Goal: Task Accomplishment & Management: Manage account settings

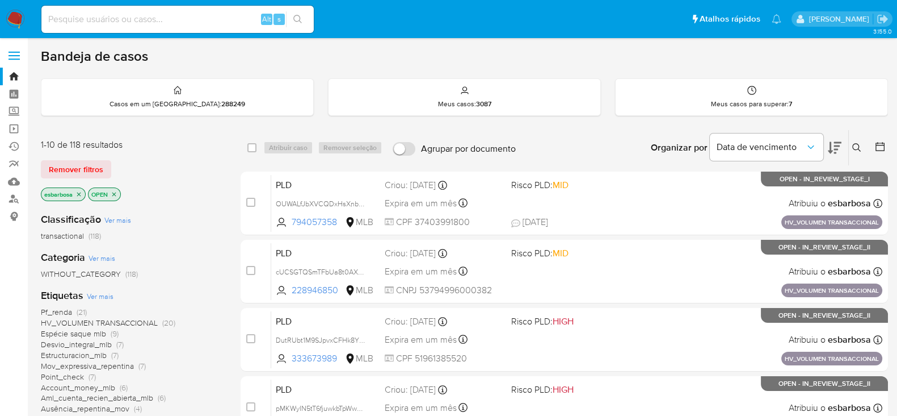
click at [11, 23] on img at bounding box center [15, 19] width 19 height 19
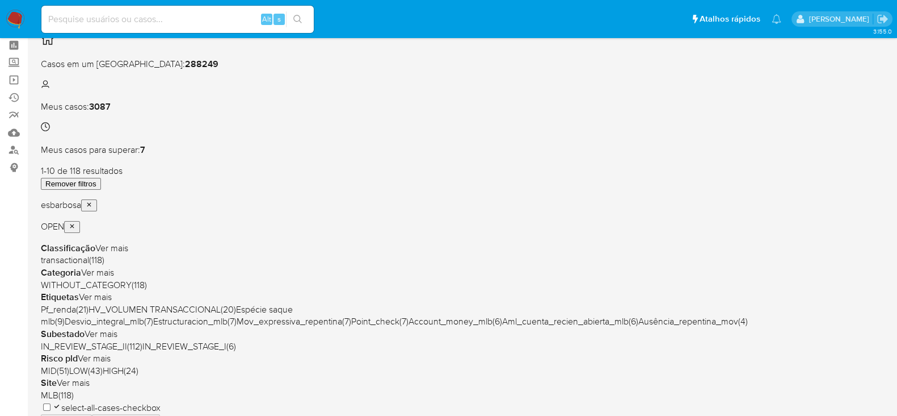
scroll to position [70, 0]
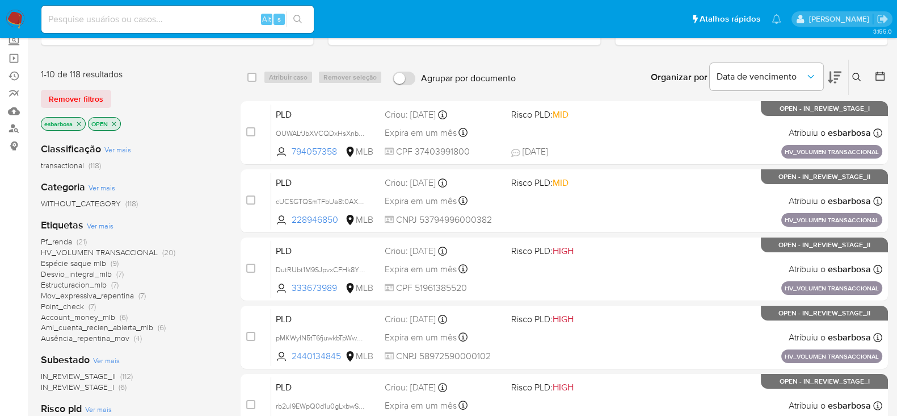
click at [91, 262] on span "Espécie saque mlb" at bounding box center [73, 262] width 65 height 11
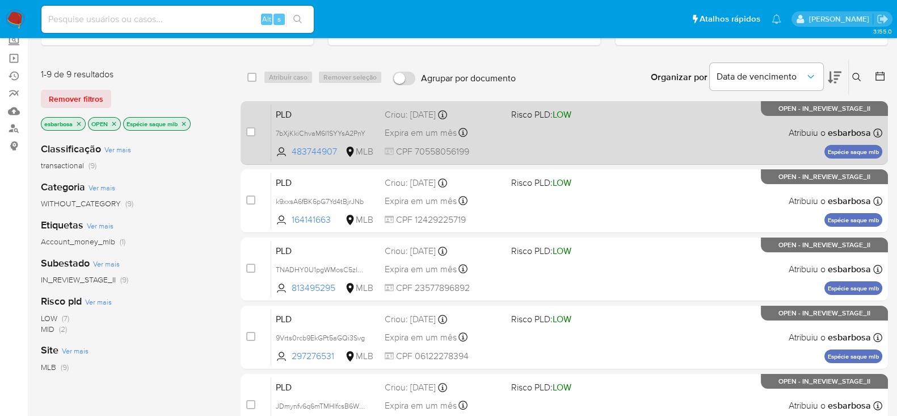
click at [648, 137] on div "PLD 7bXjKkiChvaM6l1SYYsA2PnY 483744907 MLB Risco PLD: LOW Criou: 12/08/2025 Cri…" at bounding box center [576, 132] width 611 height 57
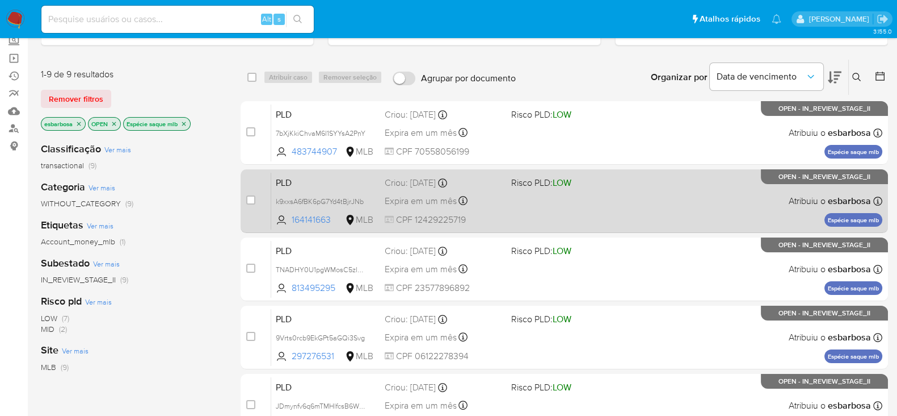
click at [641, 208] on div "PLD k9xxsA6fBK6pG7Yd4tBjrJNb 164141663 MLB Risco PLD: LOW Criou: 12/08/2025 Cri…" at bounding box center [576, 200] width 611 height 57
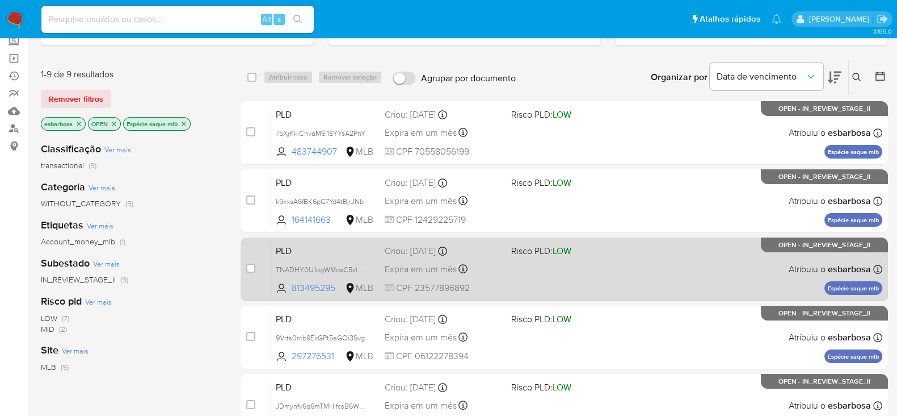
click at [642, 279] on div "PLD TNADHY0U1pgWMosC5zl4rW4V 813495295 MLB Risco PLD: LOW Criou: 12/08/2025 Cri…" at bounding box center [576, 268] width 611 height 57
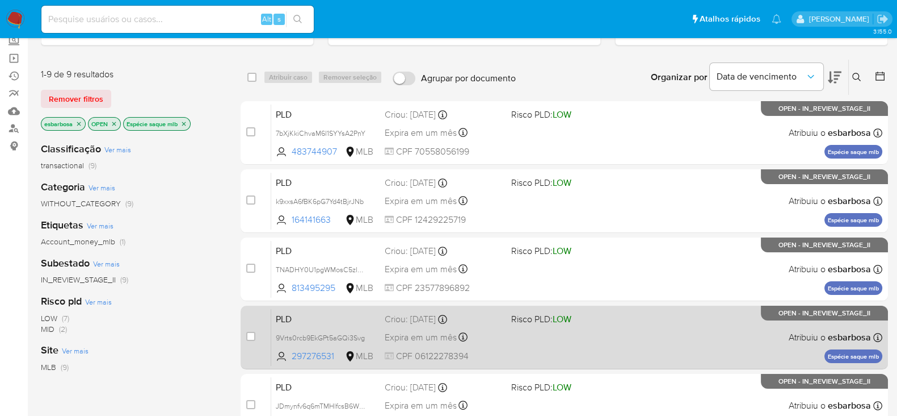
click at [635, 334] on div "PLD 9Vrts0rcb9EkGPt5aGQi3Svg 297276531 MLB Risco PLD: LOW Criou: 12/08/2025 Cri…" at bounding box center [576, 336] width 611 height 57
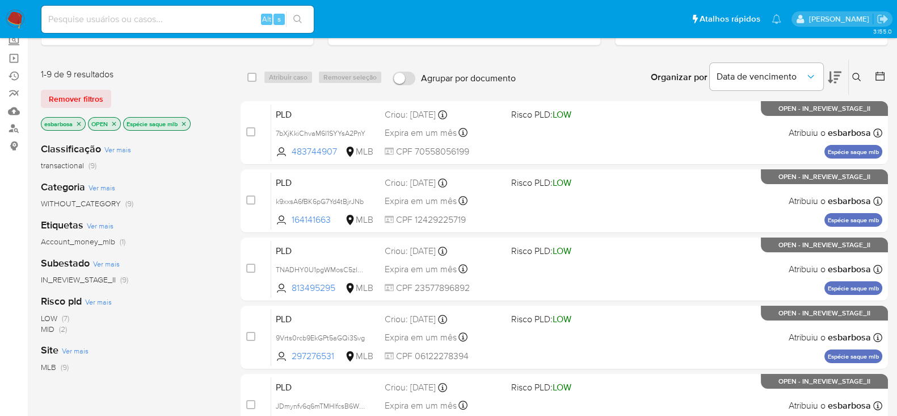
click at [187, 121] on icon "close-filter" at bounding box center [184, 123] width 7 height 7
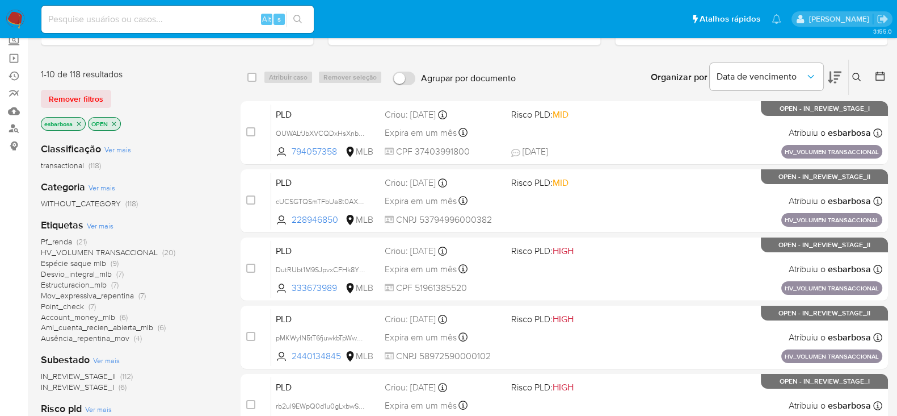
click at [82, 272] on span "Desvio_integral_mlb" at bounding box center [76, 273] width 71 height 11
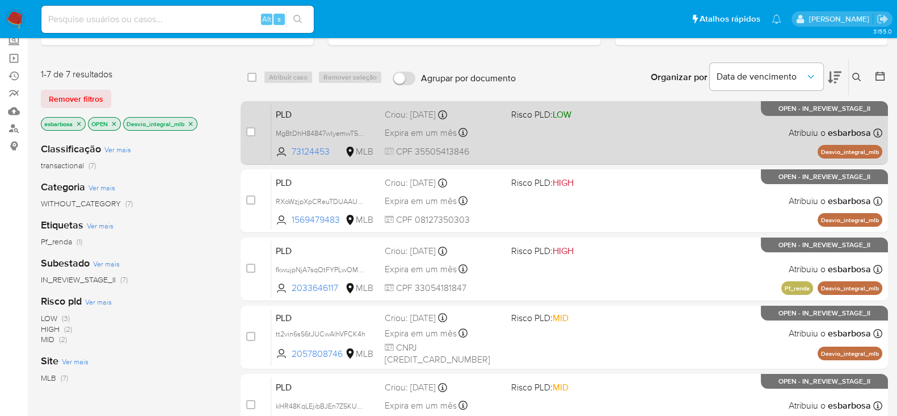
click at [668, 134] on div "PLD MgBtDhH84847wlyemwT5gFpr 73124453 MLB Risco PLD: LOW Criou: 12/08/2025 Crio…" at bounding box center [576, 132] width 611 height 57
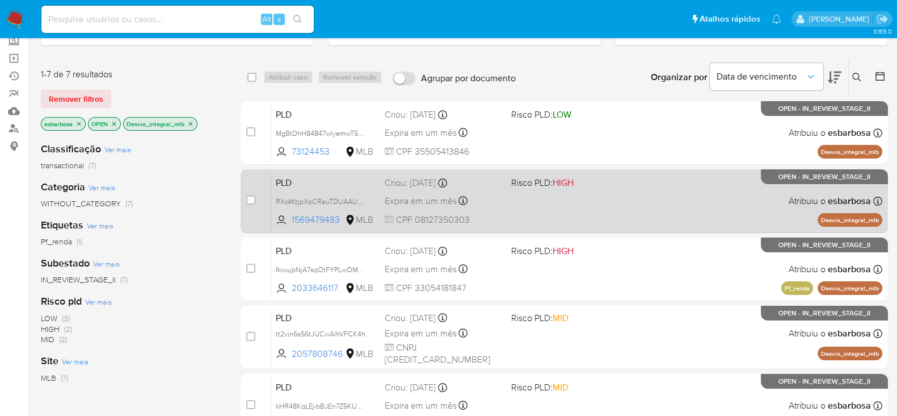
click at [629, 204] on div "PLD RXoWzjpXpCReuTDUAAUQDfyZ 1569479483 MLB Risco PLD: HIGH Criou: 12/08/2025 C…" at bounding box center [576, 200] width 611 height 57
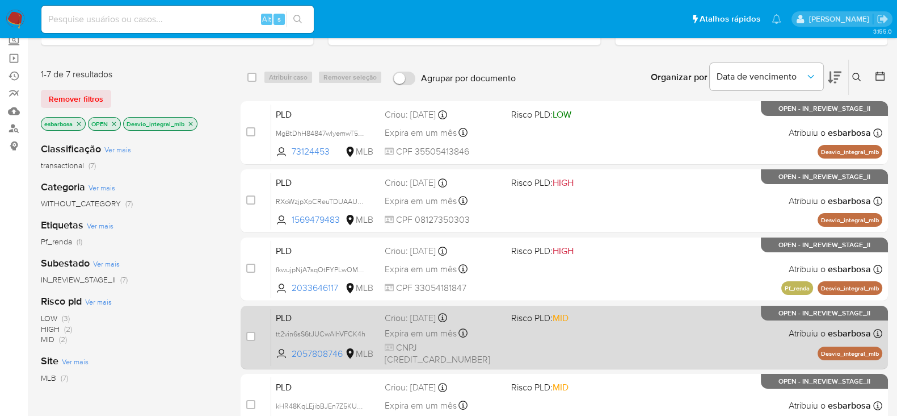
click at [639, 337] on div "PLD tt2vin6sS6tJUCwAlhVFCK4h 2057808746 MLB Risco PLD: MID Criou: 12/08/2025 Cr…" at bounding box center [576, 336] width 611 height 57
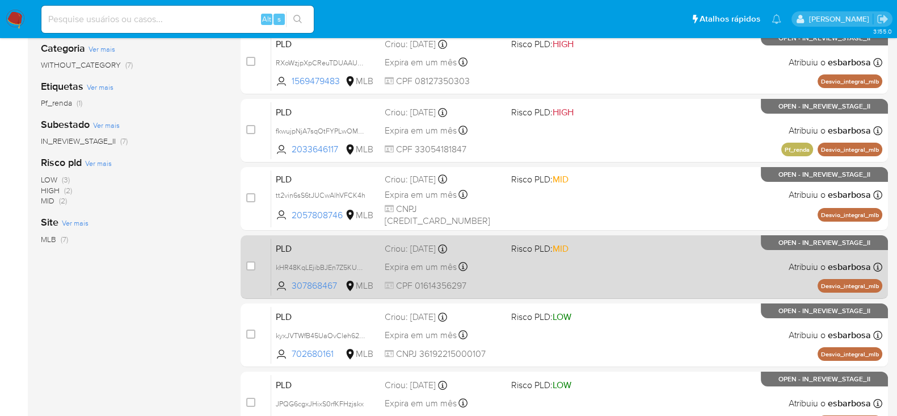
scroll to position [213, 0]
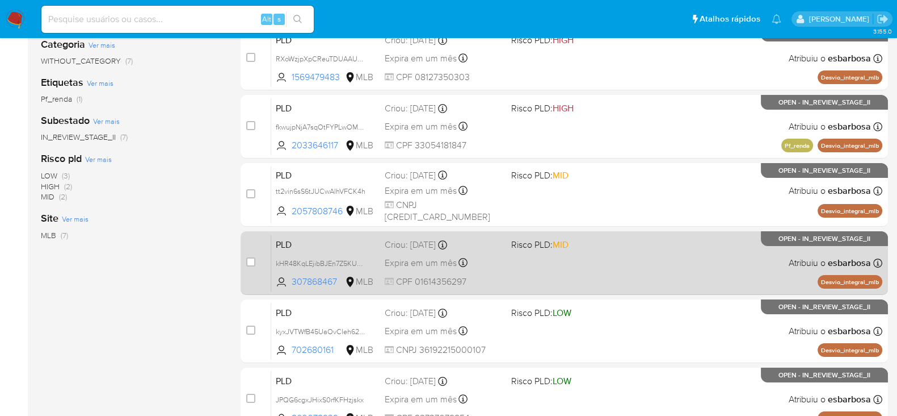
click at [640, 271] on div "PLD kHR48KqLEjibBJEn7Z5KU8qF 307868467 MLB Risco PLD: MID Criou: 12/08/2025 Cri…" at bounding box center [576, 262] width 611 height 57
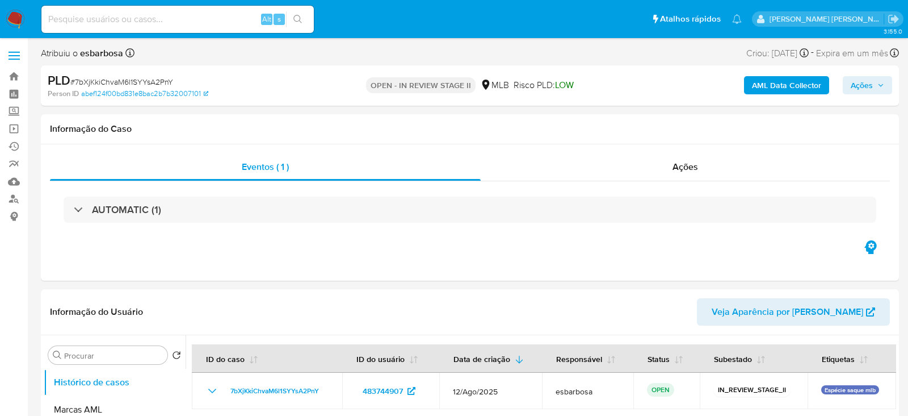
select select "10"
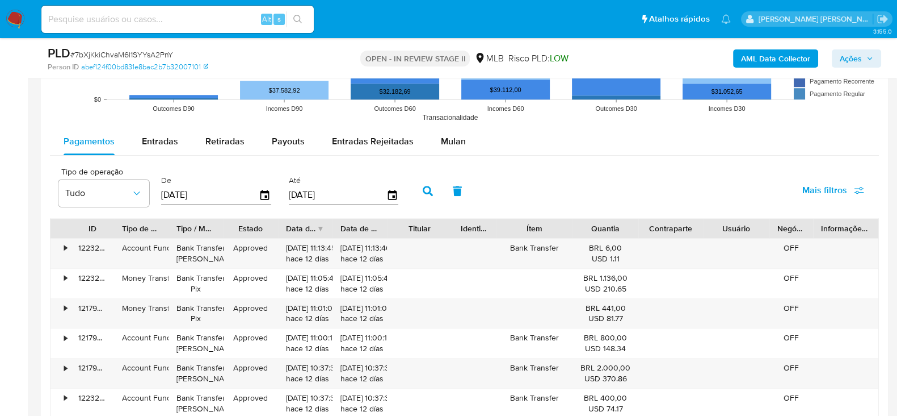
scroll to position [1135, 0]
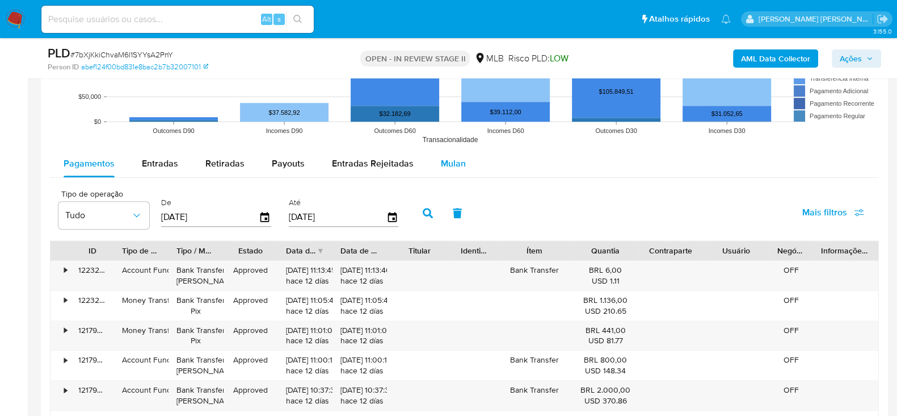
click at [448, 167] on span "Mulan" at bounding box center [453, 163] width 25 height 13
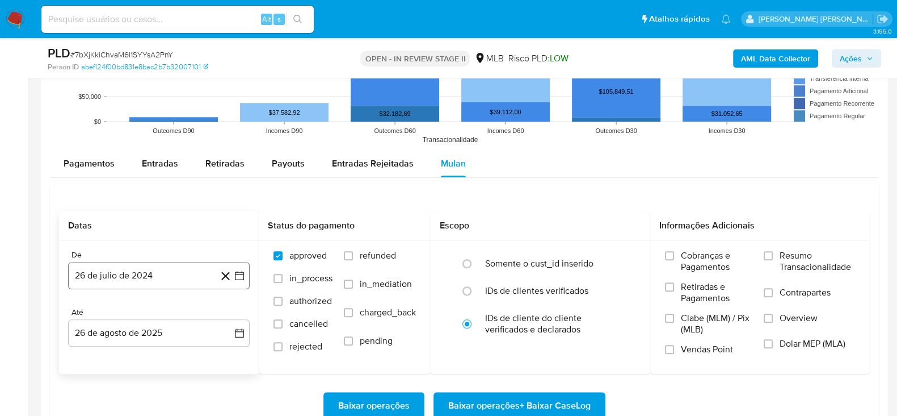
click at [167, 271] on button "26 de julio de 2024" at bounding box center [159, 275] width 182 height 27
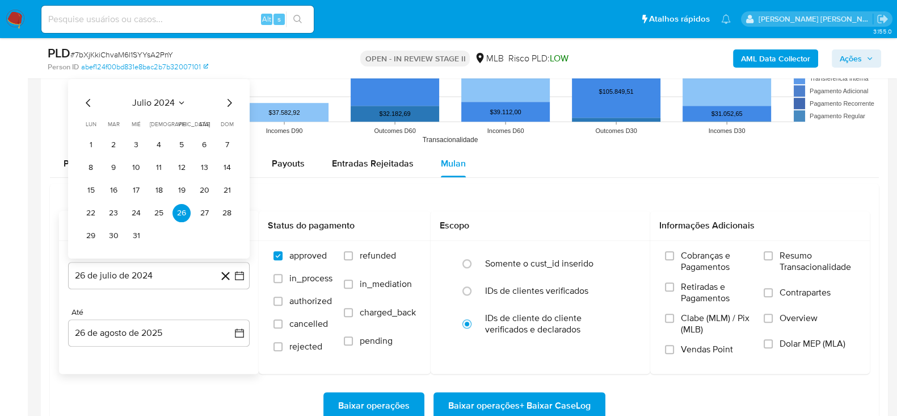
click at [154, 100] on span "julio 2024" at bounding box center [153, 102] width 43 height 11
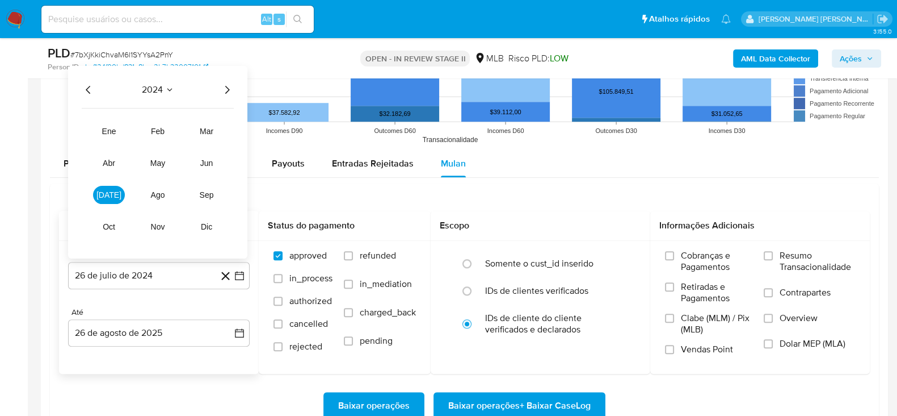
click at [228, 87] on icon "Año siguiente" at bounding box center [227, 90] width 5 height 8
click at [113, 190] on span "[DATE]" at bounding box center [108, 194] width 25 height 9
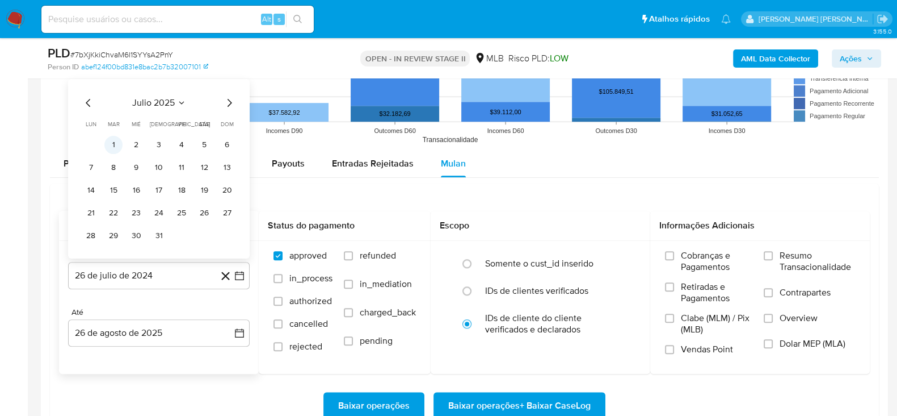
click at [116, 147] on button "1" at bounding box center [113, 145] width 18 height 18
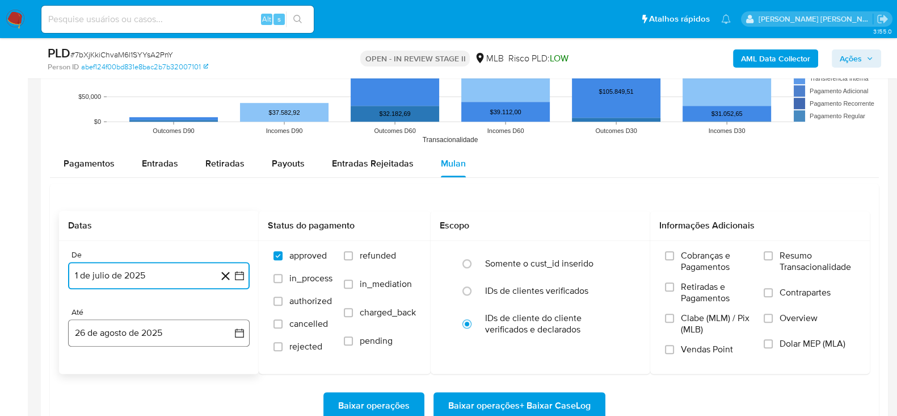
click at [193, 339] on button "26 de agosto de 2025" at bounding box center [159, 332] width 182 height 27
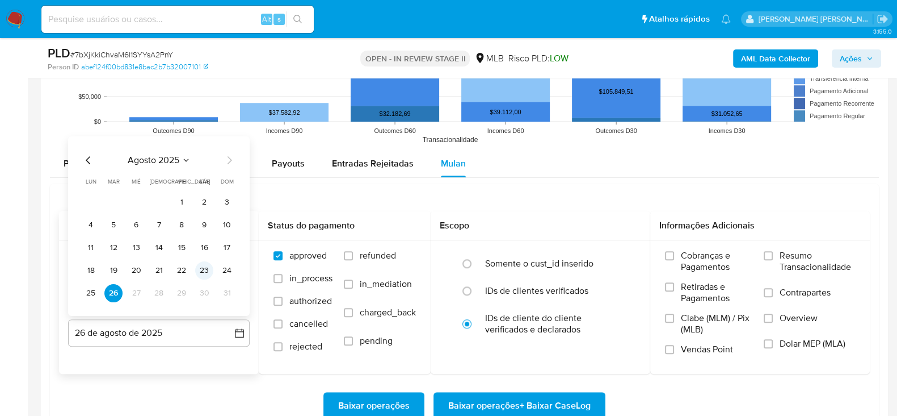
click at [202, 267] on button "23" at bounding box center [204, 270] width 18 height 18
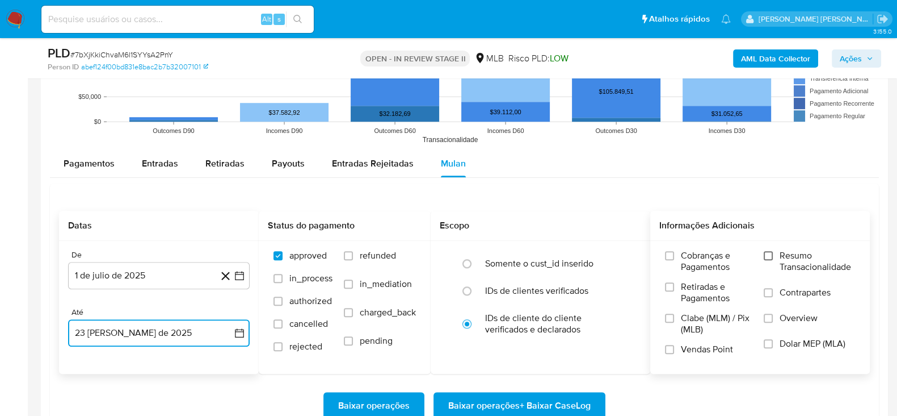
click at [771, 251] on input "Resumo Transacionalidade" at bounding box center [768, 255] width 9 height 9
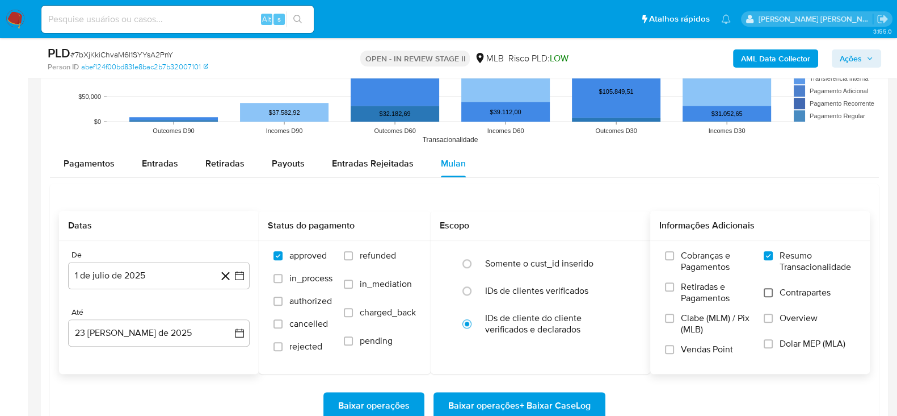
click at [771, 292] on input "Contrapartes" at bounding box center [768, 292] width 9 height 9
click at [666, 346] on input "Vendas Point" at bounding box center [669, 349] width 9 height 9
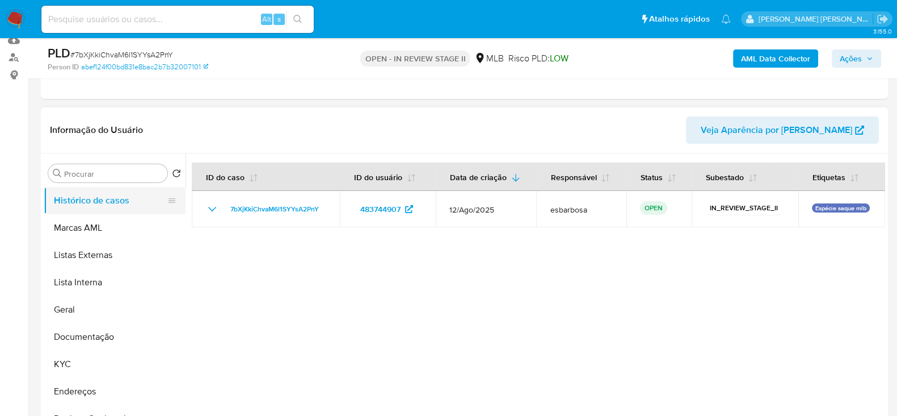
scroll to position [0, 0]
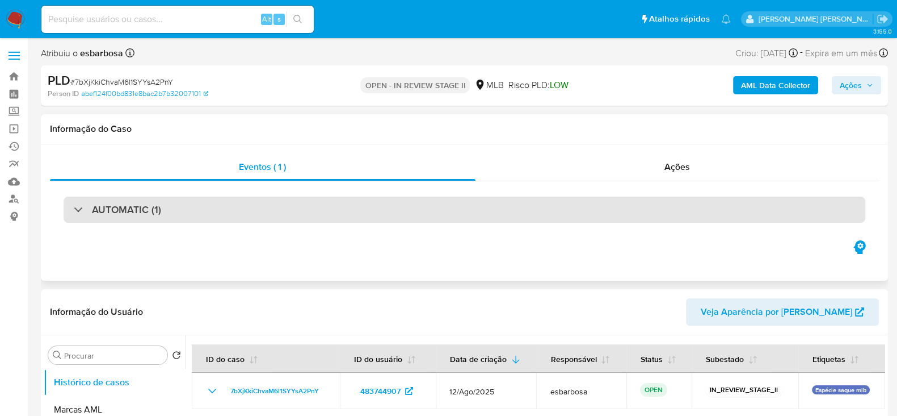
click at [153, 205] on h3 "AUTOMATIC (1)" at bounding box center [126, 209] width 69 height 12
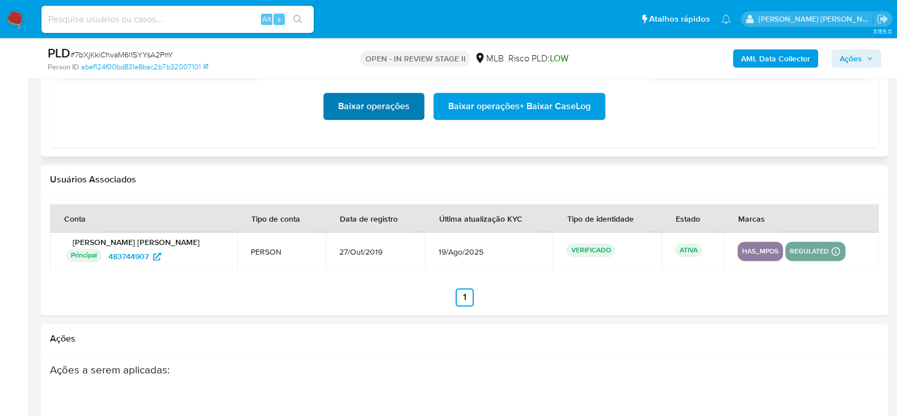
scroll to position [1703, 0]
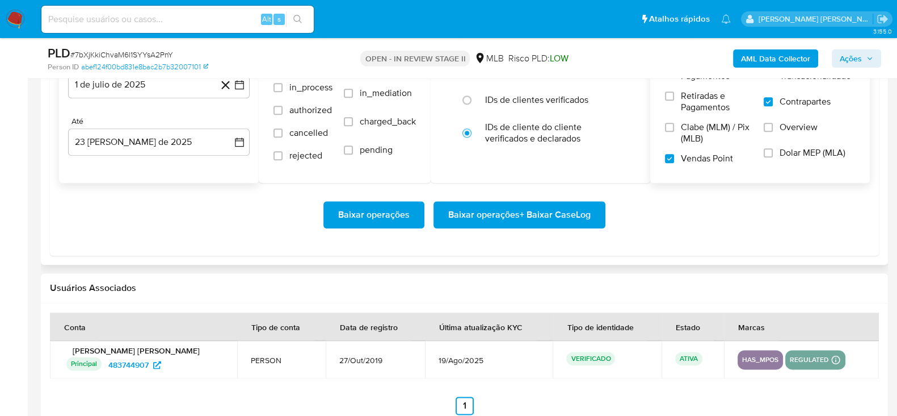
click at [392, 218] on span "Baixar operações" at bounding box center [374, 214] width 72 height 25
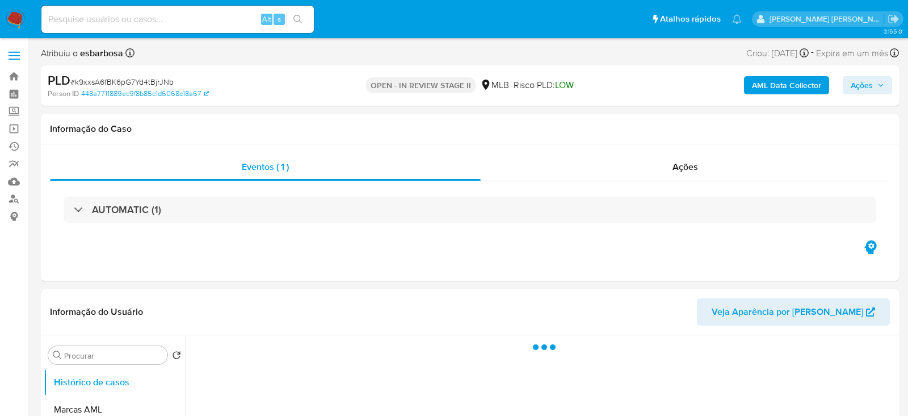
select select "10"
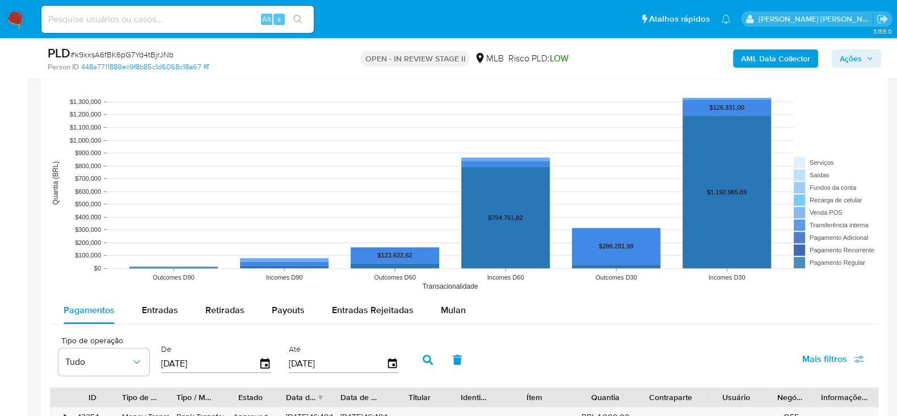
scroll to position [1135, 0]
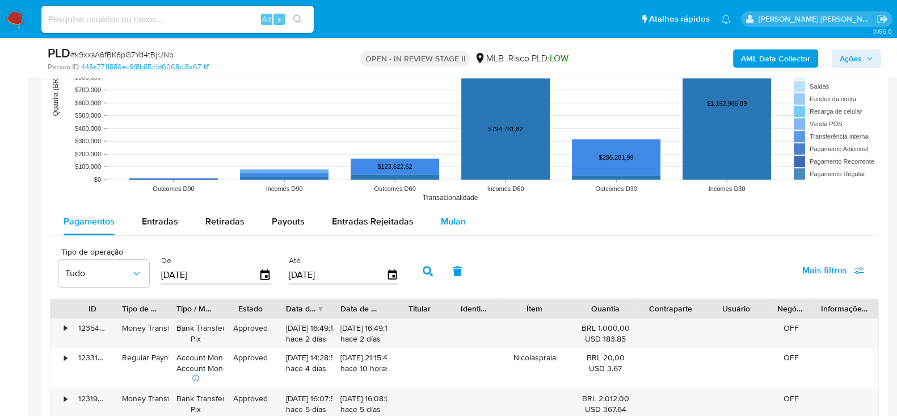
click at [454, 219] on span "Mulan" at bounding box center [453, 221] width 25 height 13
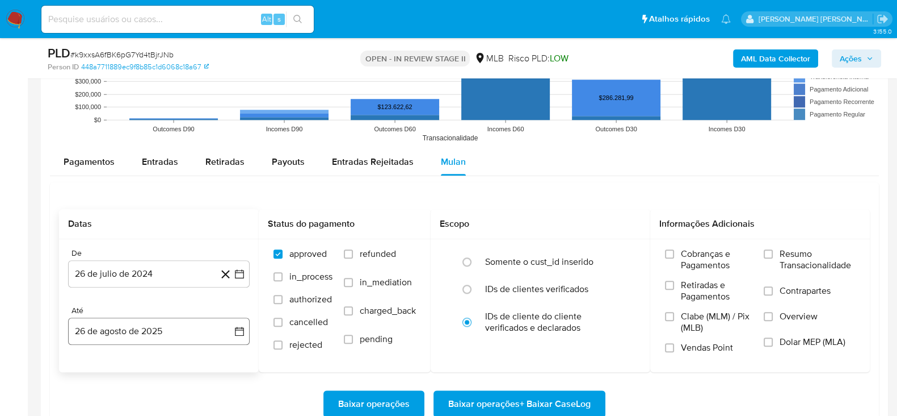
scroll to position [1277, 0]
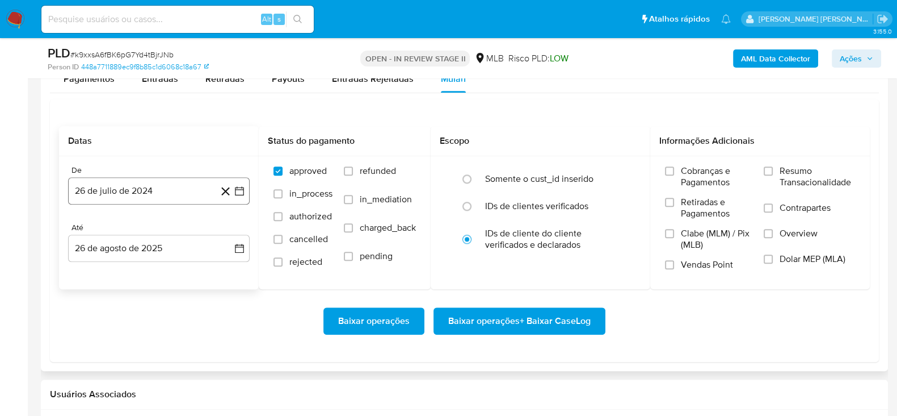
click at [170, 191] on button "26 de julio de 2024" at bounding box center [159, 190] width 182 height 27
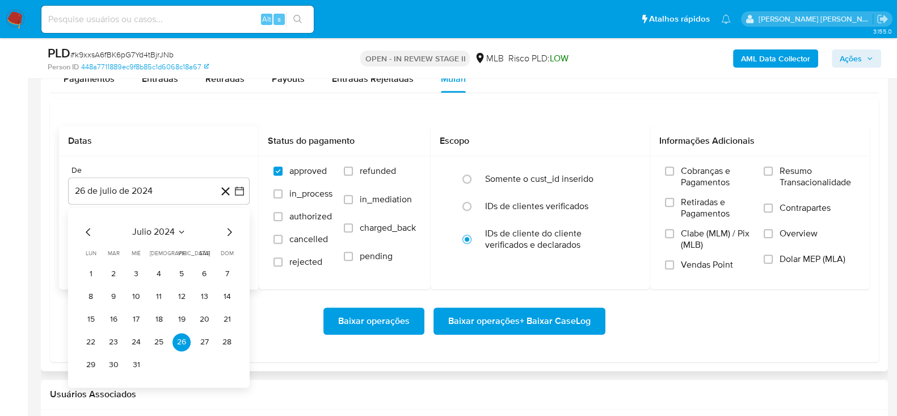
click at [149, 233] on span "julio 2024" at bounding box center [153, 231] width 43 height 11
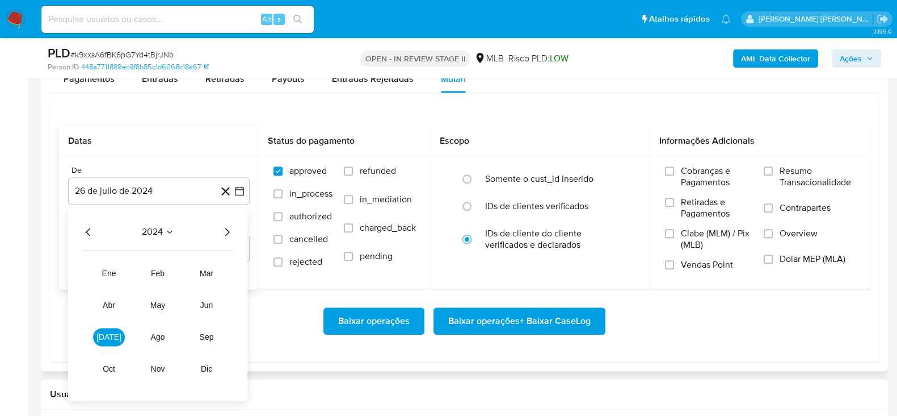
click at [228, 230] on icon "Año siguiente" at bounding box center [227, 232] width 5 height 8
click at [114, 329] on button "[DATE]" at bounding box center [109, 337] width 32 height 18
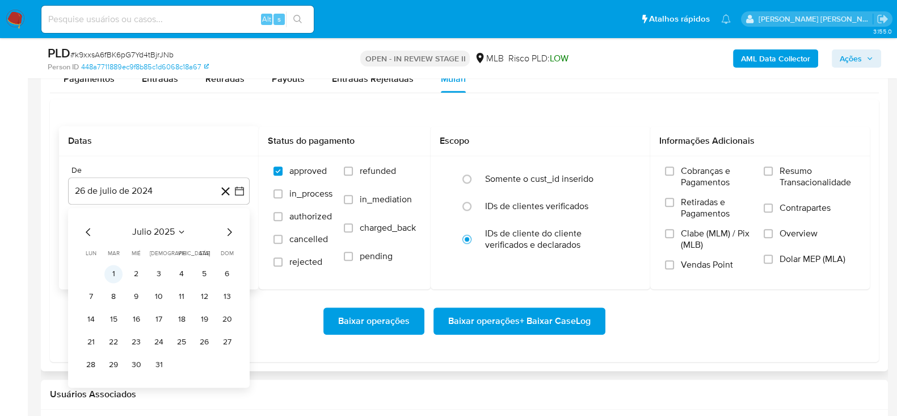
click at [119, 273] on button "1" at bounding box center [113, 274] width 18 height 18
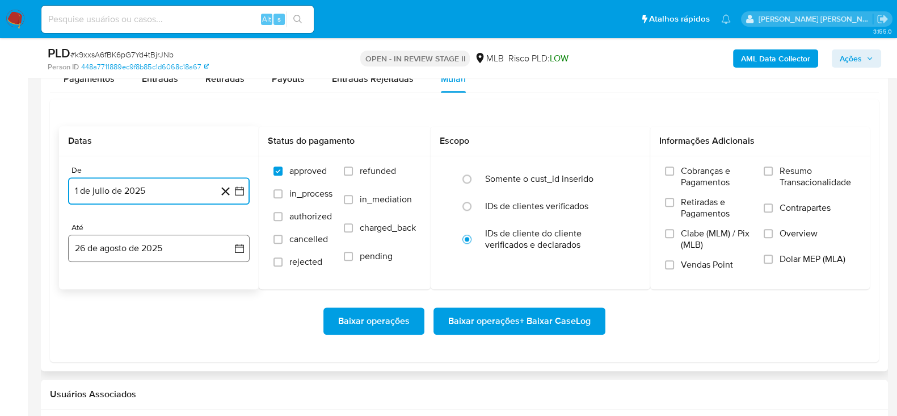
click at [142, 254] on button "26 de agosto de 2025" at bounding box center [159, 247] width 182 height 27
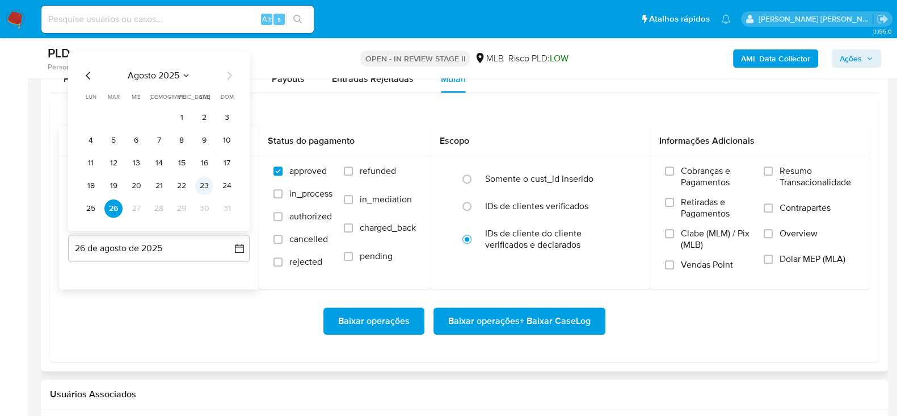
click at [202, 187] on button "23" at bounding box center [204, 185] width 18 height 18
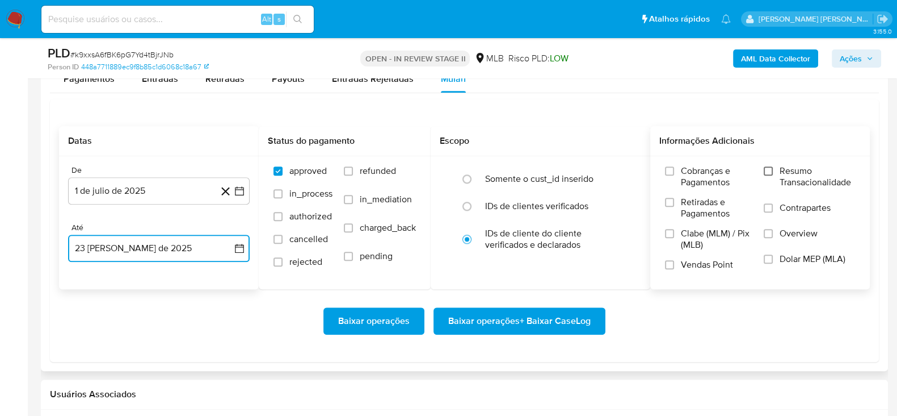
click at [770, 173] on input "Resumo Transacionalidade" at bounding box center [768, 170] width 9 height 9
click at [769, 205] on input "Contrapartes" at bounding box center [768, 207] width 9 height 9
click at [665, 265] on input "Vendas Point" at bounding box center [669, 264] width 9 height 9
click at [505, 316] on span "Baixar operações + Baixar CaseLog" at bounding box center [519, 320] width 142 height 25
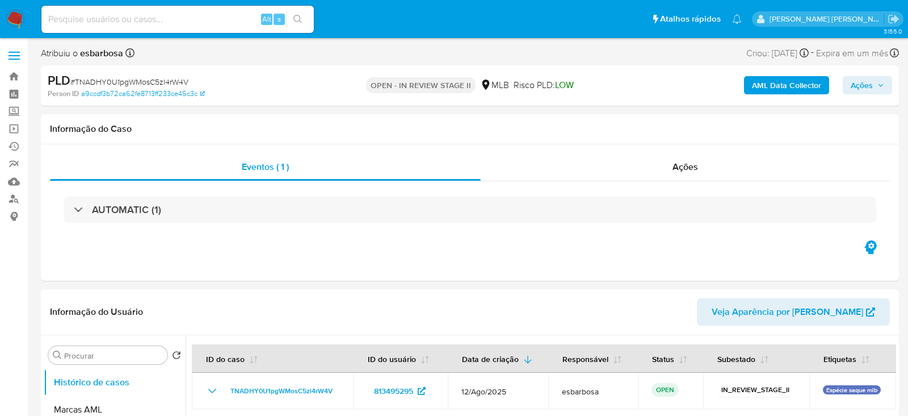
select select "10"
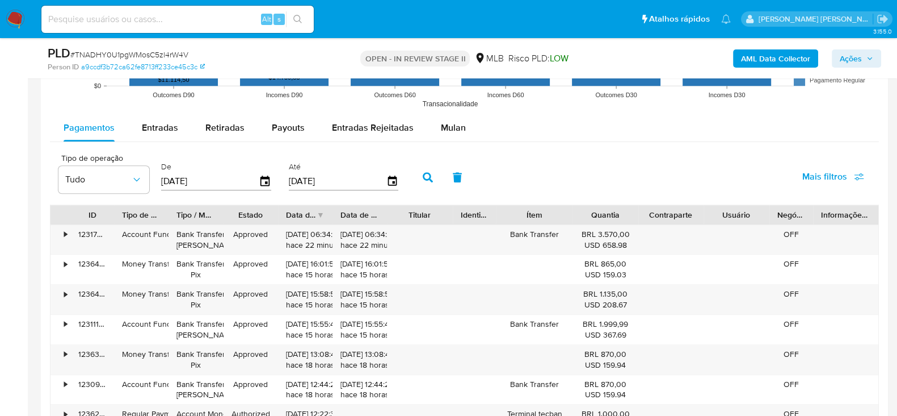
scroll to position [1206, 0]
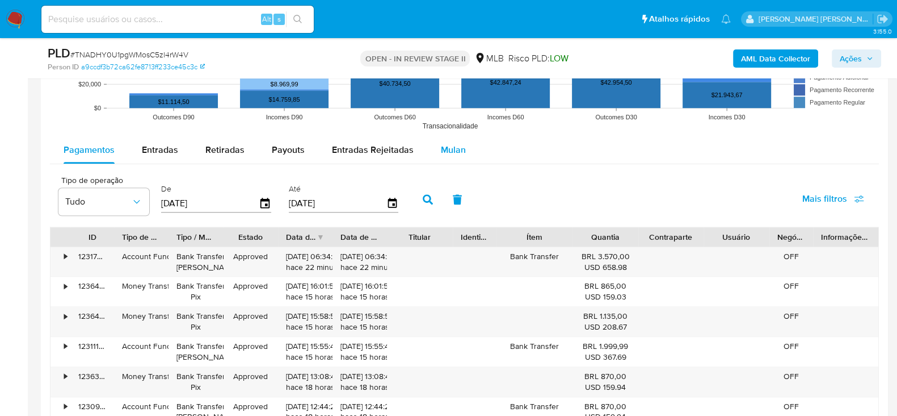
click at [454, 152] on span "Mulan" at bounding box center [453, 149] width 25 height 13
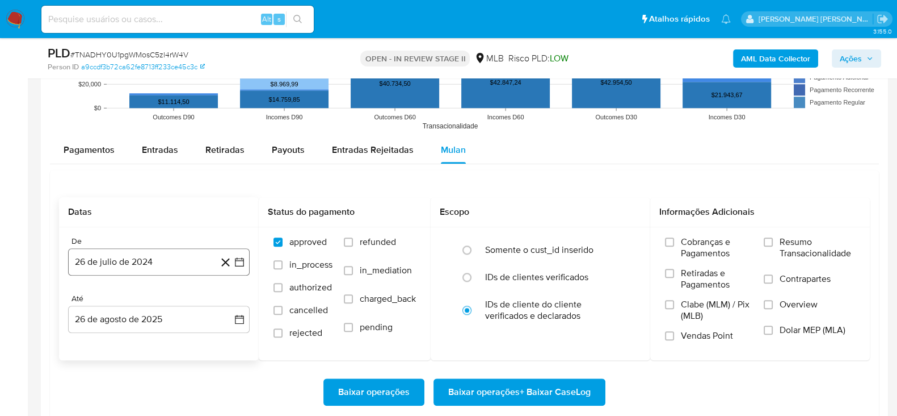
click at [154, 273] on button "26 de julio de 2024" at bounding box center [159, 261] width 182 height 27
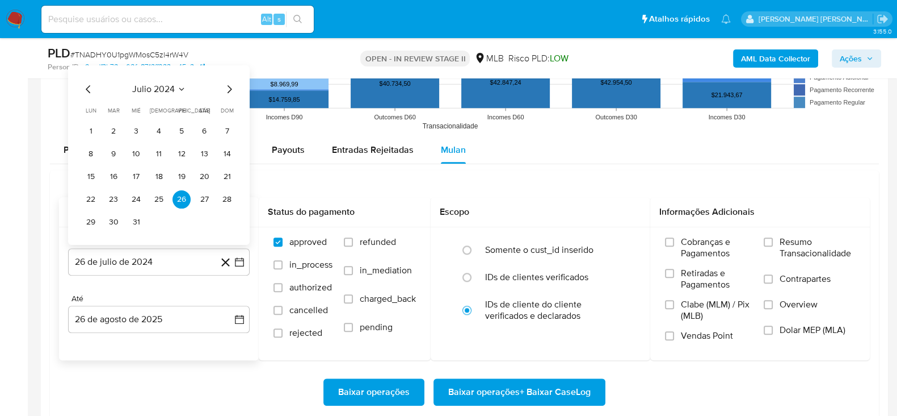
click at [154, 87] on span "julio 2024" at bounding box center [153, 88] width 43 height 11
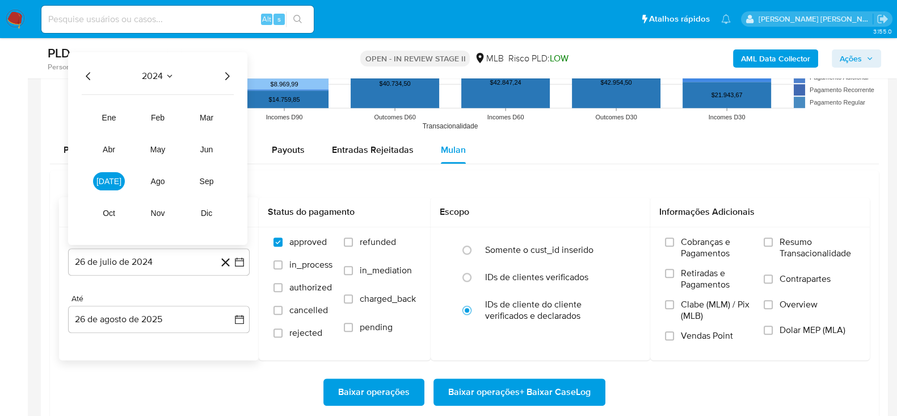
click at [228, 74] on icon "Año siguiente" at bounding box center [227, 76] width 5 height 8
click at [108, 182] on span "[DATE]" at bounding box center [108, 180] width 25 height 9
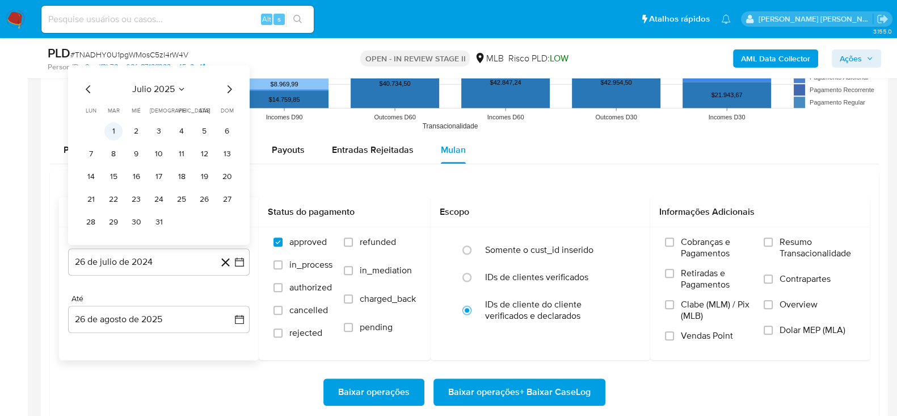
click at [116, 131] on button "1" at bounding box center [113, 130] width 18 height 18
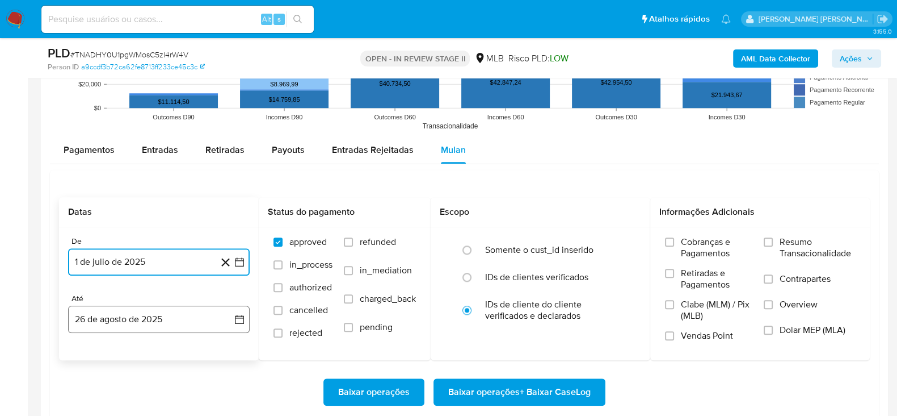
click at [196, 319] on button "26 de agosto de 2025" at bounding box center [159, 318] width 182 height 27
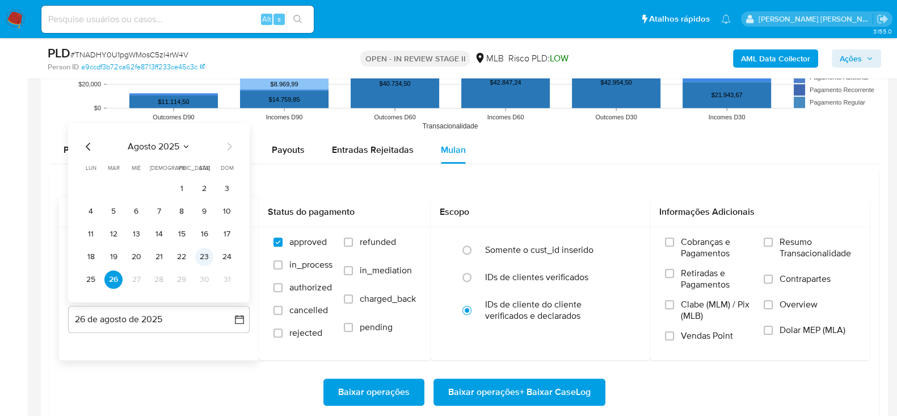
click at [203, 261] on button "23" at bounding box center [204, 256] width 18 height 18
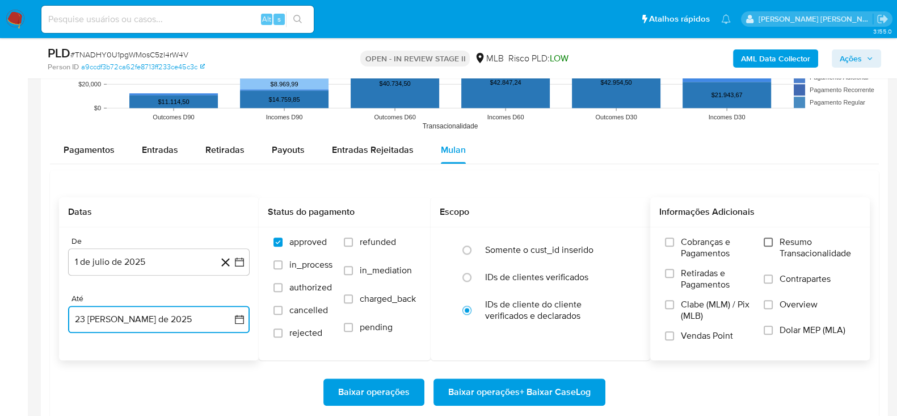
click at [772, 242] on input "Resumo Transacionalidade" at bounding box center [768, 241] width 9 height 9
click at [772, 282] on label "Contrapartes" at bounding box center [809, 286] width 91 height 26
click at [772, 282] on input "Contrapartes" at bounding box center [768, 278] width 9 height 9
click at [665, 333] on div "Cobranças e Pagamentos Retiradas e Pagamentos Clabe (MLM) / Pix (MLB) Vendas Po…" at bounding box center [761, 293] width 202 height 114
click at [671, 337] on input "Vendas Point" at bounding box center [669, 335] width 9 height 9
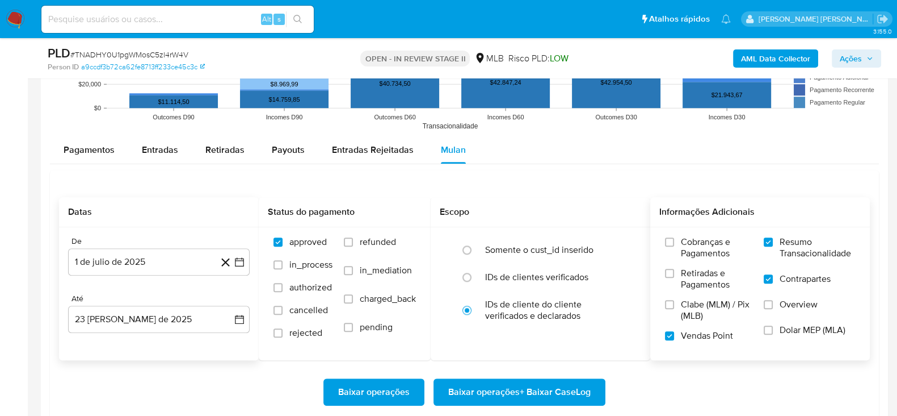
click at [517, 387] on span "Baixar operações + Baixar CaseLog" at bounding box center [519, 391] width 142 height 25
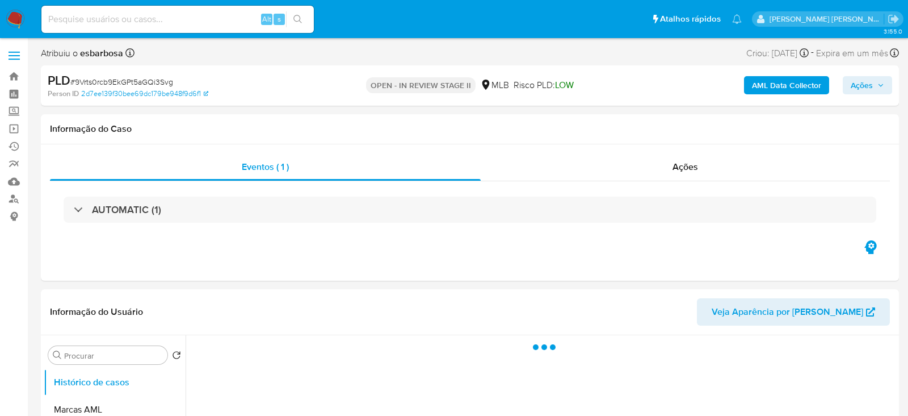
select select "10"
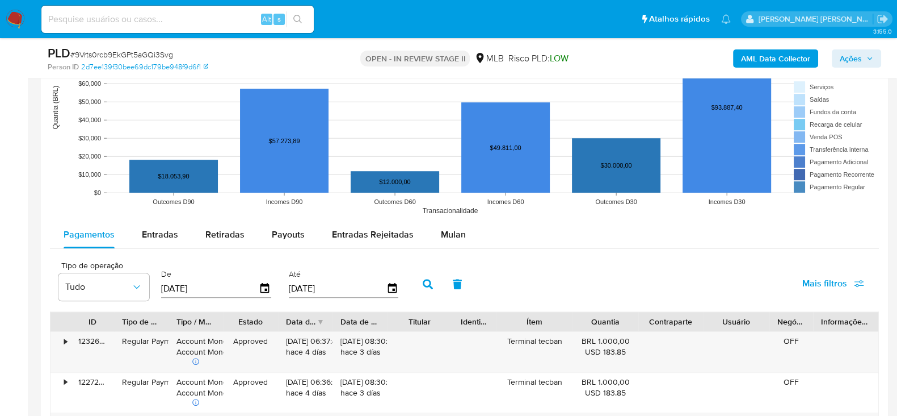
scroll to position [1064, 0]
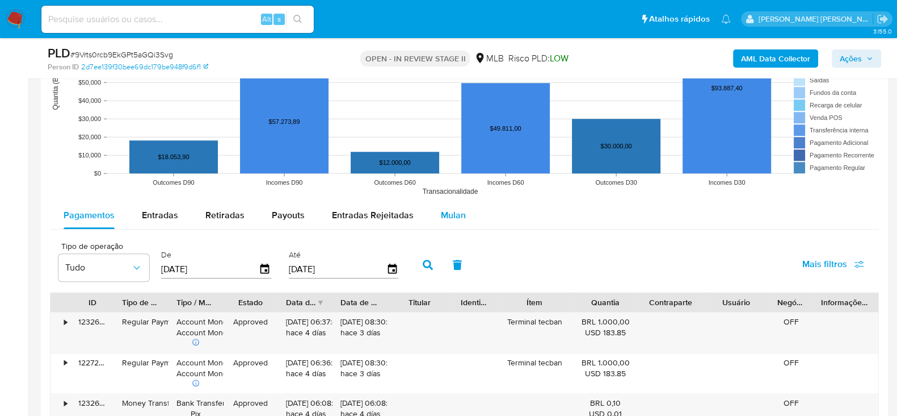
click at [447, 220] on span "Mulan" at bounding box center [453, 214] width 25 height 13
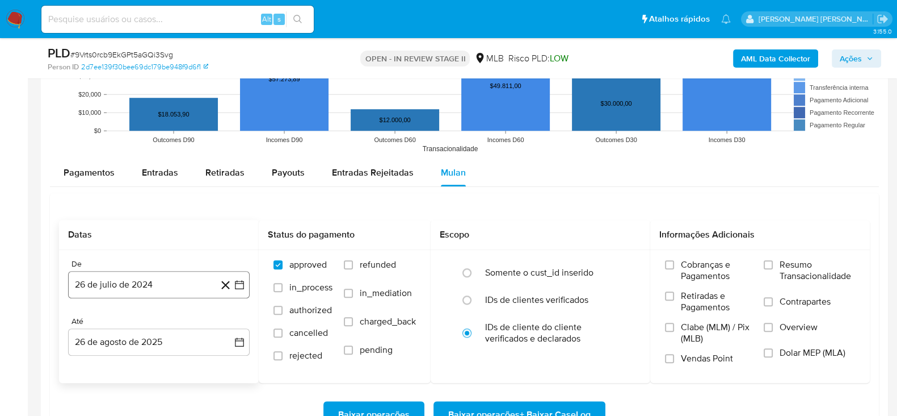
scroll to position [1135, 0]
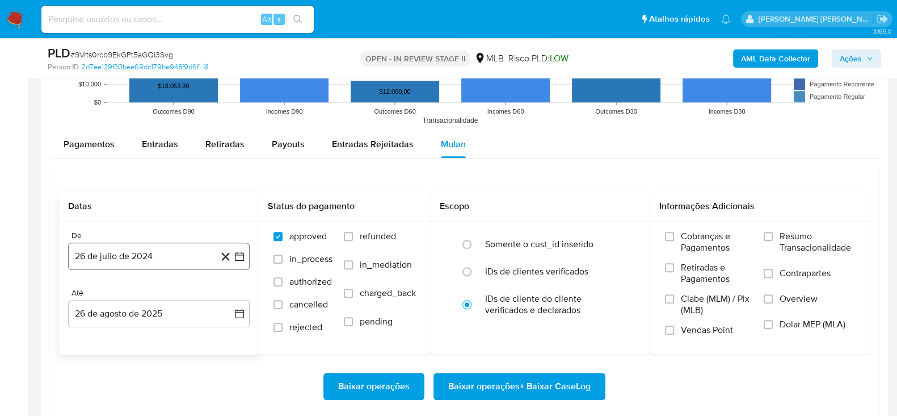
click at [156, 252] on button "26 de julio de 2024" at bounding box center [159, 255] width 182 height 27
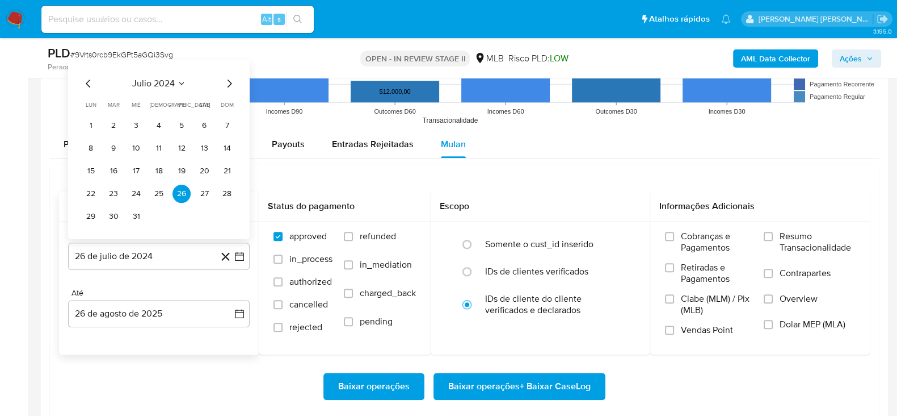
click at [154, 85] on span "julio 2024" at bounding box center [153, 83] width 43 height 11
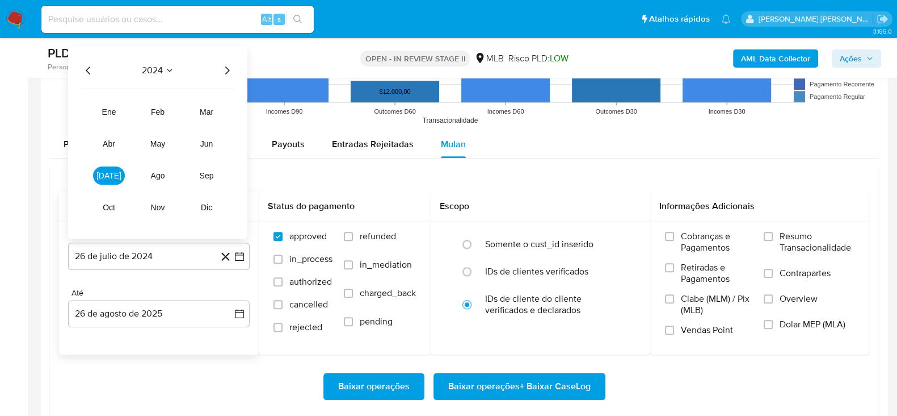
click at [226, 69] on icon "Año siguiente" at bounding box center [227, 71] width 14 height 14
click at [114, 176] on span "[DATE]" at bounding box center [108, 175] width 25 height 9
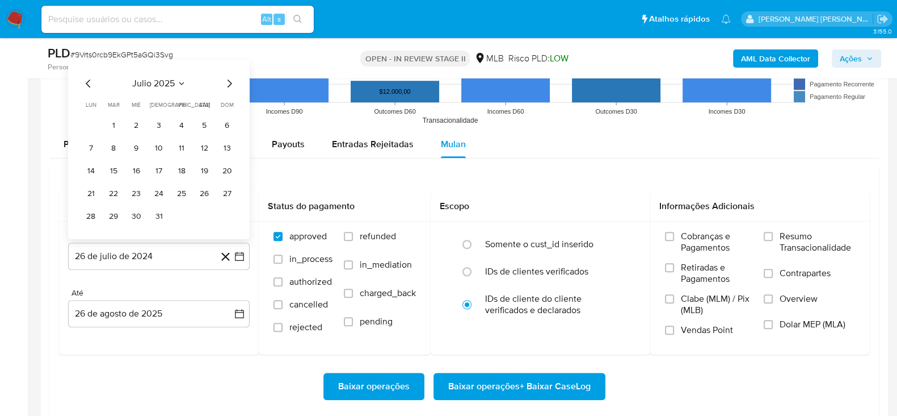
click at [114, 124] on button "1" at bounding box center [113, 125] width 18 height 18
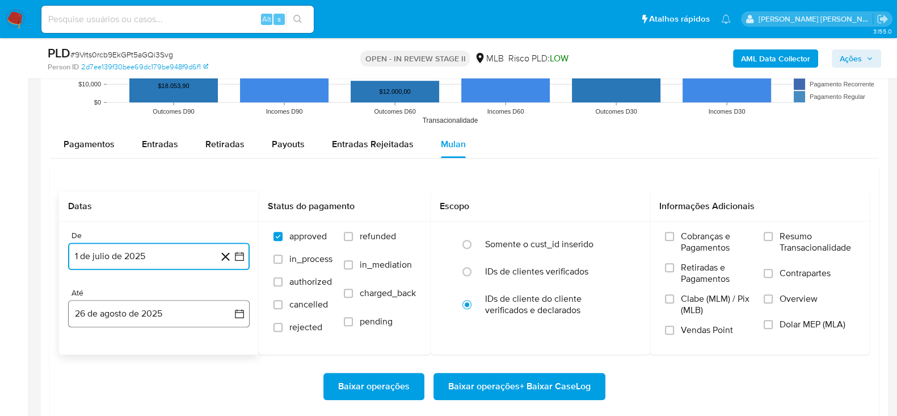
click at [153, 317] on button "26 de agosto de 2025" at bounding box center [159, 313] width 182 height 27
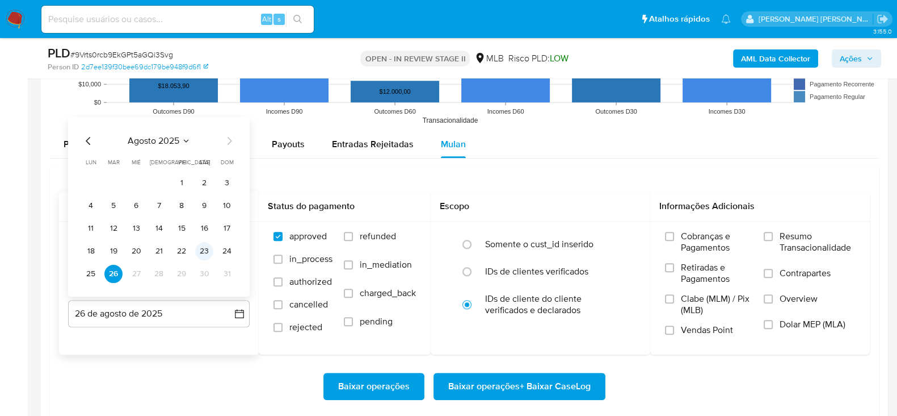
click at [199, 254] on button "23" at bounding box center [204, 251] width 18 height 18
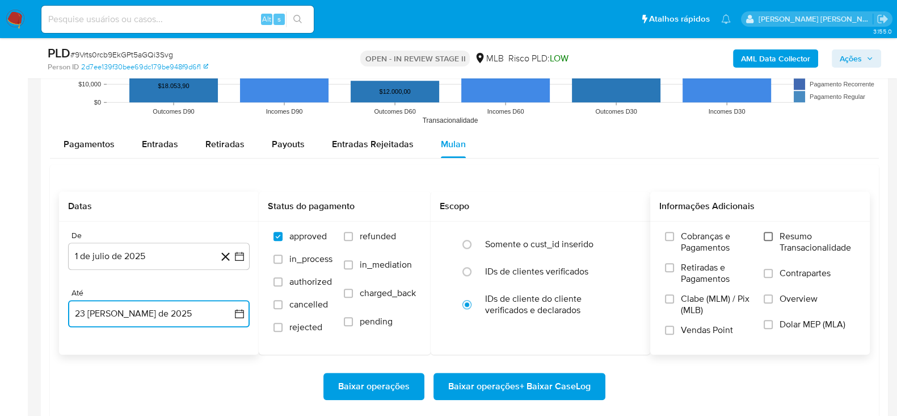
click at [770, 234] on input "Resumo Transacionalidade" at bounding box center [768, 236] width 9 height 9
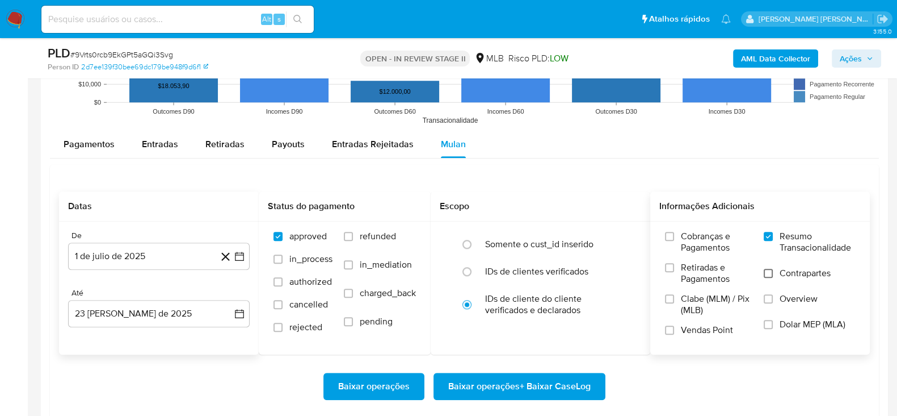
click at [771, 275] on input "Contrapartes" at bounding box center [768, 272] width 9 height 9
click at [673, 330] on input "Vendas Point" at bounding box center [669, 329] width 9 height 9
click at [497, 381] on span "Baixar operações + Baixar CaseLog" at bounding box center [519, 385] width 142 height 25
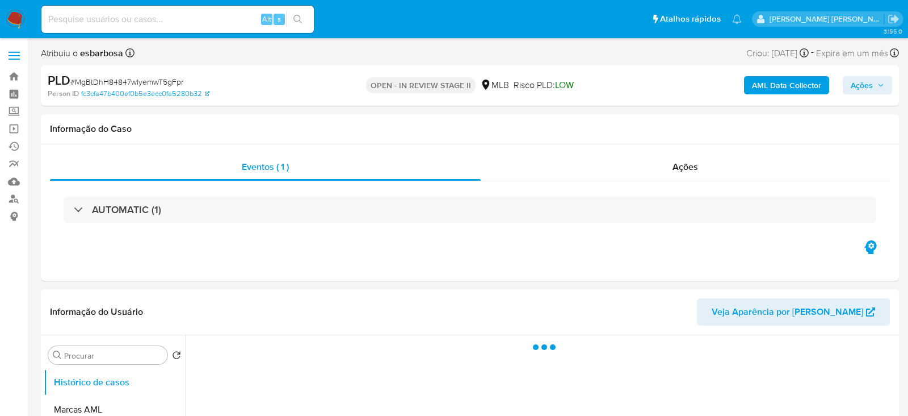
select select "10"
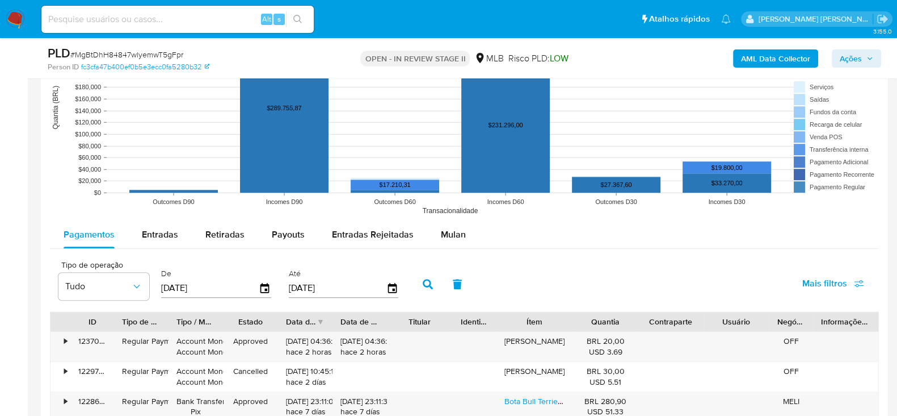
scroll to position [1135, 0]
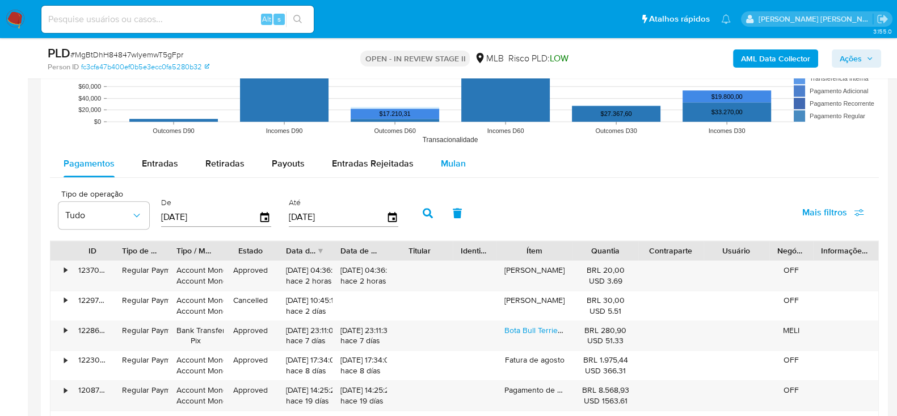
click at [457, 160] on span "Mulan" at bounding box center [453, 163] width 25 height 13
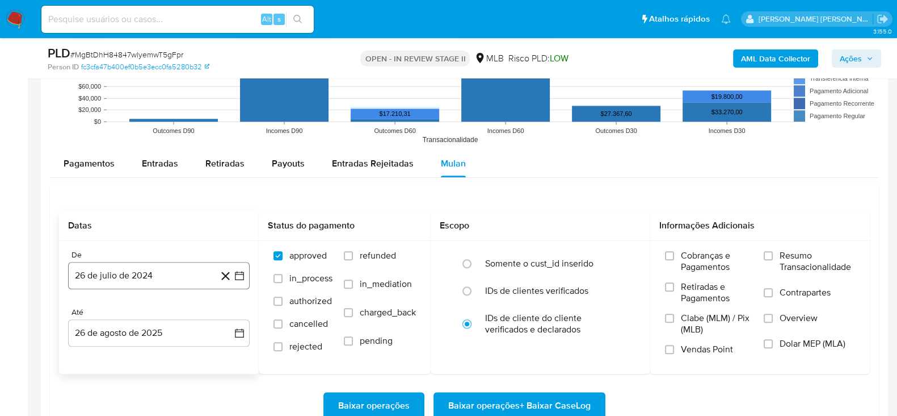
click at [105, 274] on button "26 de julio de 2024" at bounding box center [159, 275] width 182 height 27
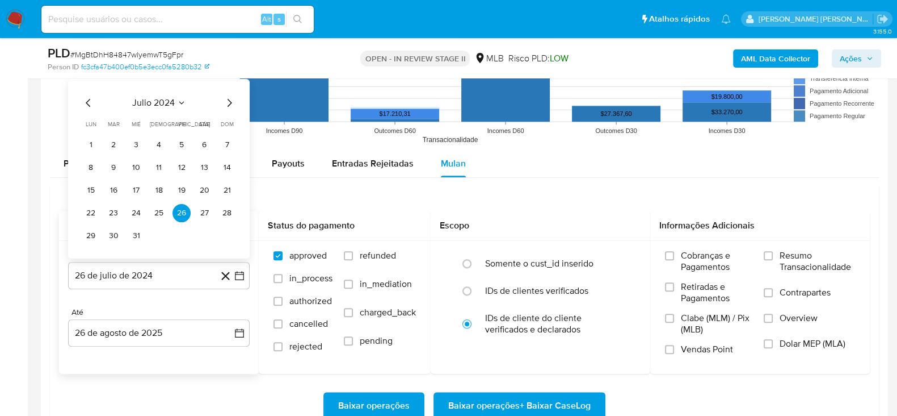
click at [147, 98] on span "julio 2024" at bounding box center [153, 102] width 43 height 11
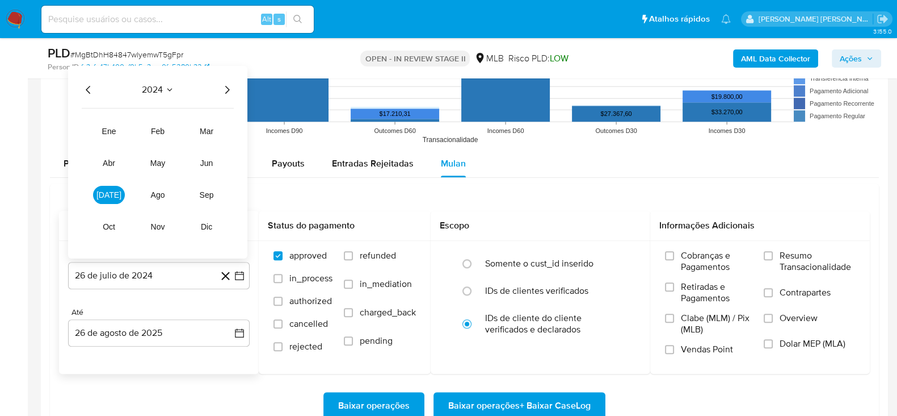
click at [226, 86] on icon "Año siguiente" at bounding box center [227, 90] width 14 height 14
click at [104, 194] on span "[DATE]" at bounding box center [108, 194] width 25 height 9
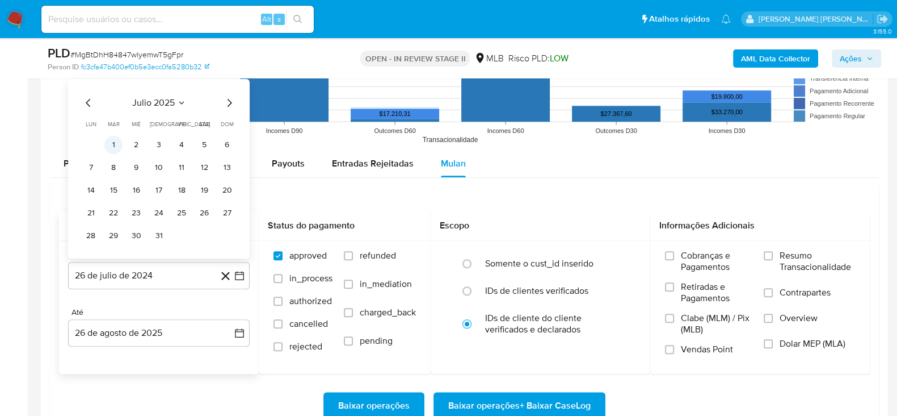
click at [119, 141] on button "1" at bounding box center [113, 145] width 18 height 18
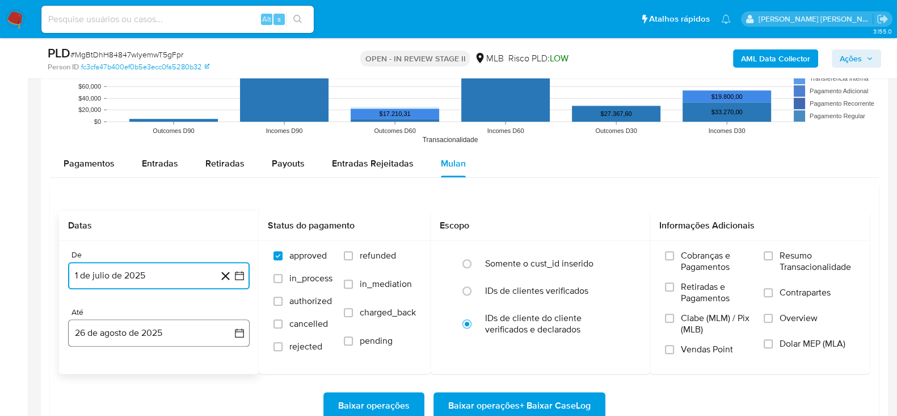
click at [158, 339] on button "26 de agosto de 2025" at bounding box center [159, 332] width 182 height 27
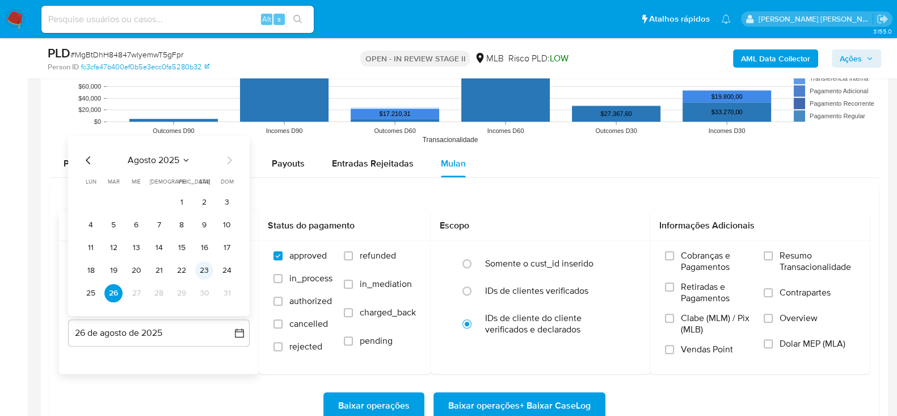
click at [203, 272] on button "23" at bounding box center [204, 270] width 18 height 18
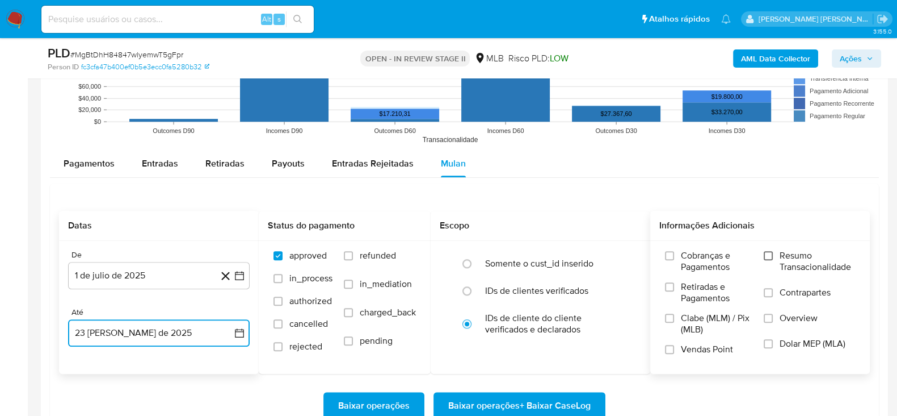
click at [767, 257] on input "Resumo Transacionalidade" at bounding box center [768, 255] width 9 height 9
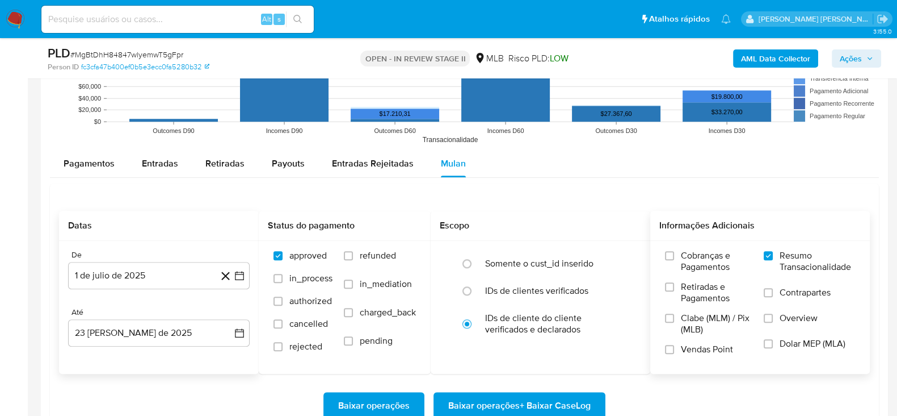
click at [777, 291] on label "Contrapartes" at bounding box center [809, 300] width 91 height 26
click at [773, 291] on input "Contrapartes" at bounding box center [768, 292] width 9 height 9
click at [672, 347] on input "Vendas Point" at bounding box center [669, 349] width 9 height 9
click at [521, 403] on span "Baixar operações + Baixar CaseLog" at bounding box center [519, 405] width 142 height 25
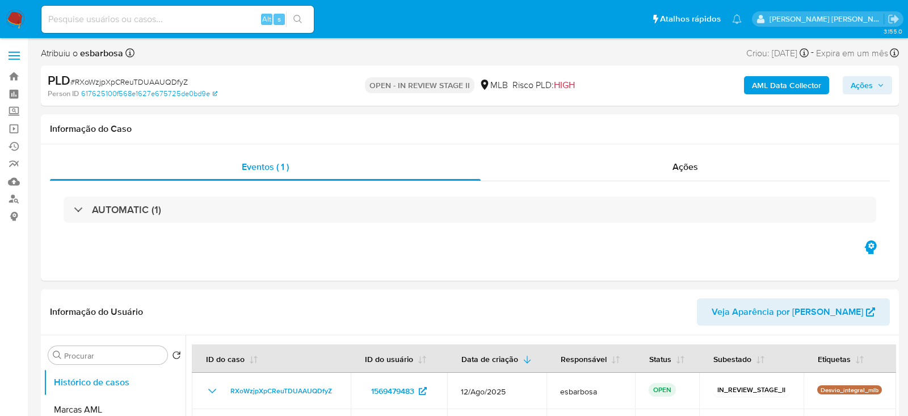
select select "10"
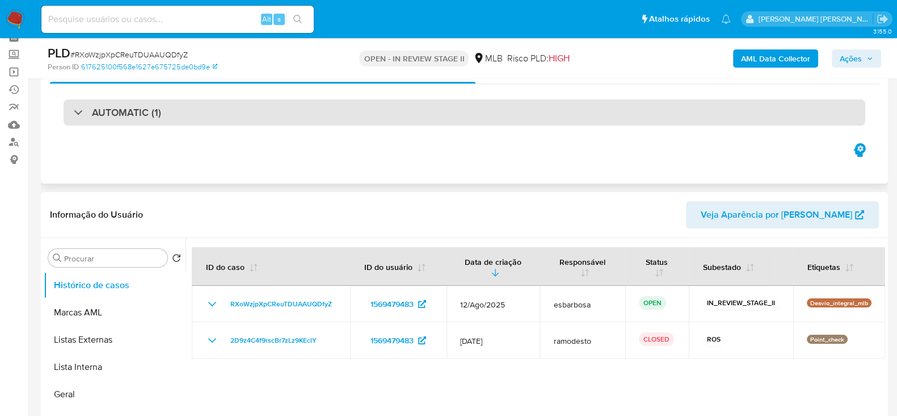
scroll to position [70, 0]
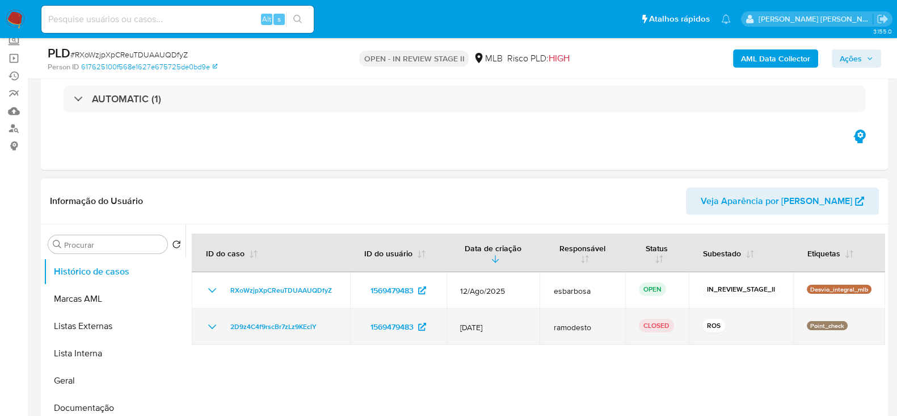
click at [211, 326] on icon "Mostrar/Ocultar" at bounding box center [212, 326] width 8 height 5
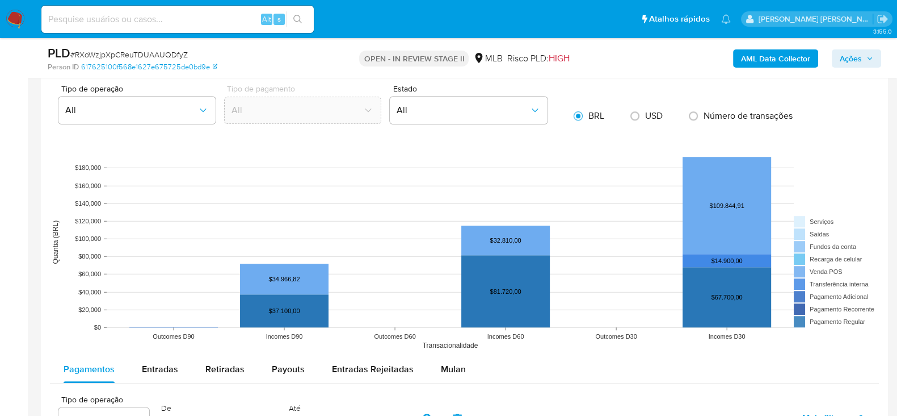
scroll to position [1064, 0]
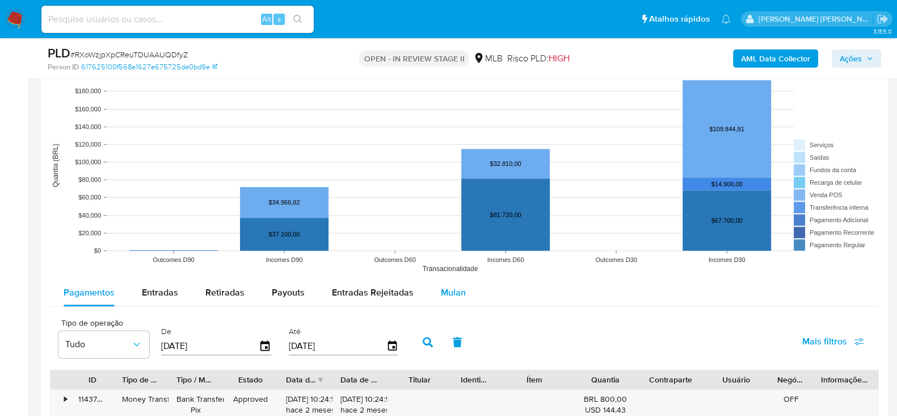
click at [454, 287] on span "Mulan" at bounding box center [453, 292] width 25 height 13
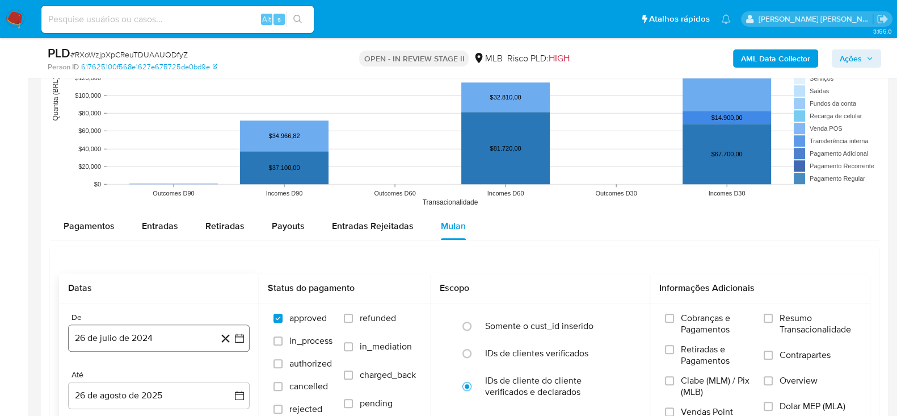
scroll to position [1206, 0]
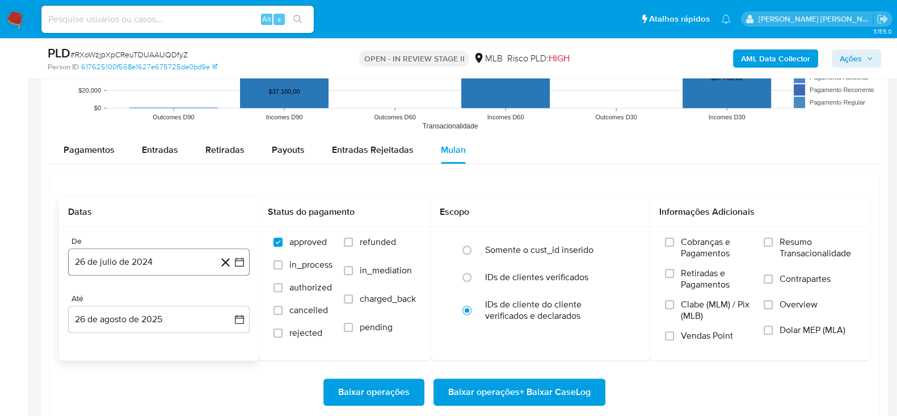
click at [157, 260] on button "26 de julio de 2024" at bounding box center [159, 261] width 182 height 27
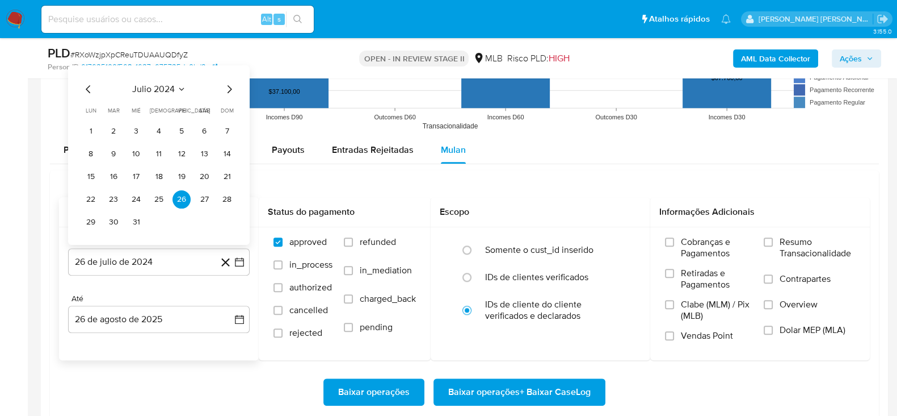
click at [165, 89] on span "julio 2024" at bounding box center [153, 88] width 43 height 11
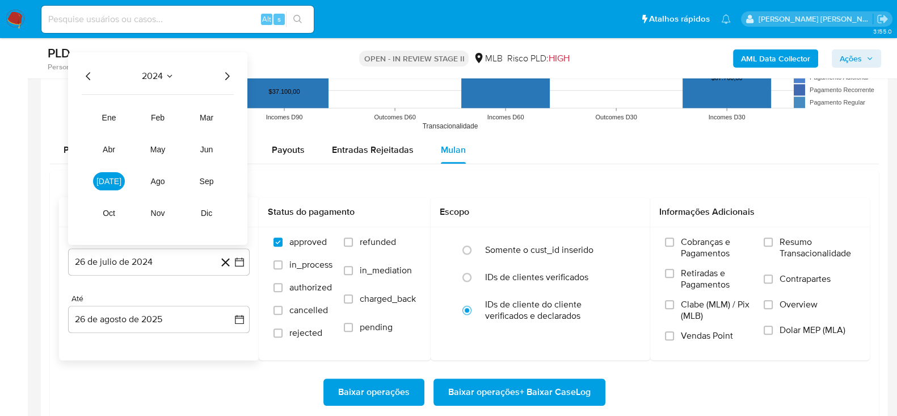
click at [231, 74] on icon "Año siguiente" at bounding box center [227, 76] width 14 height 14
click at [111, 181] on span "[DATE]" at bounding box center [108, 180] width 25 height 9
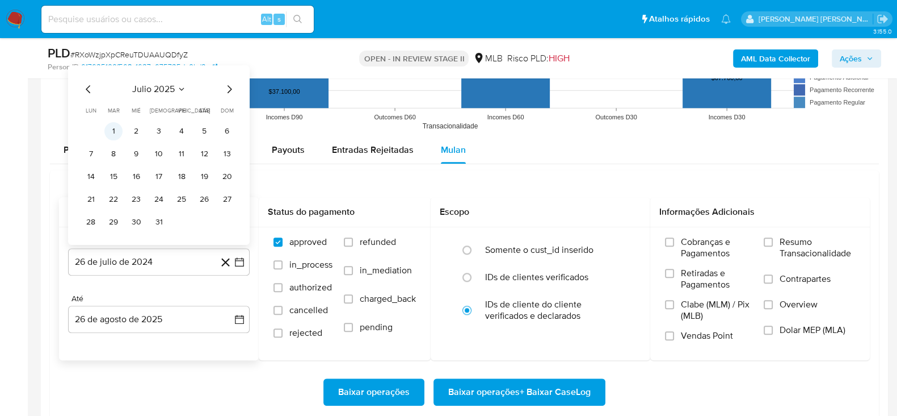
click at [115, 128] on button "1" at bounding box center [113, 130] width 18 height 18
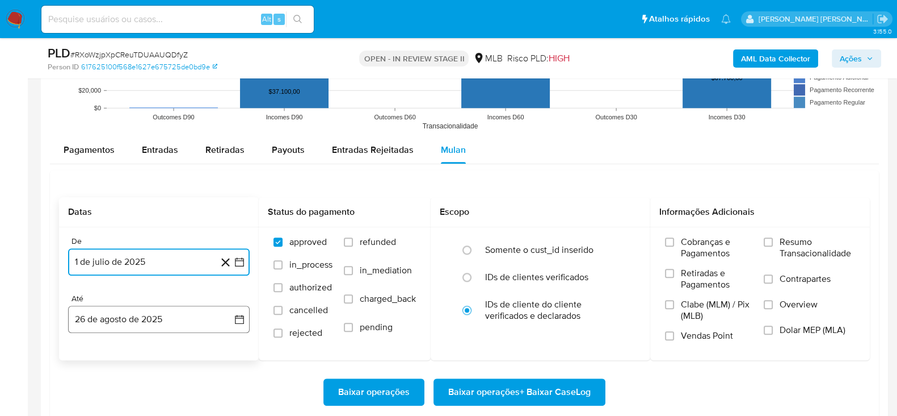
click at [177, 308] on button "26 de agosto de 2025" at bounding box center [159, 318] width 182 height 27
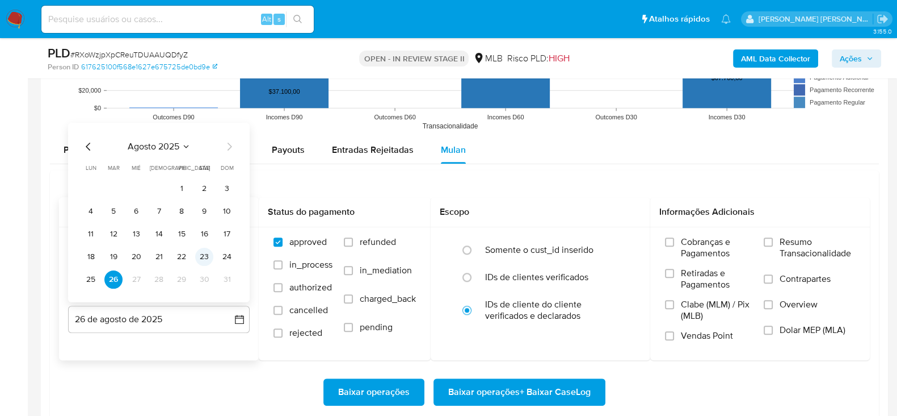
click at [202, 257] on button "23" at bounding box center [204, 256] width 18 height 18
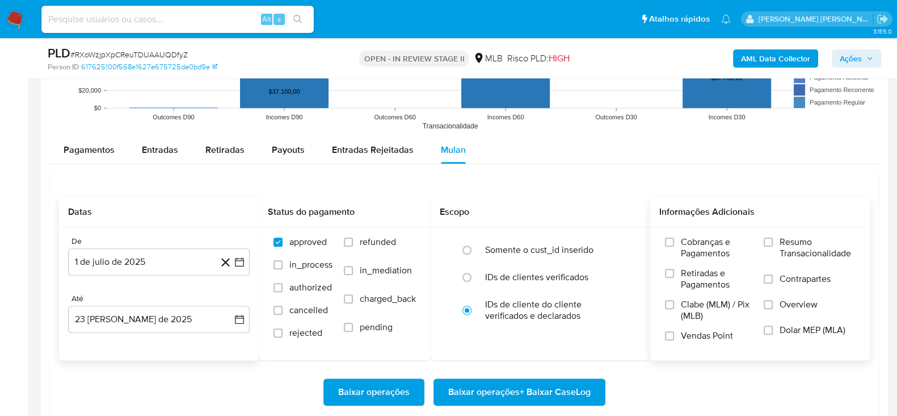
click at [775, 240] on label "Resumo Transacionalidade" at bounding box center [809, 254] width 91 height 37
click at [773, 240] on input "Resumo Transacionalidade" at bounding box center [768, 241] width 9 height 9
click at [769, 276] on input "Contrapartes" at bounding box center [768, 278] width 9 height 9
click at [670, 333] on input "Vendas Point" at bounding box center [669, 335] width 9 height 9
click at [512, 389] on span "Baixar operações + Baixar CaseLog" at bounding box center [519, 391] width 142 height 25
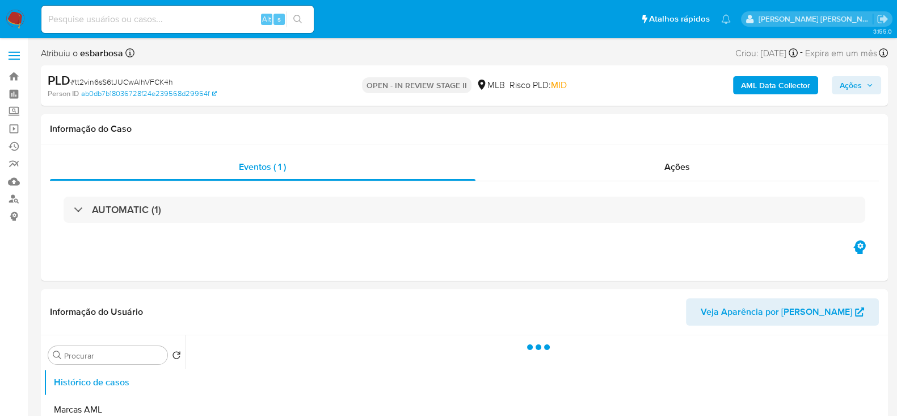
select select "10"
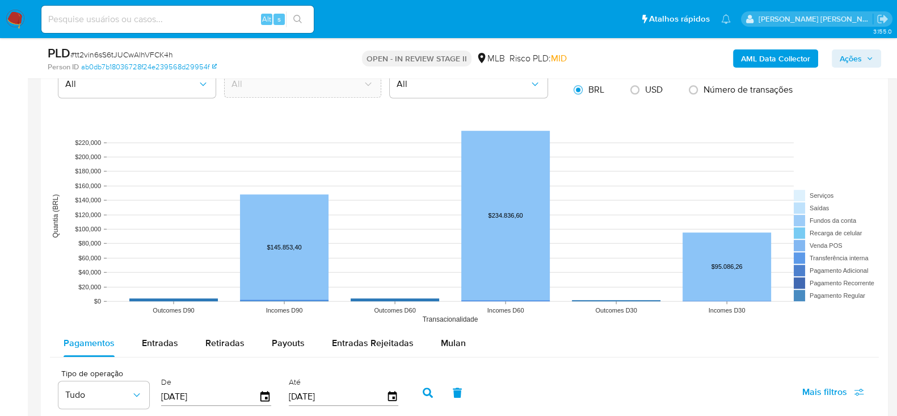
scroll to position [1064, 0]
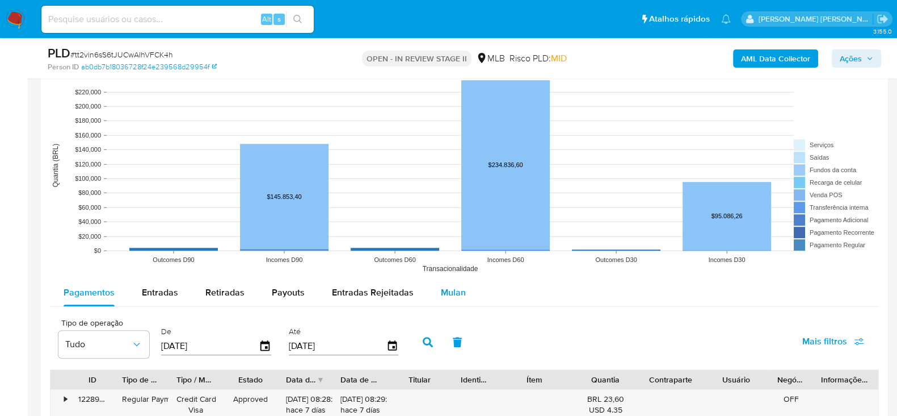
click at [448, 295] on span "Mulan" at bounding box center [453, 292] width 25 height 13
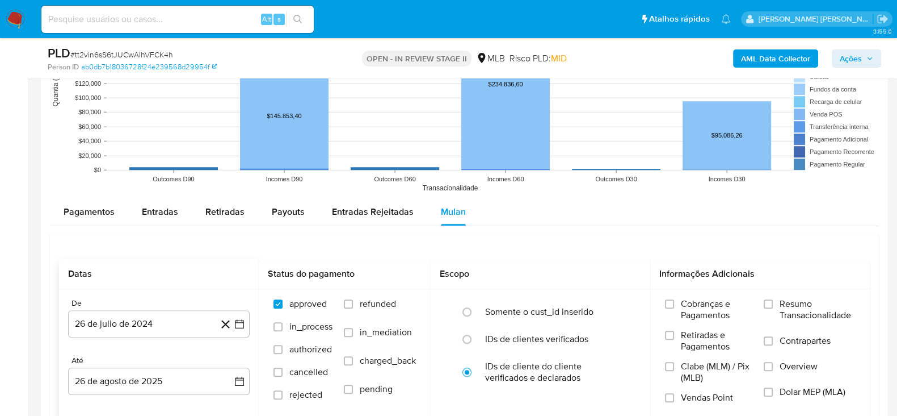
scroll to position [1206, 0]
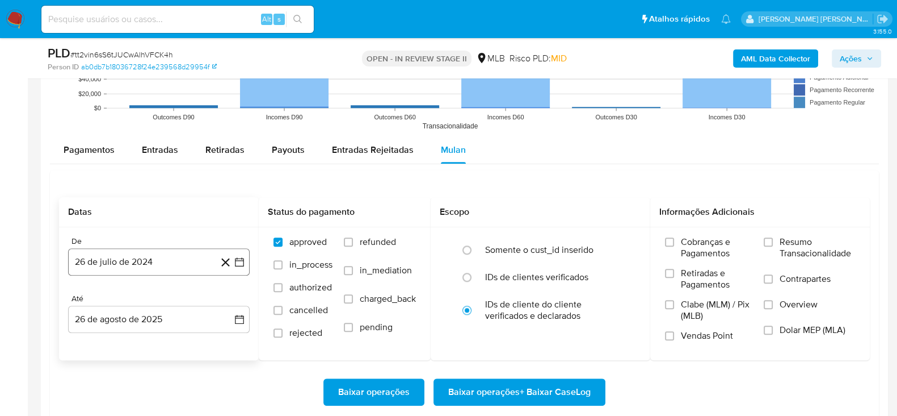
click at [165, 260] on button "26 de julio de 2024" at bounding box center [159, 261] width 182 height 27
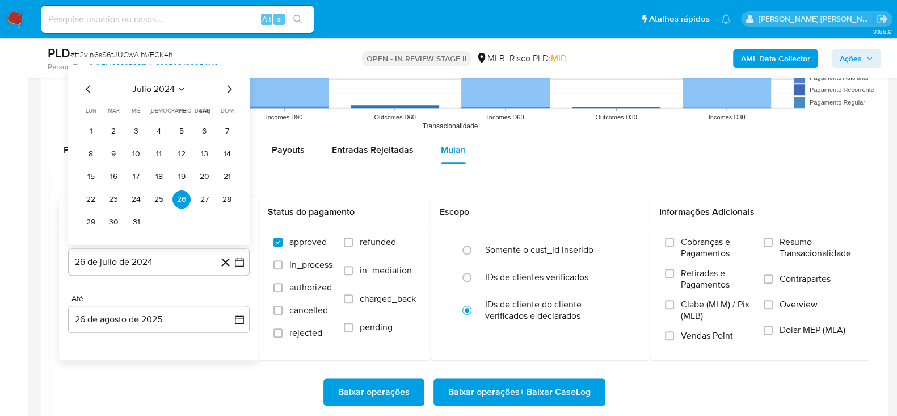
click at [150, 86] on span "julio 2024" at bounding box center [153, 88] width 43 height 11
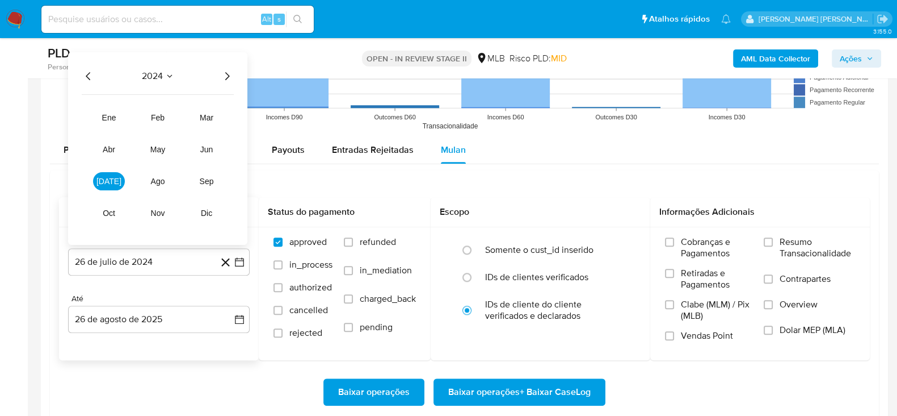
click at [229, 77] on icon "Año siguiente" at bounding box center [227, 76] width 14 height 14
click at [100, 180] on button "jul" at bounding box center [109, 180] width 32 height 18
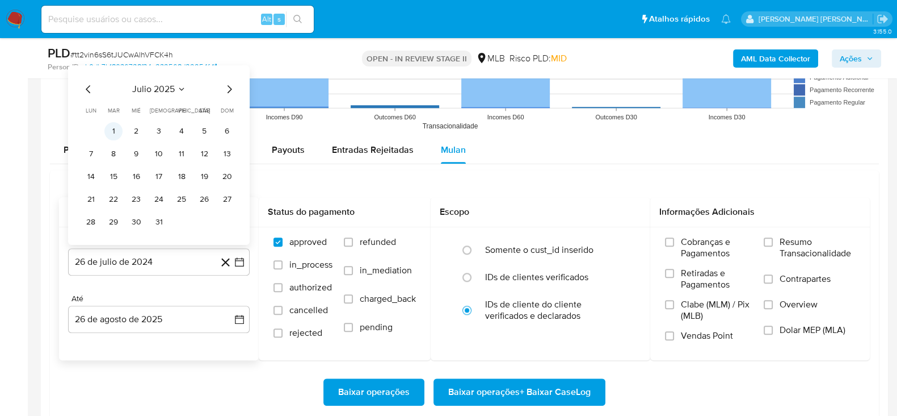
click at [107, 129] on button "1" at bounding box center [113, 130] width 18 height 18
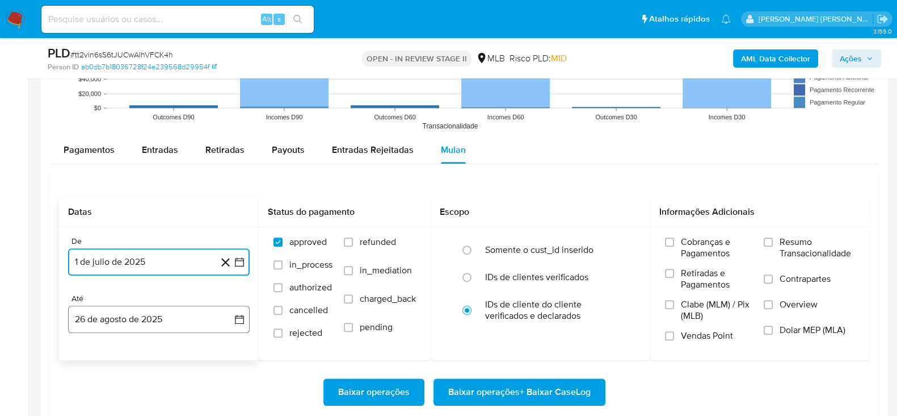
click at [128, 311] on button "26 de agosto de 2025" at bounding box center [159, 318] width 182 height 27
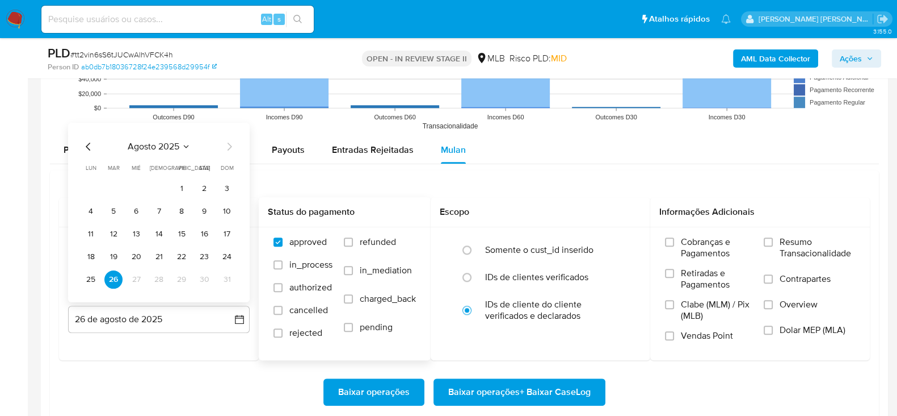
drag, startPoint x: 204, startPoint y: 258, endPoint x: 261, endPoint y: 250, distance: 57.4
click at [204, 258] on button "23" at bounding box center [204, 256] width 18 height 18
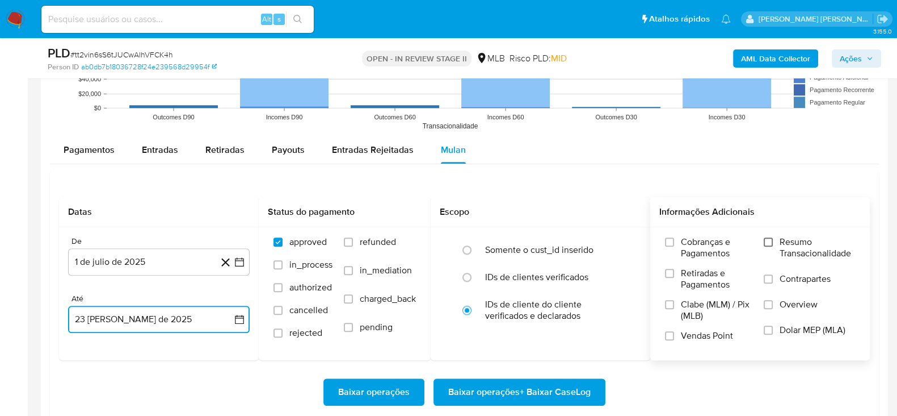
click at [769, 241] on input "Resumo Transacionalidade" at bounding box center [768, 241] width 9 height 9
click at [769, 283] on label "Contrapartes" at bounding box center [809, 286] width 91 height 26
click at [769, 283] on input "Contrapartes" at bounding box center [768, 278] width 9 height 9
click at [667, 337] on input "Vendas Point" at bounding box center [669, 335] width 9 height 9
click at [530, 387] on span "Baixar operações + Baixar CaseLog" at bounding box center [519, 391] width 142 height 25
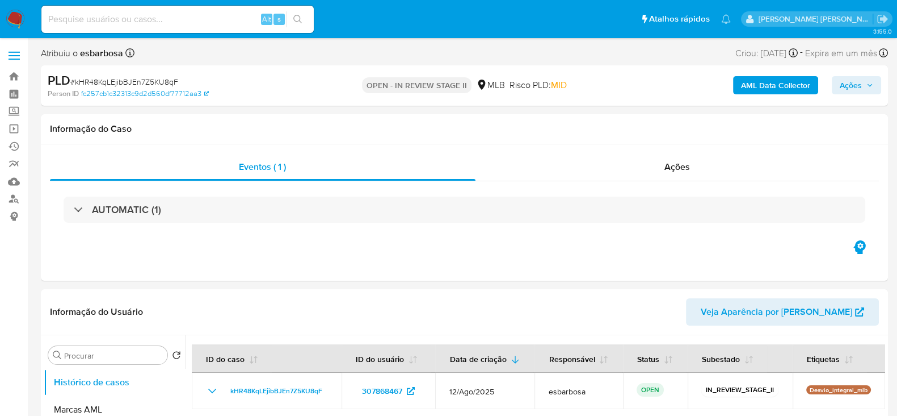
select select "10"
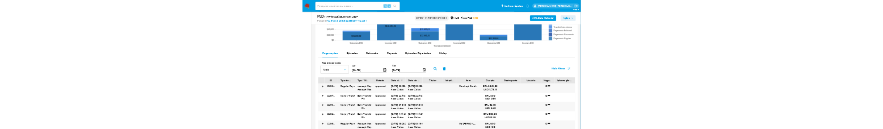
scroll to position [1206, 0]
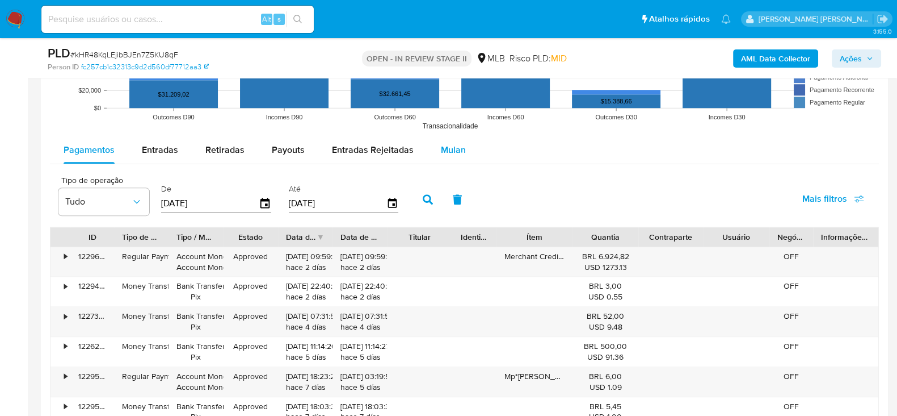
click at [451, 152] on span "Mulan" at bounding box center [453, 149] width 25 height 13
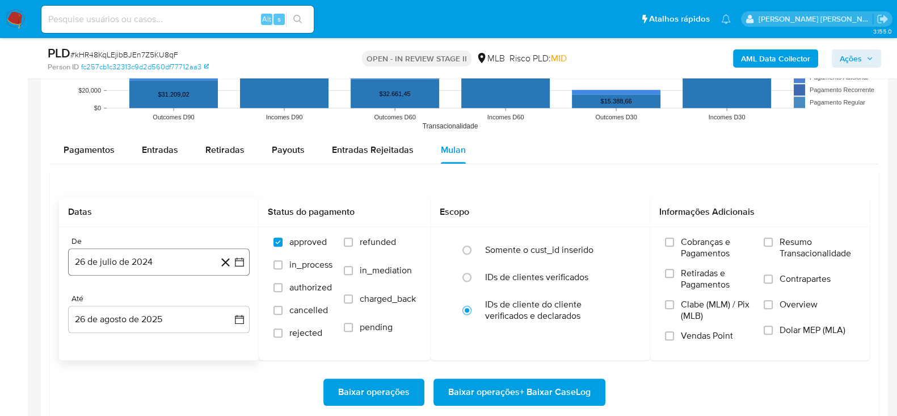
click at [153, 261] on button "26 de julio de 2024" at bounding box center [159, 261] width 182 height 27
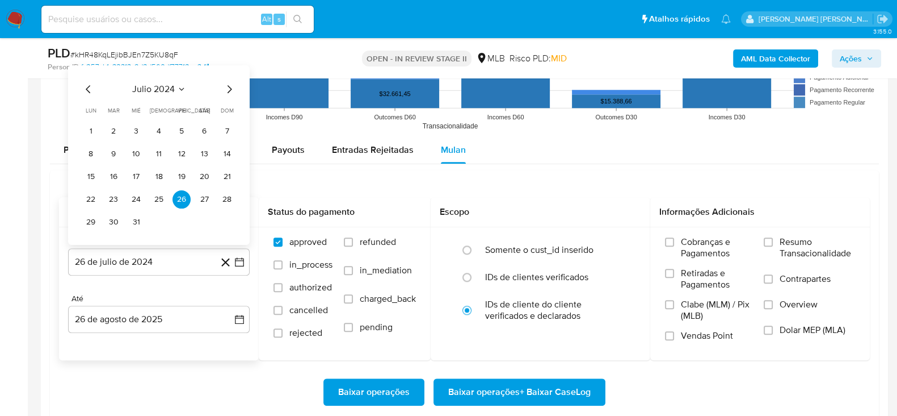
click at [153, 92] on span "julio 2024" at bounding box center [153, 88] width 43 height 11
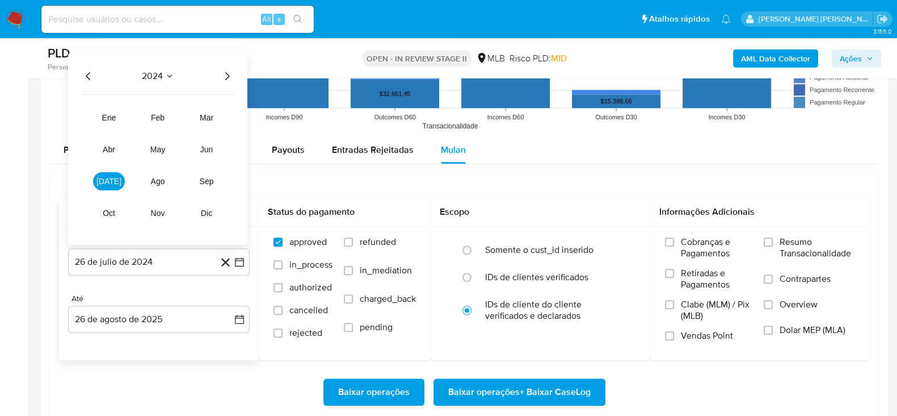
click at [227, 78] on icon "Año siguiente" at bounding box center [227, 76] width 14 height 14
click at [102, 182] on button "[DATE]" at bounding box center [109, 180] width 32 height 18
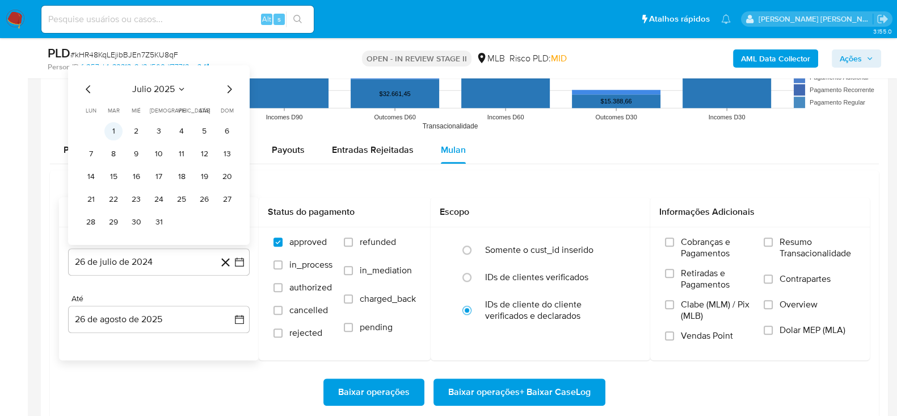
click at [116, 129] on button "1" at bounding box center [113, 130] width 18 height 18
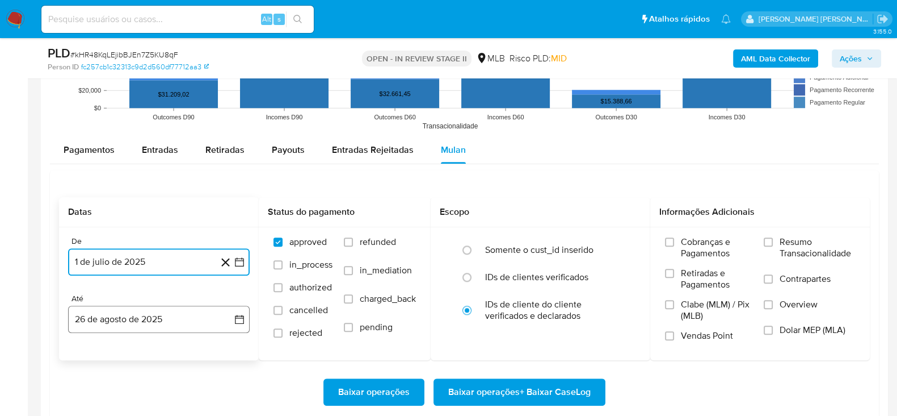
click at [153, 317] on button "26 de agosto de 2025" at bounding box center [159, 318] width 182 height 27
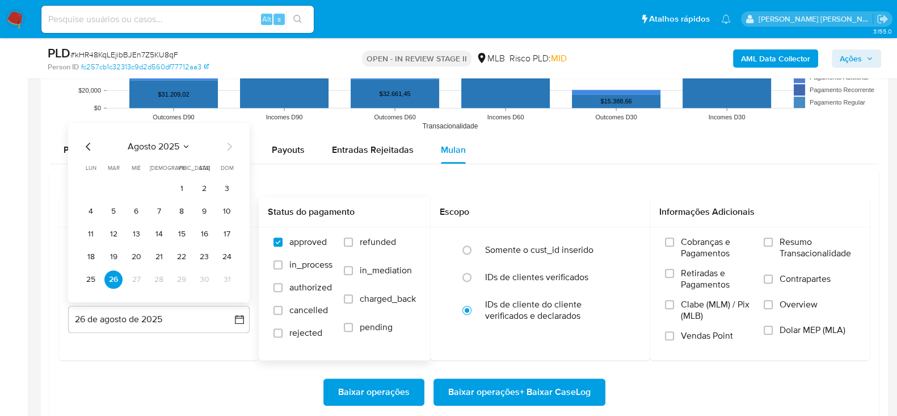
drag, startPoint x: 200, startPoint y: 251, endPoint x: 298, endPoint y: 251, distance: 98.2
click at [201, 251] on button "23" at bounding box center [204, 256] width 18 height 18
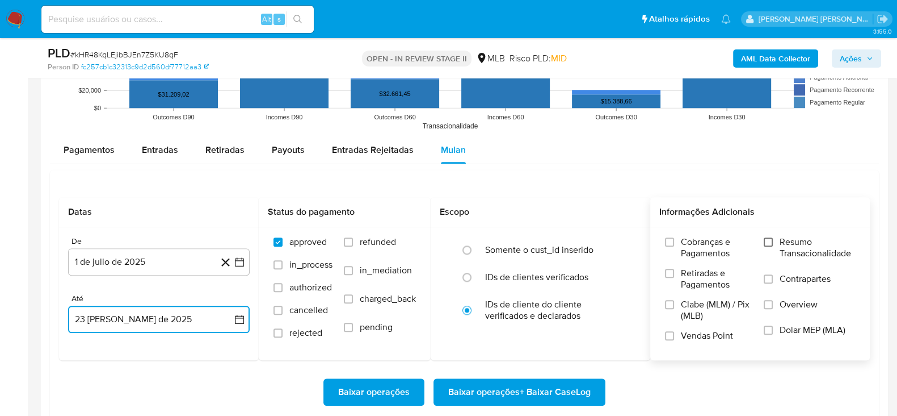
click at [773, 241] on input "Resumo Transacionalidade" at bounding box center [768, 241] width 9 height 9
click at [771, 280] on input "Contrapartes" at bounding box center [768, 278] width 9 height 9
click at [673, 332] on input "Vendas Point" at bounding box center [669, 335] width 9 height 9
click at [505, 387] on span "Baixar operações + Baixar CaseLog" at bounding box center [519, 391] width 142 height 25
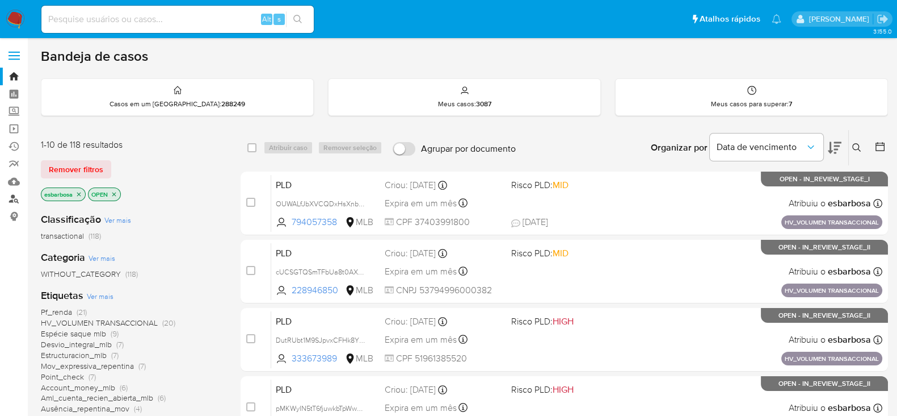
click at [14, 200] on link "Localizador de pessoas" at bounding box center [67, 199] width 135 height 18
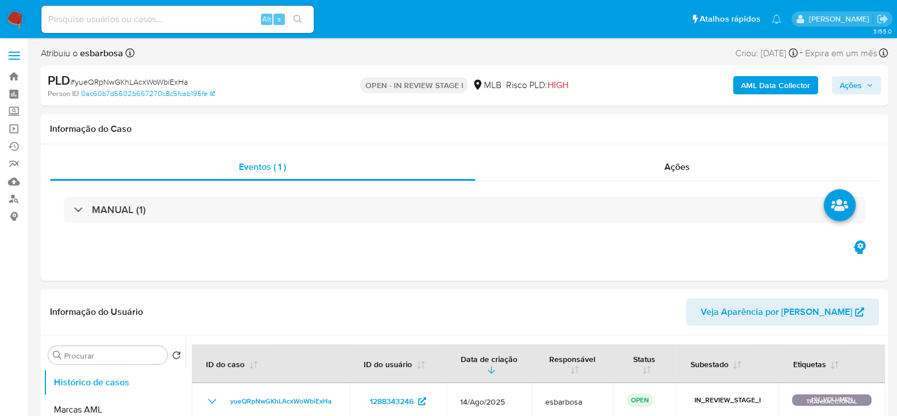
select select "10"
click at [845, 90] on span "Ações" at bounding box center [851, 85] width 22 height 18
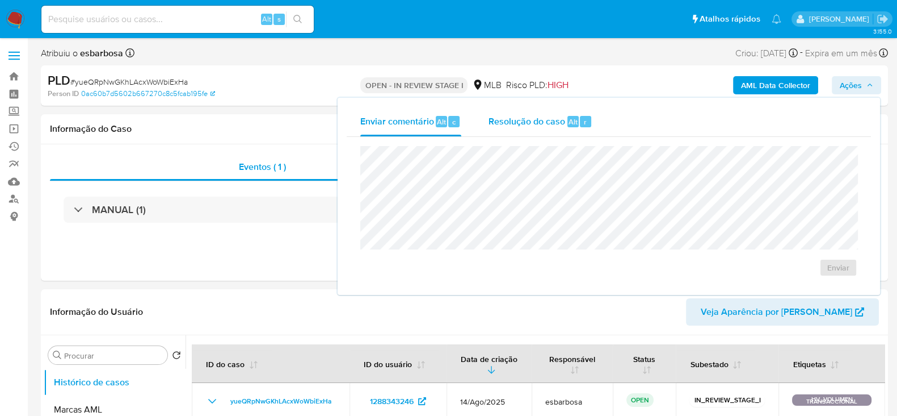
click at [506, 124] on span "Resolução do caso" at bounding box center [527, 121] width 77 height 13
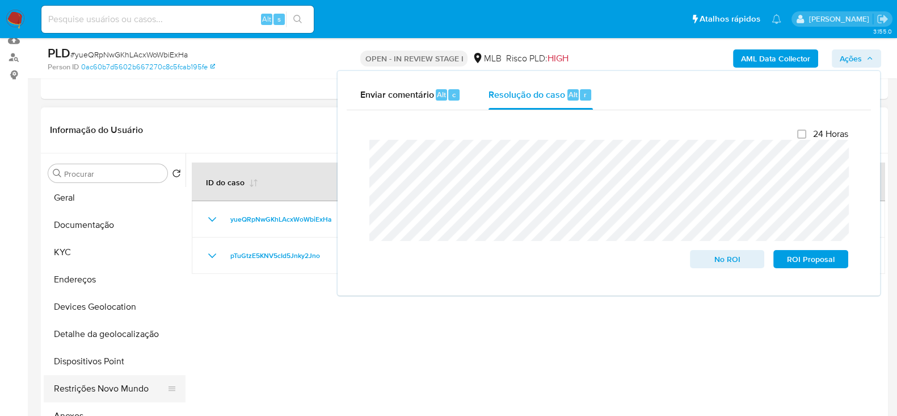
scroll to position [141, 0]
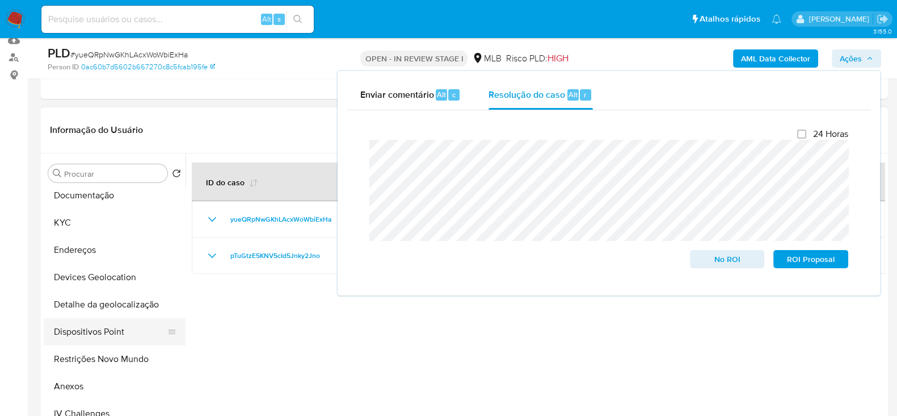
click at [96, 325] on button "Dispositivos Point" at bounding box center [110, 331] width 133 height 27
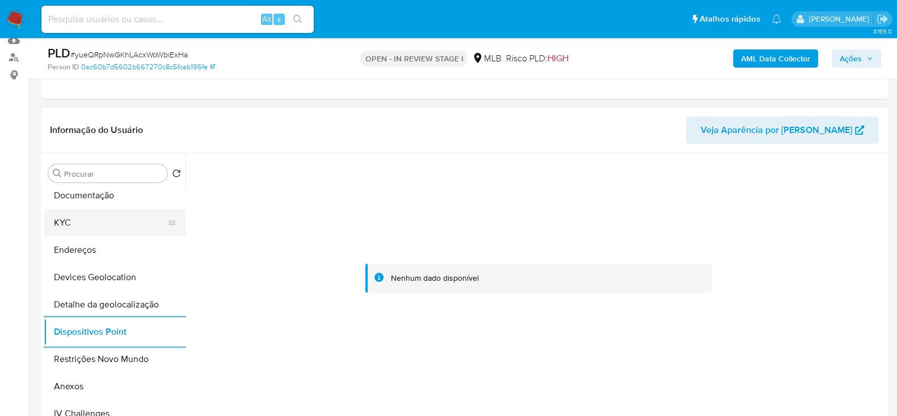
click at [96, 217] on button "KYC" at bounding box center [110, 222] width 133 height 27
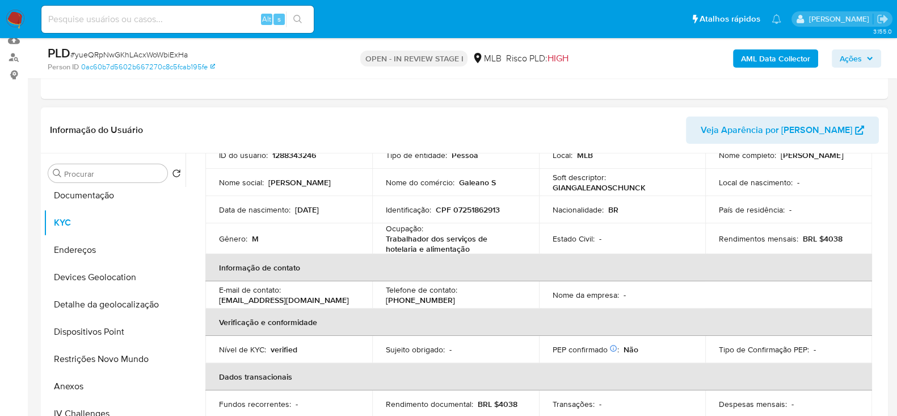
scroll to position [0, 0]
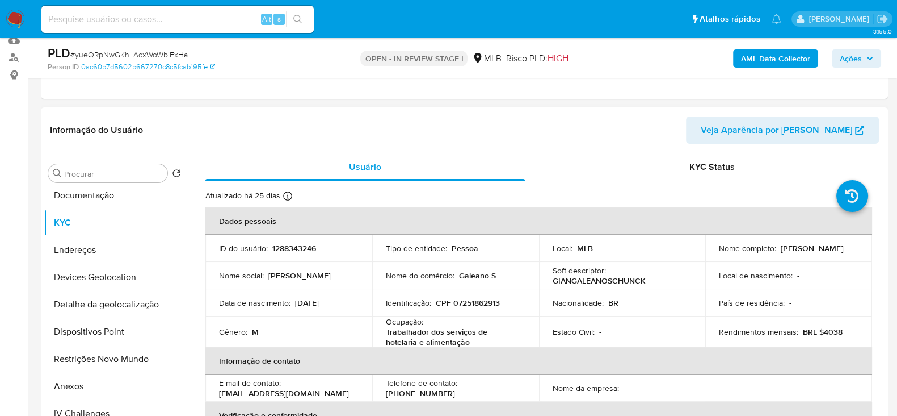
drag, startPoint x: 801, startPoint y: 254, endPoint x: 715, endPoint y: 257, distance: 85.8
click at [715, 257] on td "Nome completo : [PERSON_NAME]" at bounding box center [789, 247] width 167 height 27
copy p "[PERSON_NAME]"
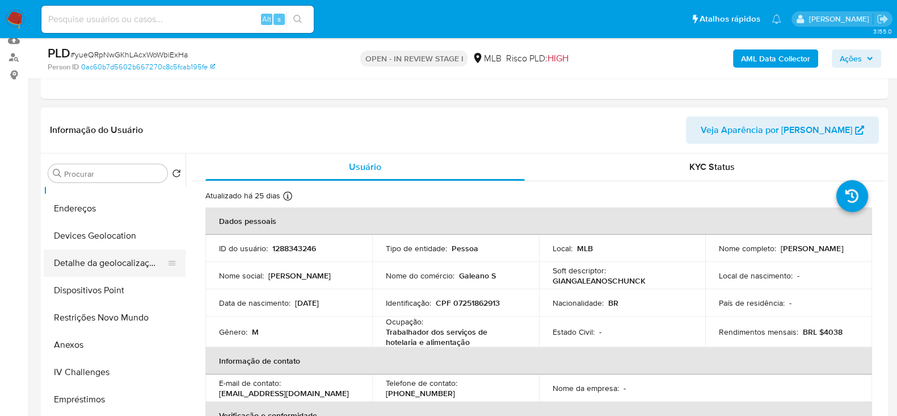
scroll to position [213, 0]
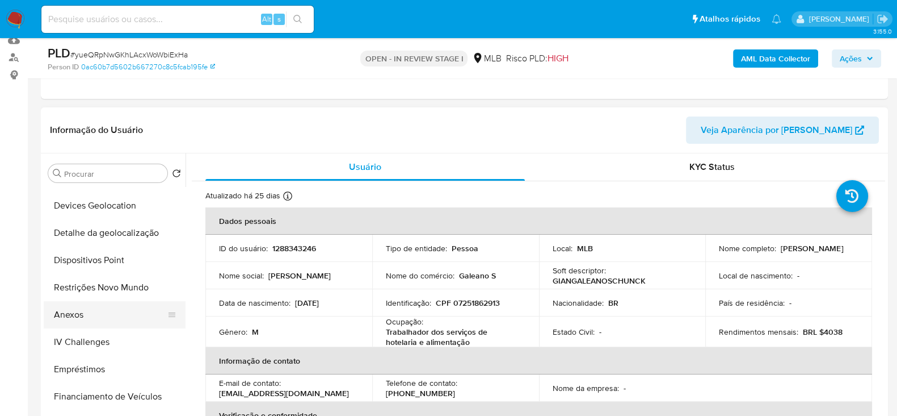
click at [73, 311] on button "Anexos" at bounding box center [110, 314] width 133 height 27
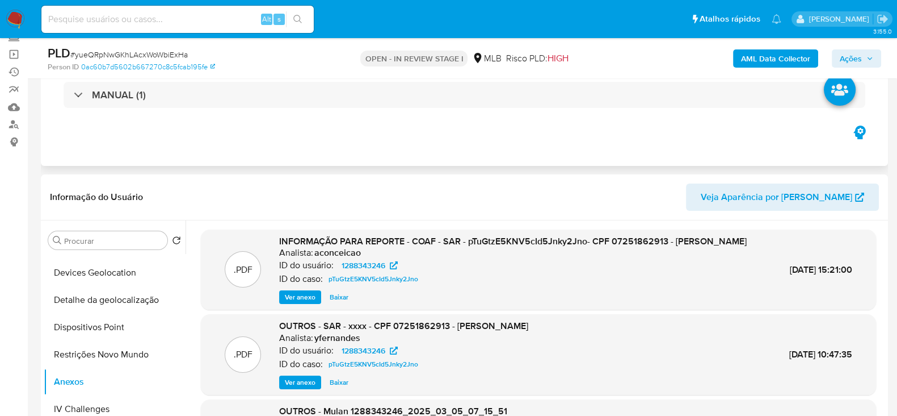
scroll to position [0, 0]
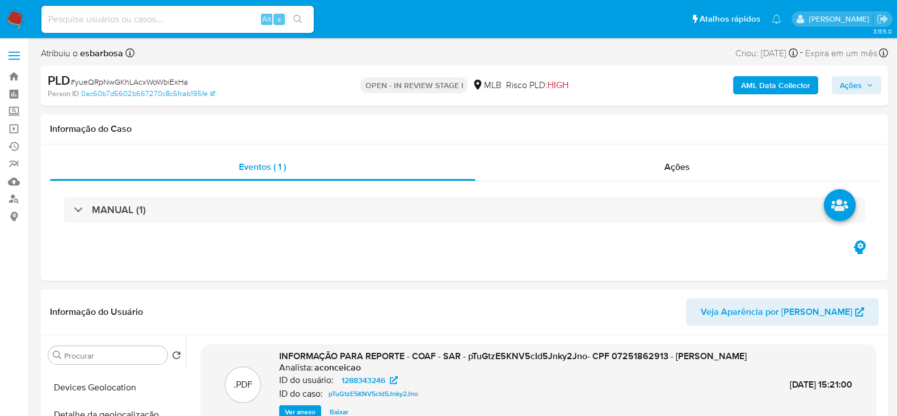
click at [770, 86] on b "AML Data Collector" at bounding box center [775, 85] width 69 height 18
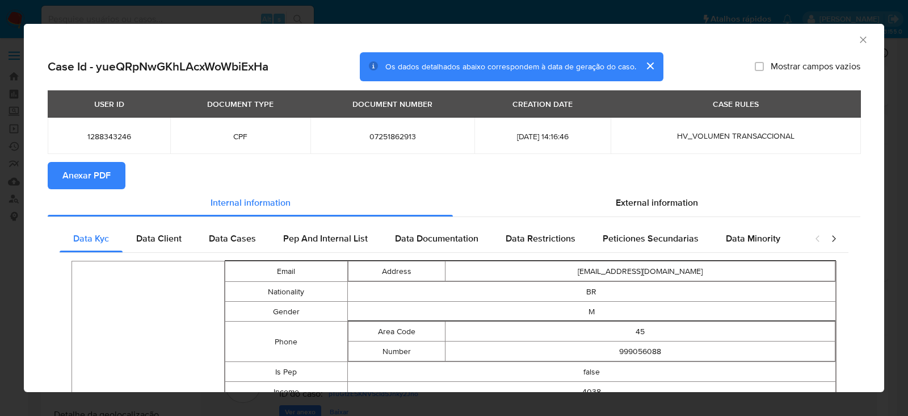
click at [83, 181] on span "Anexar PDF" at bounding box center [86, 175] width 48 height 25
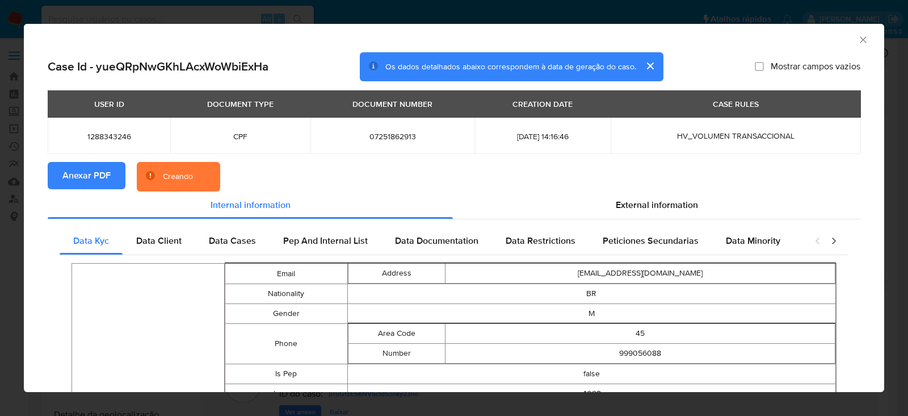
click at [234, 68] on h2 "Case Id - yueQRpNwGKhLAcxWoWbiExHa" at bounding box center [158, 66] width 221 height 15
copy h2 "yueQRpNwGKhLAcxWoWbiExHa"
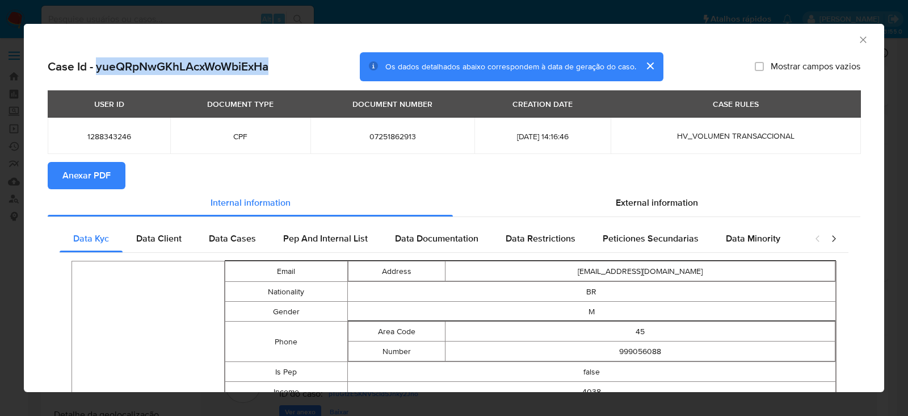
click at [858, 43] on icon "Fechar a janela" at bounding box center [863, 39] width 11 height 11
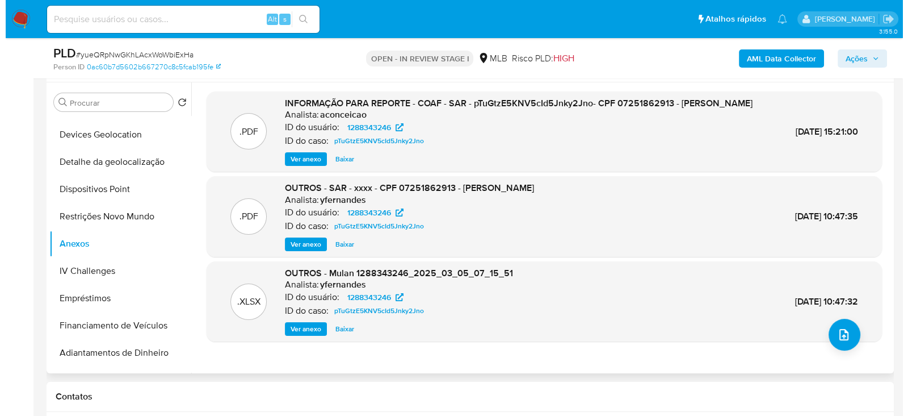
scroll to position [213, 0]
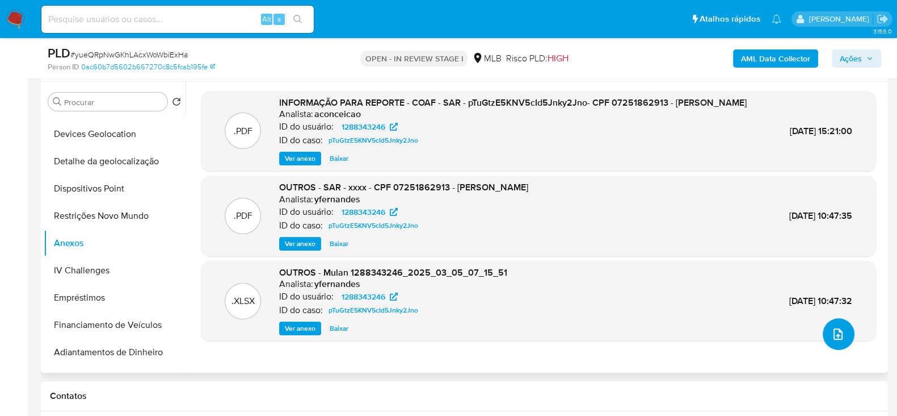
click at [834, 337] on icon "upload-file" at bounding box center [838, 333] width 9 height 11
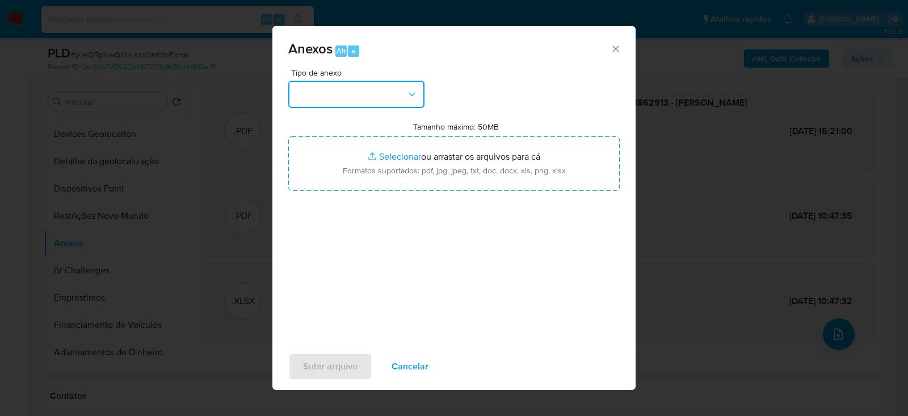
click at [397, 103] on button "button" at bounding box center [356, 94] width 136 height 27
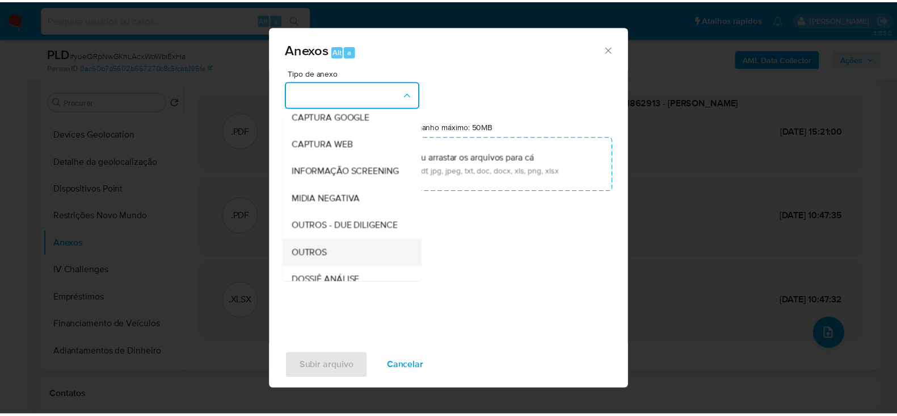
scroll to position [141, 0]
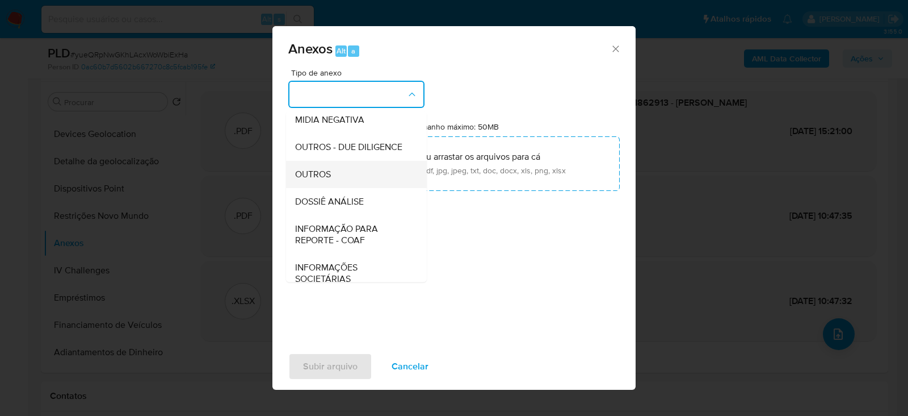
click at [328, 188] on div "OUTROS" at bounding box center [353, 174] width 116 height 27
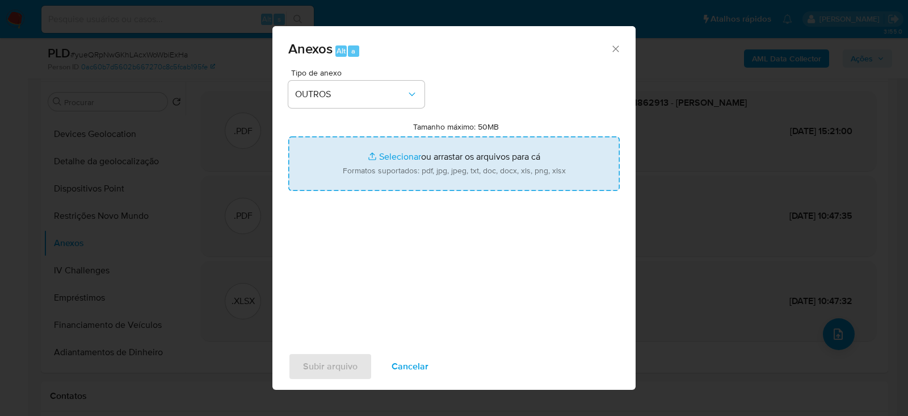
click at [399, 158] on input "Tamanho máximo: 50MB Selecionar arquivos" at bounding box center [453, 163] width 331 height 54
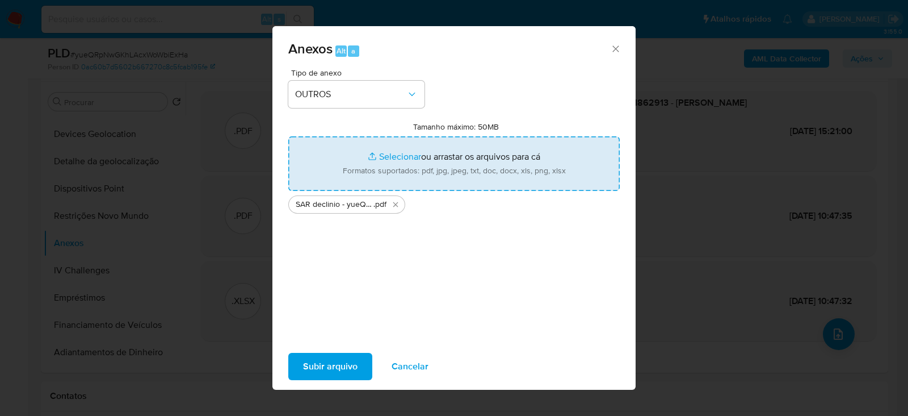
type input "C:\fakepath\Mulan 1288343246_2025_08_25_16_00_43.xlsx"
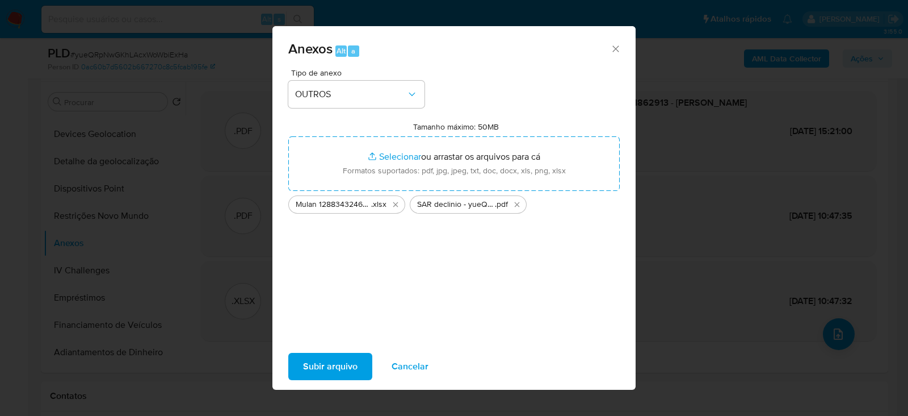
click at [330, 364] on span "Subir arquivo" at bounding box center [330, 366] width 54 height 25
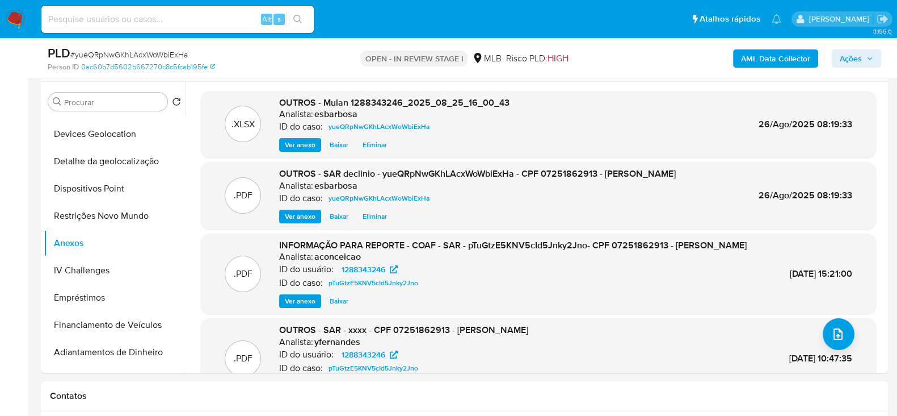
click at [855, 54] on span "Ações" at bounding box center [851, 58] width 22 height 18
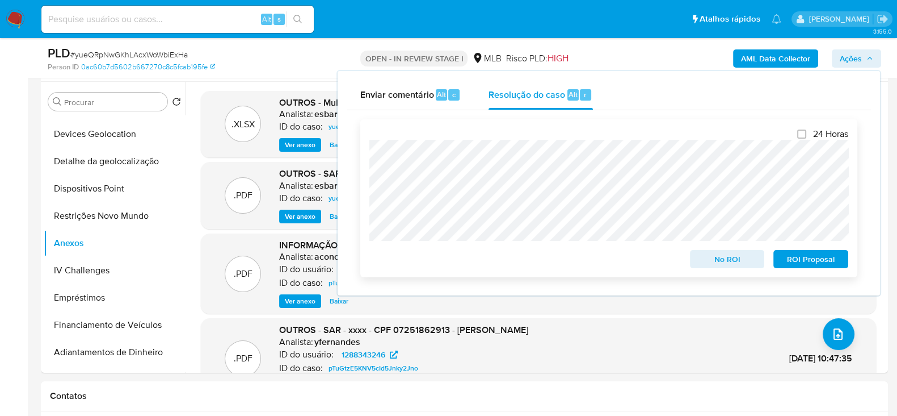
click at [730, 262] on span "No ROI" at bounding box center [727, 259] width 59 height 16
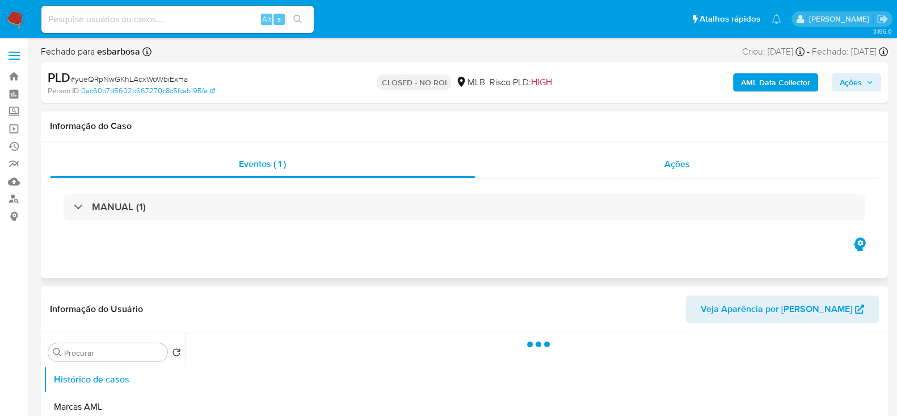
click at [536, 174] on div "Ações" at bounding box center [678, 163] width 404 height 27
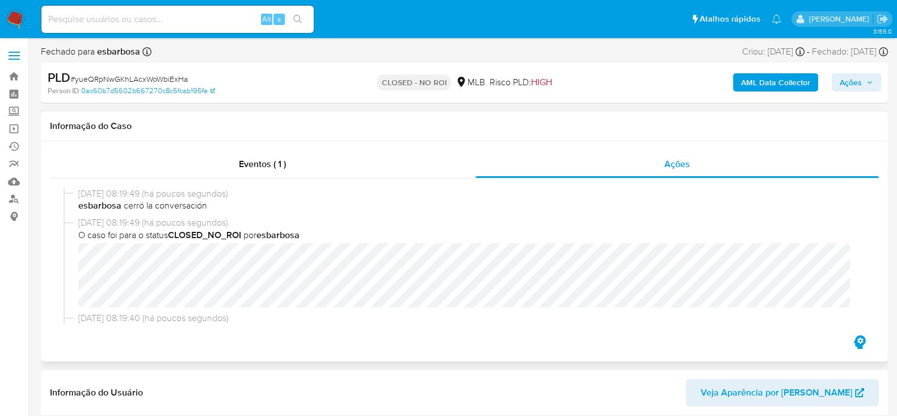
select select "10"
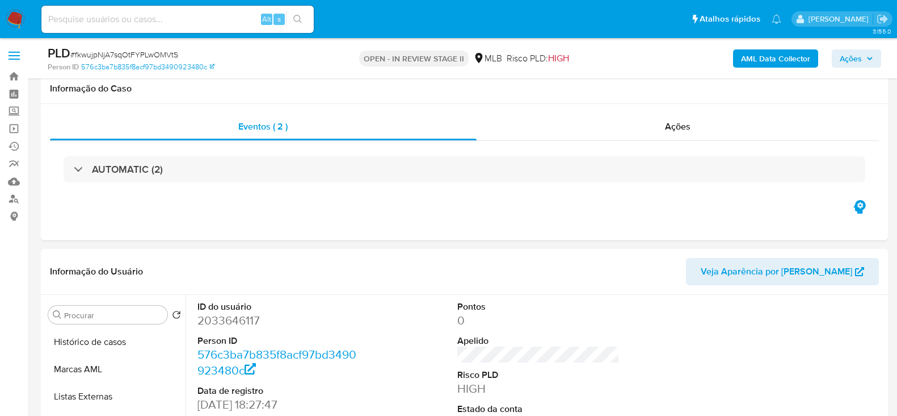
scroll to position [141, 0]
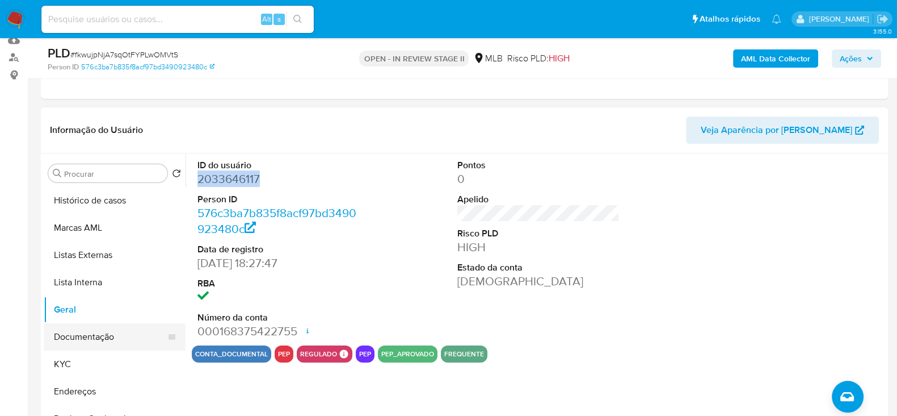
click at [84, 339] on button "Documentação" at bounding box center [110, 336] width 133 height 27
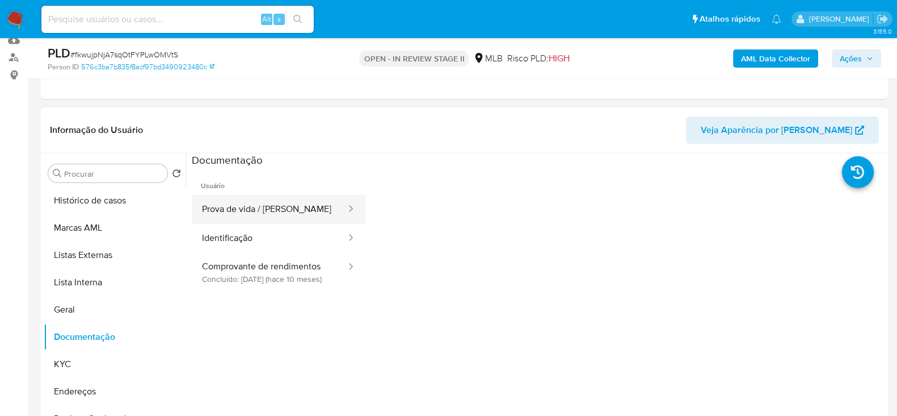
click at [224, 206] on button "Prova de vida / [PERSON_NAME]" at bounding box center [270, 209] width 156 height 29
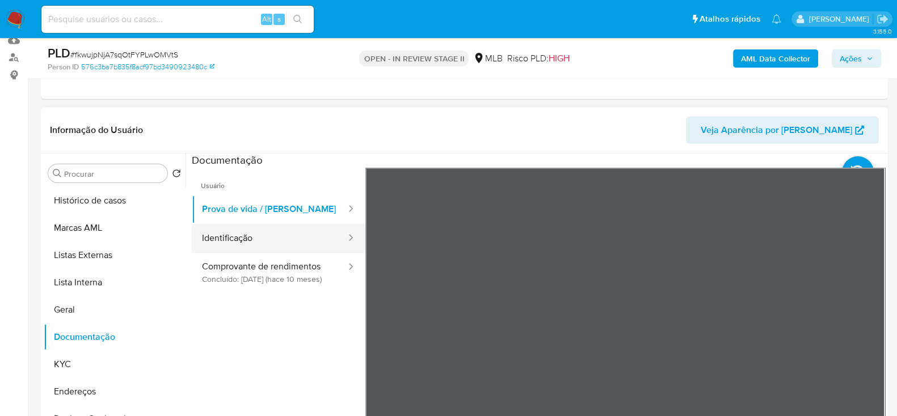
click at [280, 240] on button "Identificação" at bounding box center [270, 238] width 156 height 29
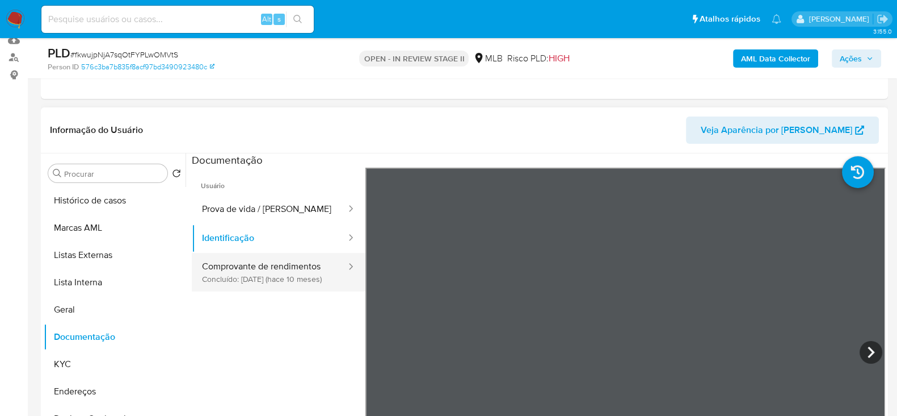
click at [280, 282] on button "Comprovante de rendimentos Concluído: [DATE] (hace 10 meses)" at bounding box center [270, 272] width 156 height 39
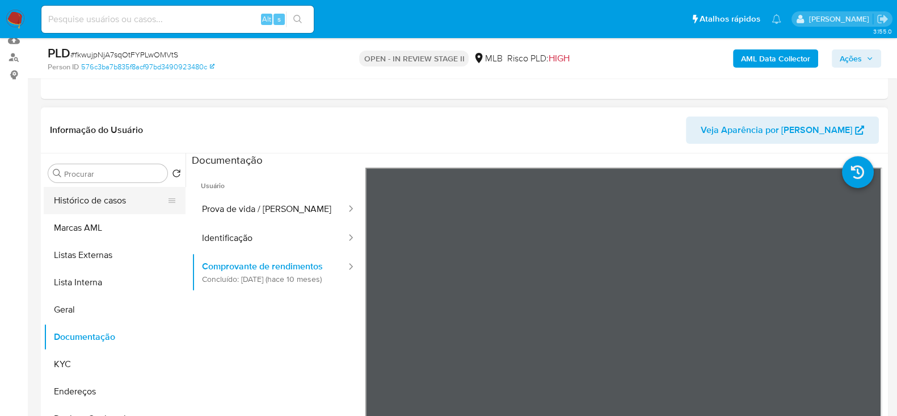
click at [111, 203] on button "Histórico de casos" at bounding box center [110, 200] width 133 height 27
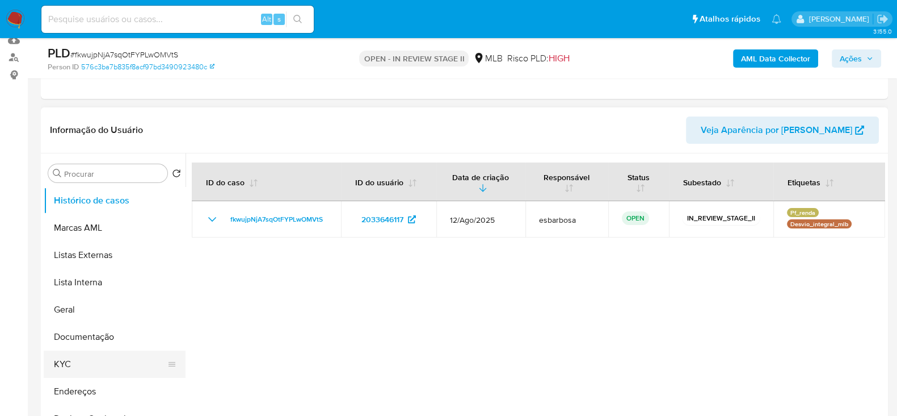
click at [76, 367] on button "KYC" at bounding box center [110, 363] width 133 height 27
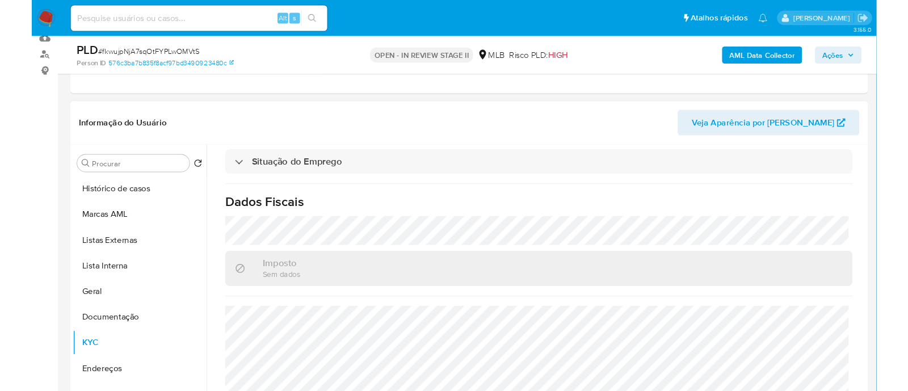
scroll to position [493, 0]
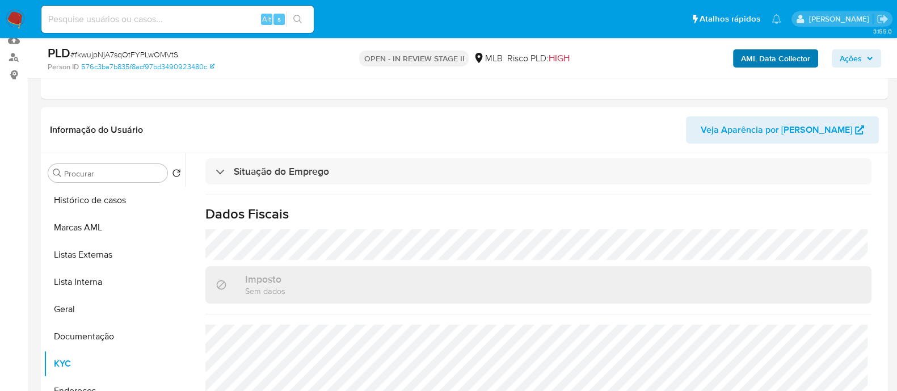
click at [844, 52] on span "Ações" at bounding box center [851, 58] width 22 height 18
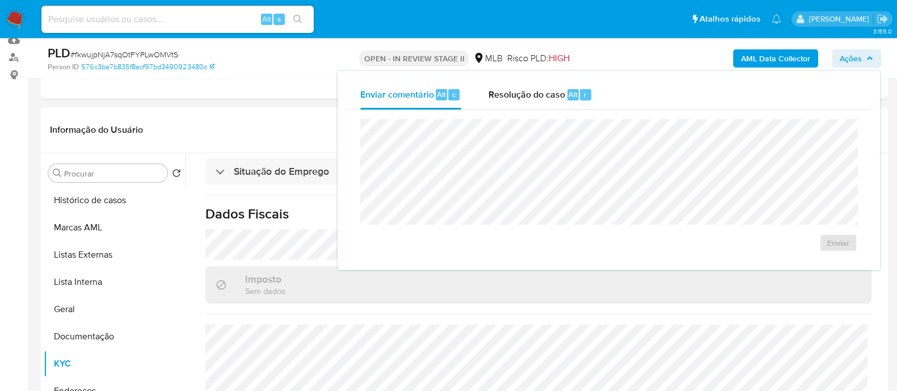
drag, startPoint x: 536, startPoint y: 90, endPoint x: 526, endPoint y: 116, distance: 28.0
click at [536, 90] on span "Resolução do caso" at bounding box center [527, 93] width 77 height 13
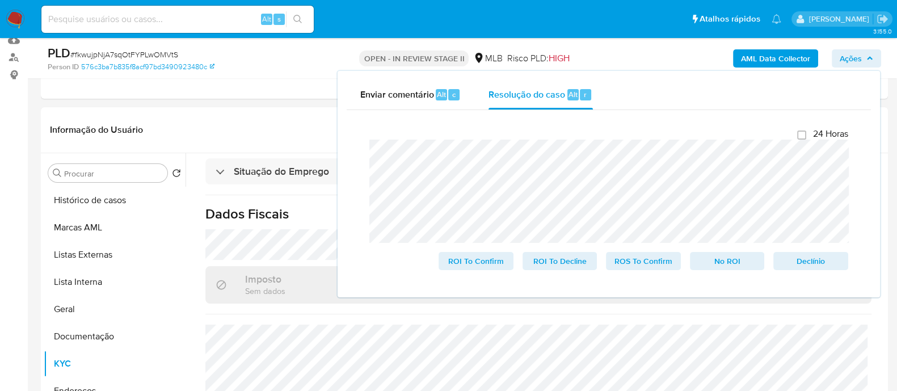
click at [756, 61] on b "AML Data Collector" at bounding box center [775, 58] width 69 height 18
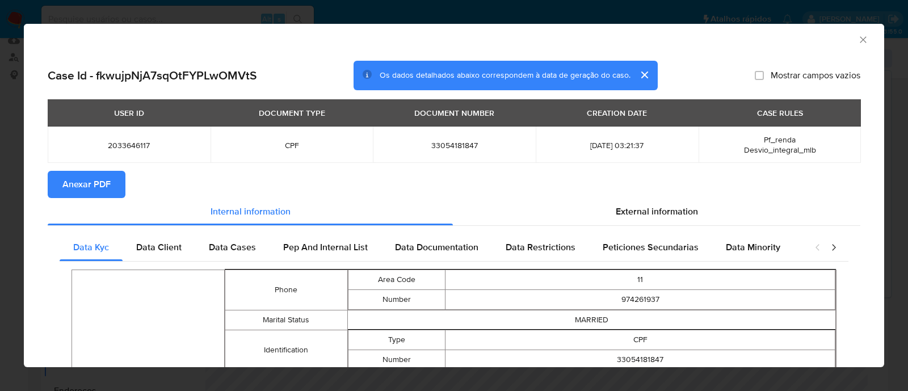
click at [191, 76] on h2 "Case Id - fkwujpNjA7sqOtFYPLwOMVtS" at bounding box center [152, 75] width 209 height 15
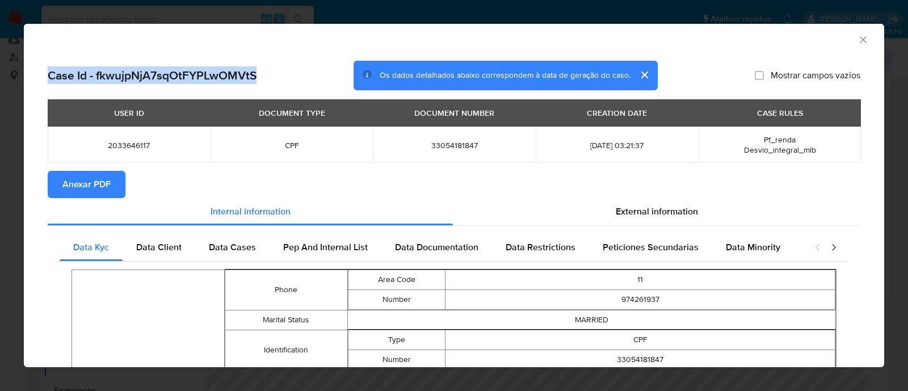
click at [191, 76] on h2 "Case Id - fkwujpNjA7sqOtFYPLwOMVtS" at bounding box center [152, 75] width 209 height 15
drag, startPoint x: 89, startPoint y: 183, endPoint x: 224, endPoint y: 124, distance: 147.7
click at [89, 183] on span "Anexar PDF" at bounding box center [86, 184] width 48 height 25
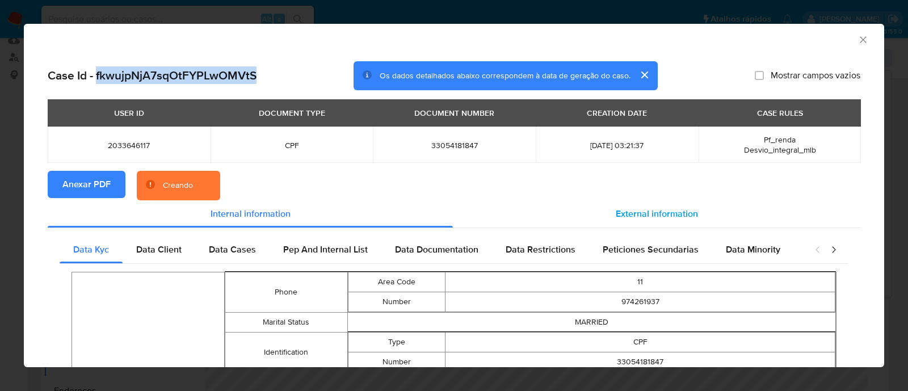
click at [667, 213] on span "External information" at bounding box center [657, 213] width 82 height 13
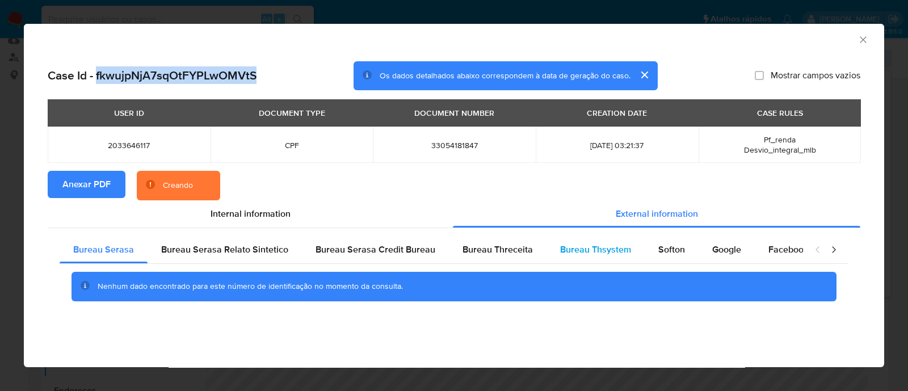
click at [574, 259] on div "Bureau Thsystem" at bounding box center [596, 249] width 98 height 27
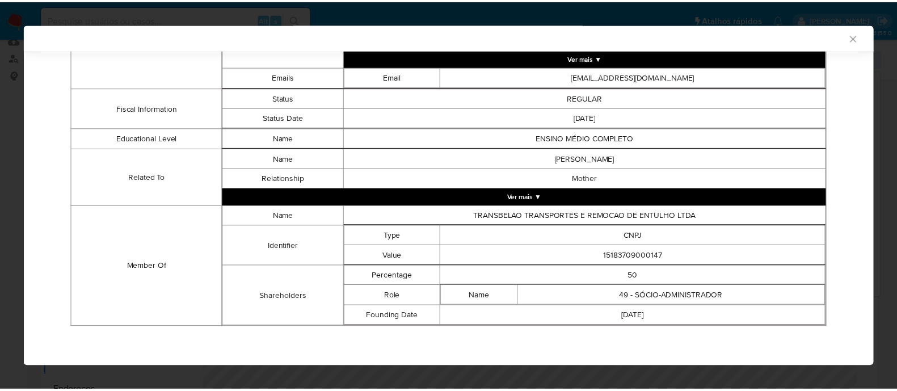
scroll to position [661, 0]
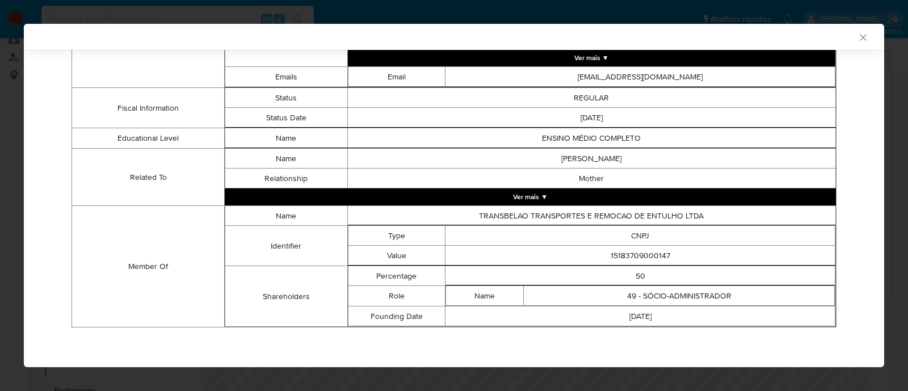
click at [648, 253] on td "15183709000147" at bounding box center [641, 256] width 390 height 20
copy td "15183709000147"
click at [860, 37] on icon "Fechar a janela" at bounding box center [863, 37] width 6 height 6
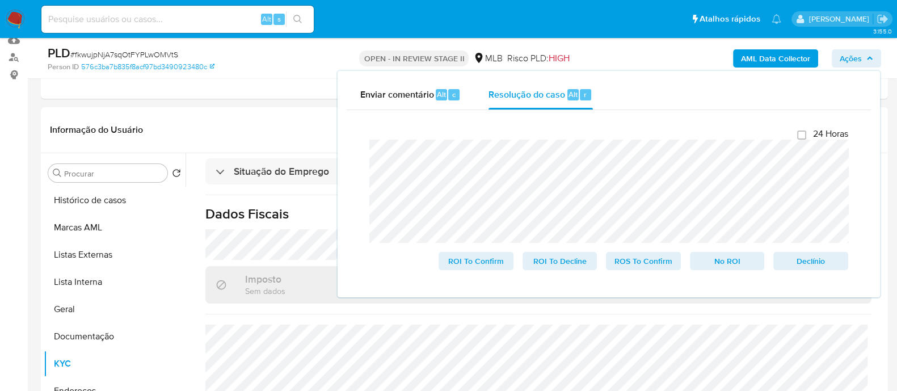
click at [857, 60] on span "Ações" at bounding box center [851, 58] width 22 height 18
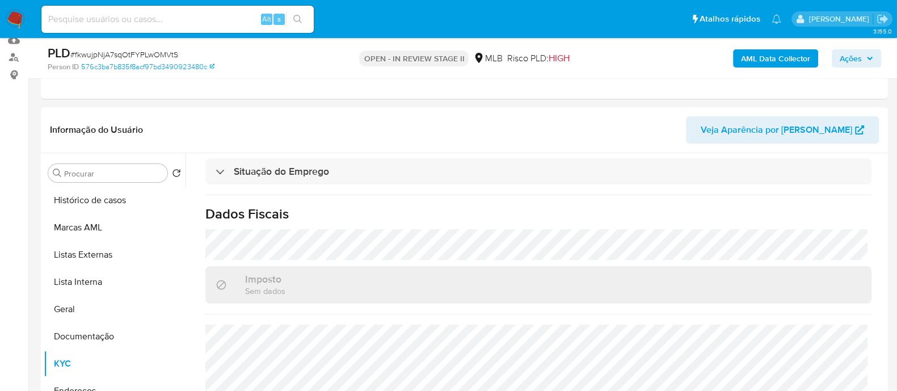
click at [853, 53] on span "Ações" at bounding box center [851, 58] width 22 height 18
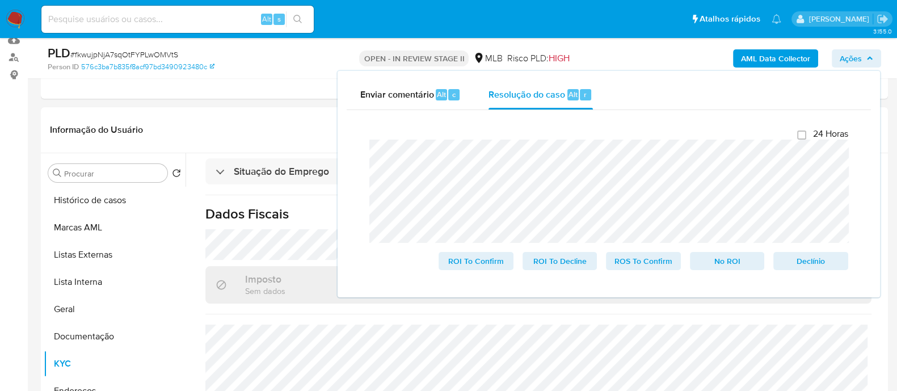
click at [358, 129] on div "Fechamento do caso 24 Horas ROI To Confirm ROI To Decline ROS To Confirm No ROI…" at bounding box center [609, 199] width 524 height 178
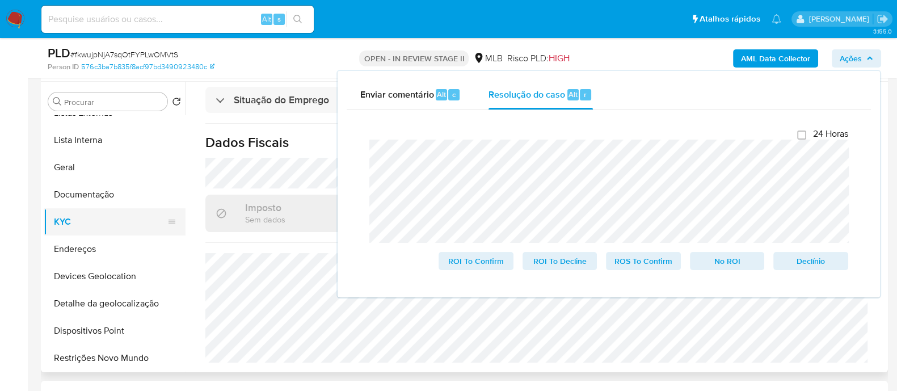
scroll to position [141, 0]
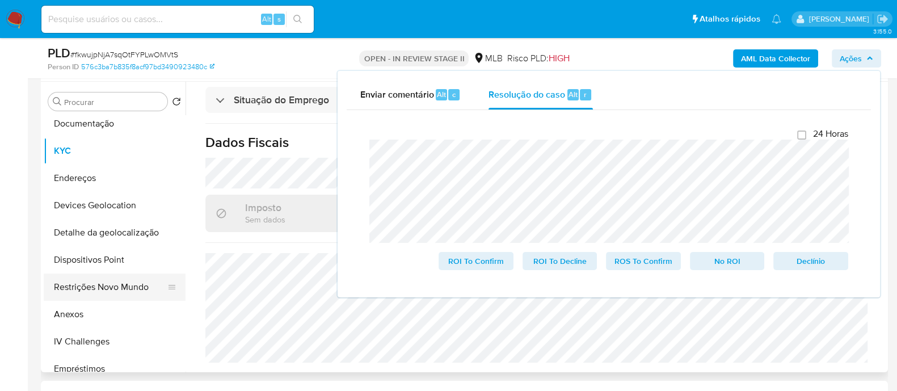
click at [97, 284] on button "Restrições Novo Mundo" at bounding box center [110, 287] width 133 height 27
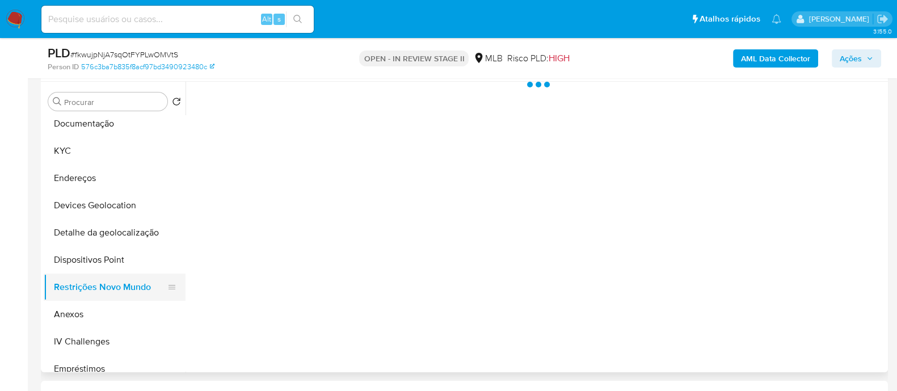
scroll to position [0, 0]
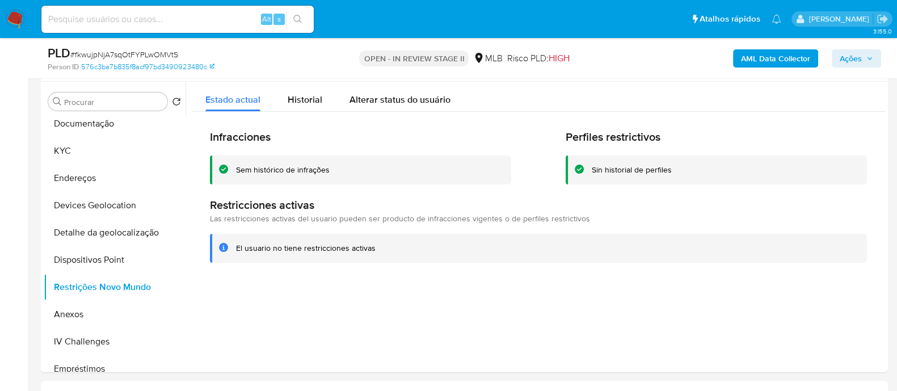
click at [266, 173] on div "Sem histórico de infrações" at bounding box center [283, 170] width 94 height 11
click at [359, 308] on div at bounding box center [536, 227] width 700 height 291
click at [99, 156] on button "KYC" at bounding box center [110, 150] width 133 height 27
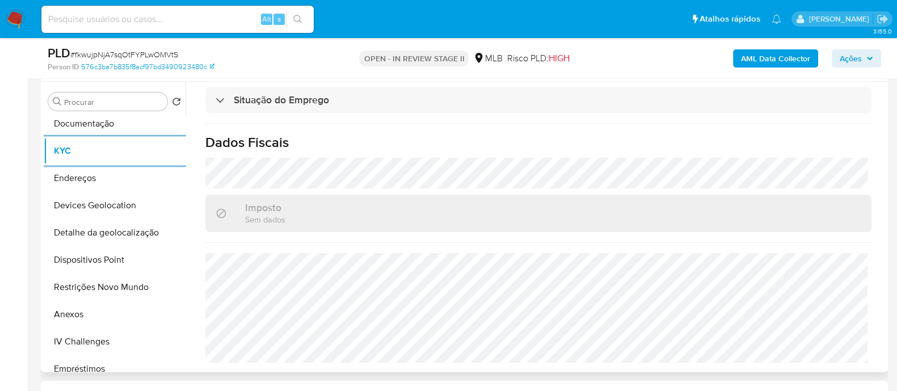
scroll to position [283, 0]
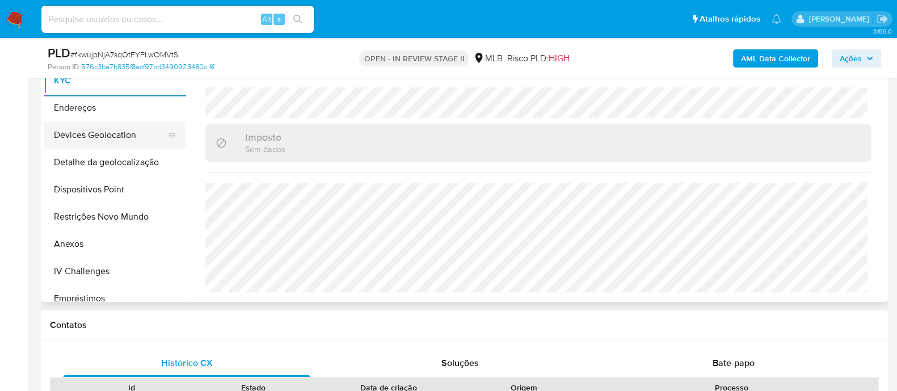
click at [119, 136] on button "Devices Geolocation" at bounding box center [110, 134] width 133 height 27
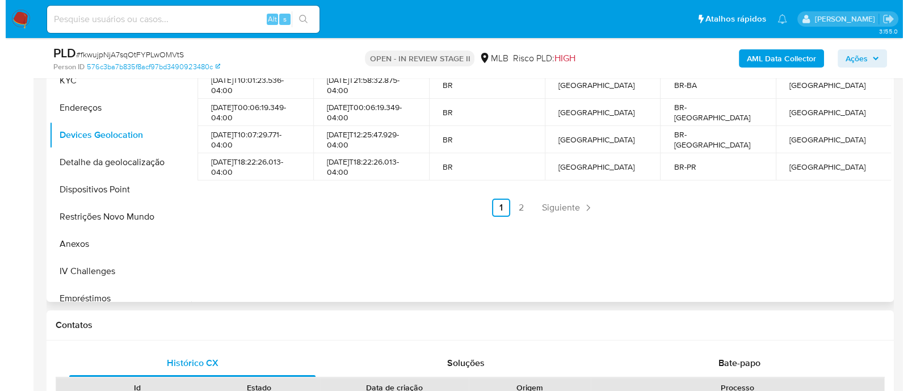
scroll to position [213, 0]
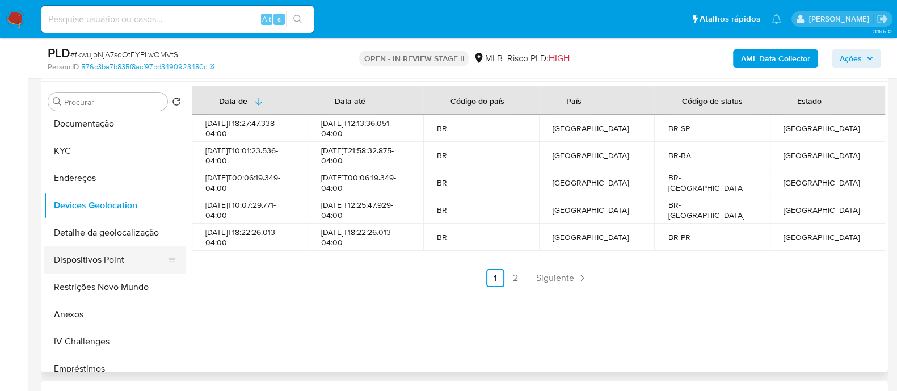
click at [125, 247] on button "Dispositivos Point" at bounding box center [110, 259] width 133 height 27
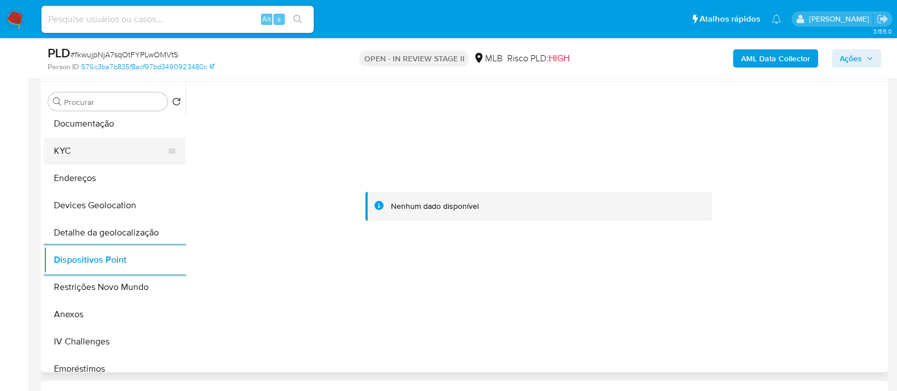
click at [70, 154] on button "KYC" at bounding box center [110, 150] width 133 height 27
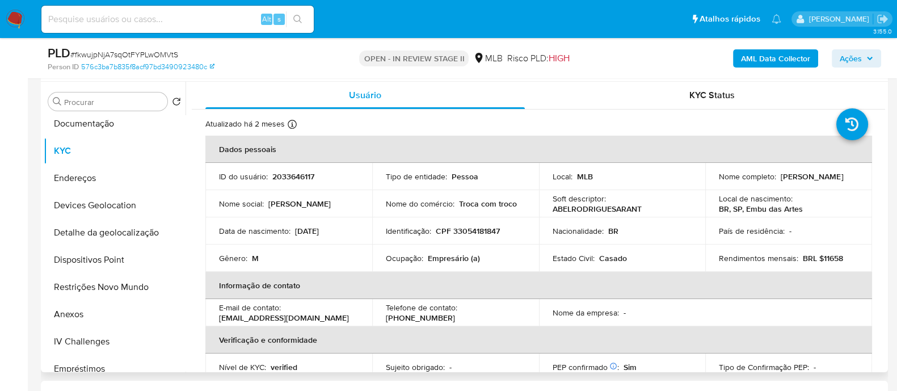
click at [477, 231] on p "CPF 33054181847" at bounding box center [468, 231] width 64 height 10
copy p "33054181847"
click at [81, 311] on button "Anexos" at bounding box center [110, 314] width 133 height 27
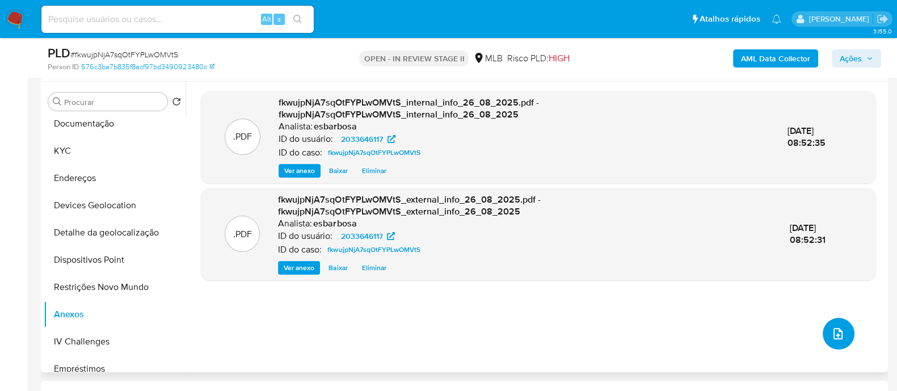
click at [838, 330] on icon "upload-file" at bounding box center [839, 334] width 14 height 14
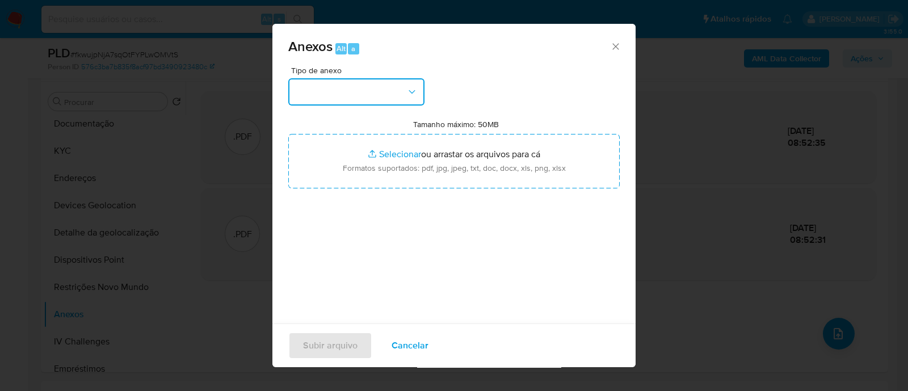
click at [371, 95] on button "button" at bounding box center [356, 91] width 136 height 27
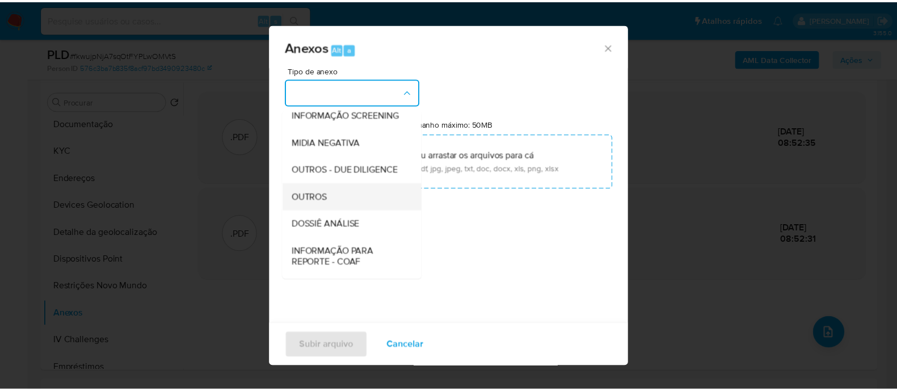
scroll to position [175, 0]
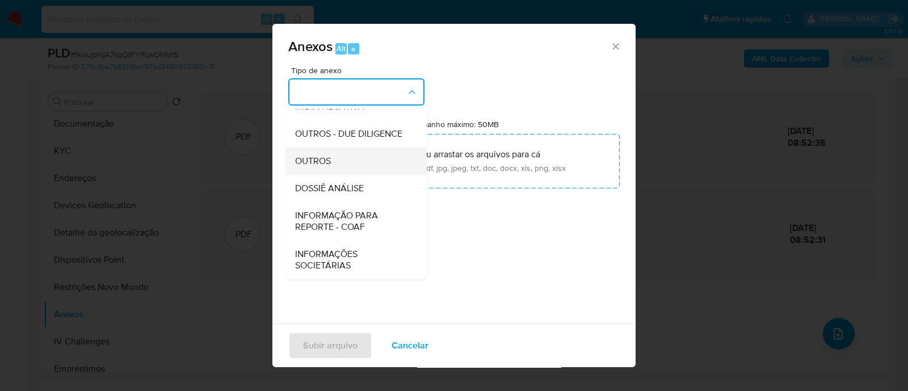
click at [326, 171] on div "OUTROS" at bounding box center [353, 161] width 116 height 27
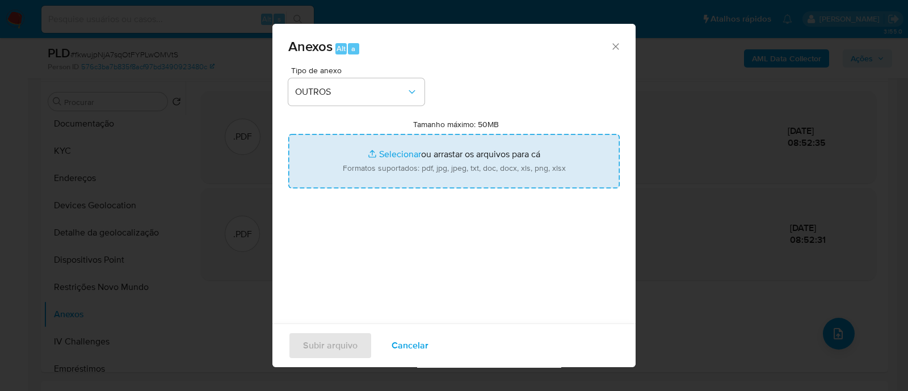
click at [396, 154] on input "Tamanho máximo: 50MB Selecionar arquivos" at bounding box center [453, 161] width 331 height 54
type input "C:\fakepath\Mulan 2033646117_2025_08_25_08_16_58.xlsx"
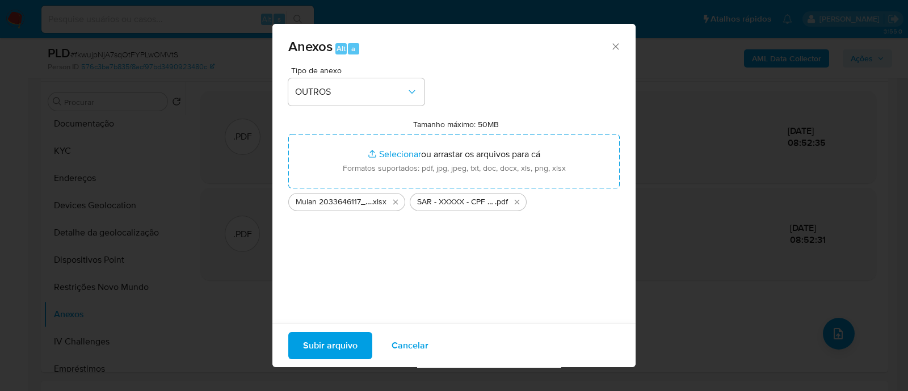
click at [330, 346] on span "Subir arquivo" at bounding box center [330, 345] width 54 height 25
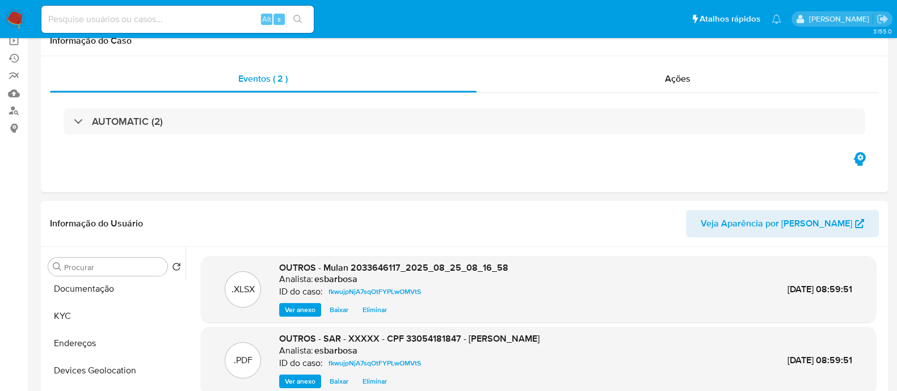
scroll to position [0, 0]
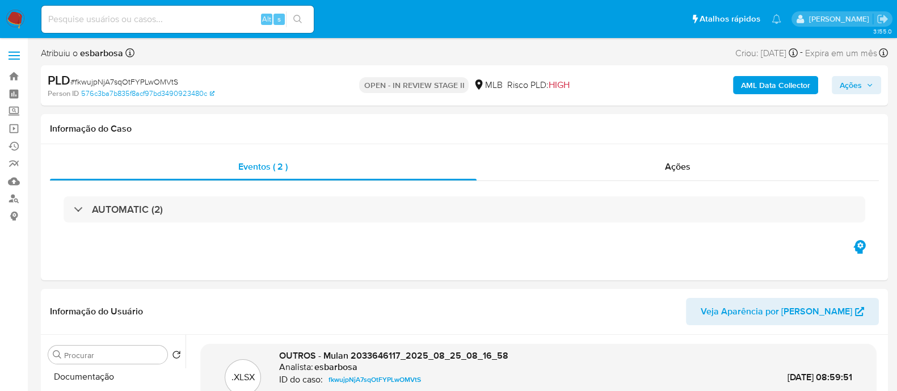
click at [849, 89] on span "Ações" at bounding box center [851, 85] width 22 height 18
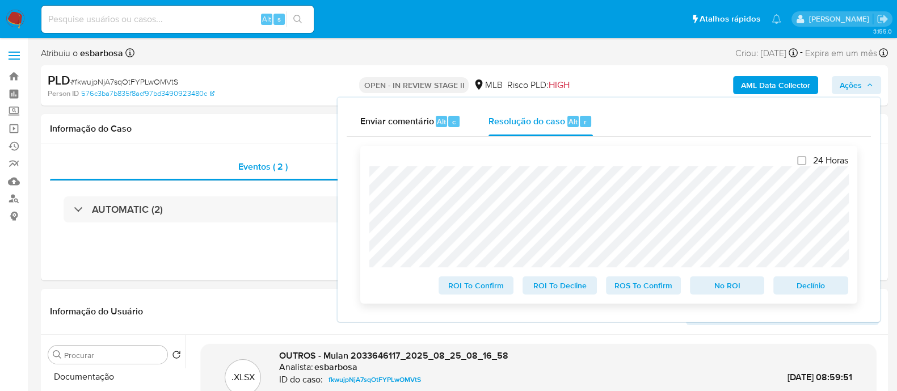
click at [631, 293] on span "ROS To Confirm" at bounding box center [643, 286] width 59 height 16
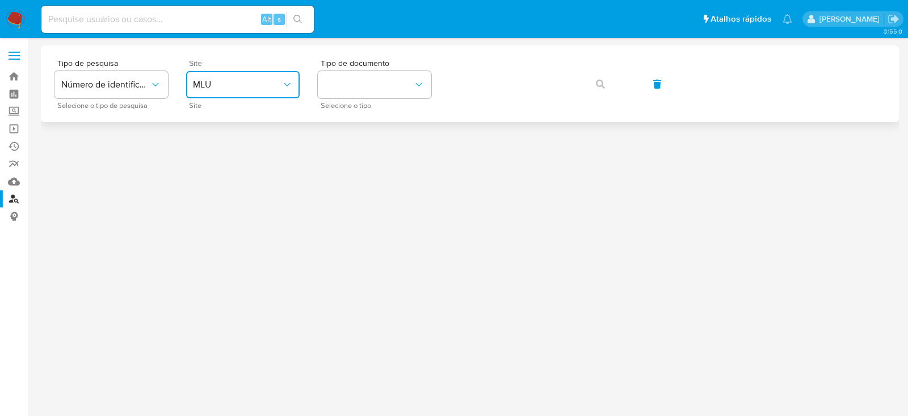
click at [286, 85] on icon "site_id" at bounding box center [287, 84] width 11 height 11
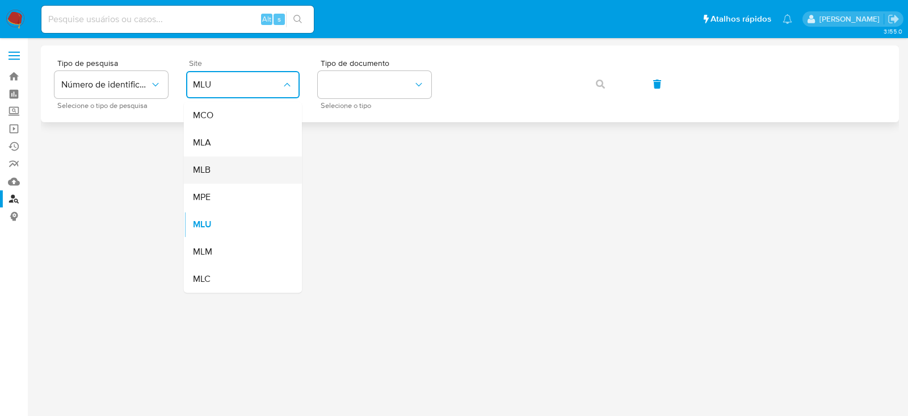
click at [241, 177] on div "MLB" at bounding box center [239, 169] width 93 height 27
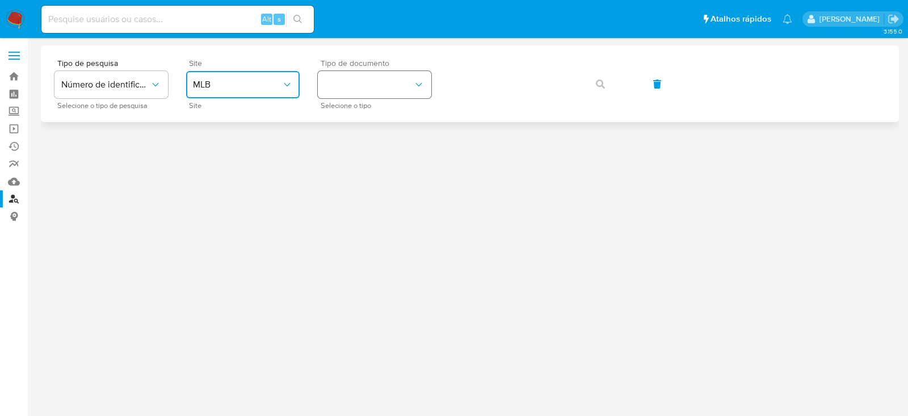
click at [389, 84] on button "identificationType" at bounding box center [375, 84] width 114 height 27
click at [369, 152] on div "CPF CPF" at bounding box center [371, 159] width 93 height 39
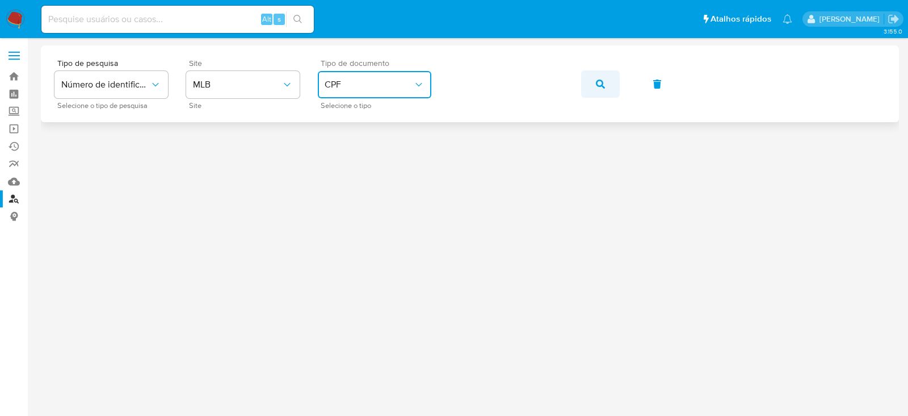
click at [603, 85] on icon "button" at bounding box center [600, 83] width 9 height 9
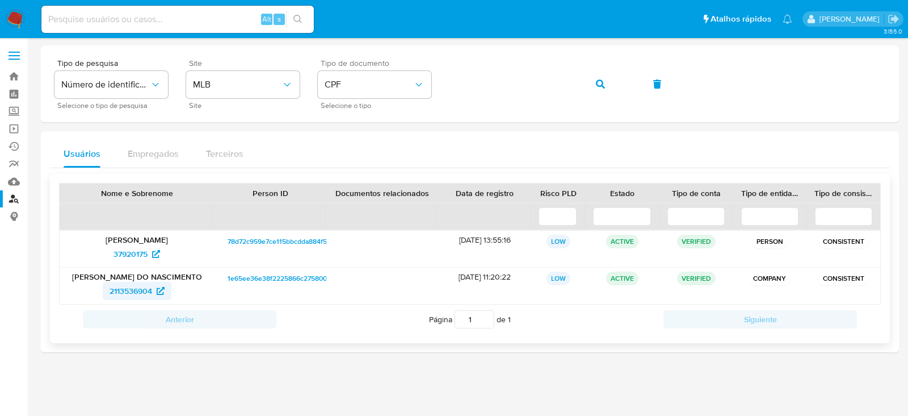
click at [136, 288] on span "2113536904" at bounding box center [131, 291] width 43 height 18
click at [121, 256] on span "37920175" at bounding box center [131, 254] width 34 height 18
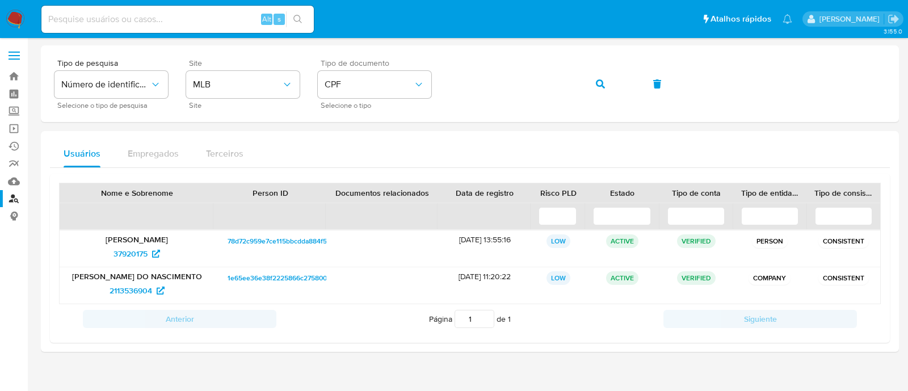
click at [14, 18] on img at bounding box center [15, 19] width 19 height 19
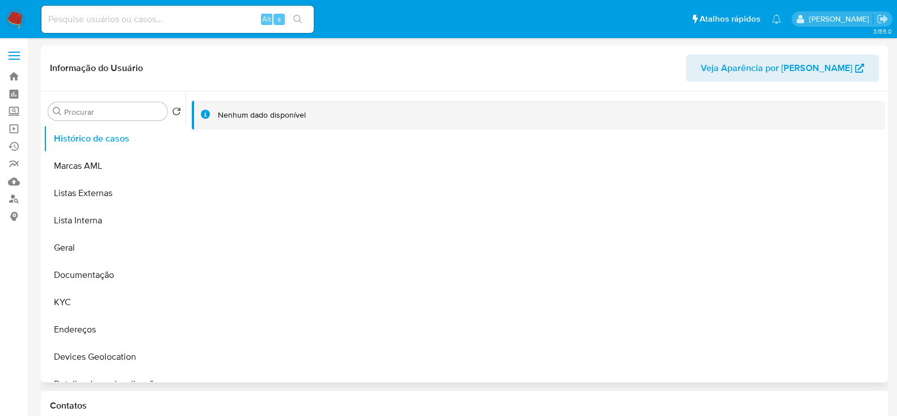
select select "10"
click at [75, 299] on button "KYC" at bounding box center [110, 301] width 133 height 27
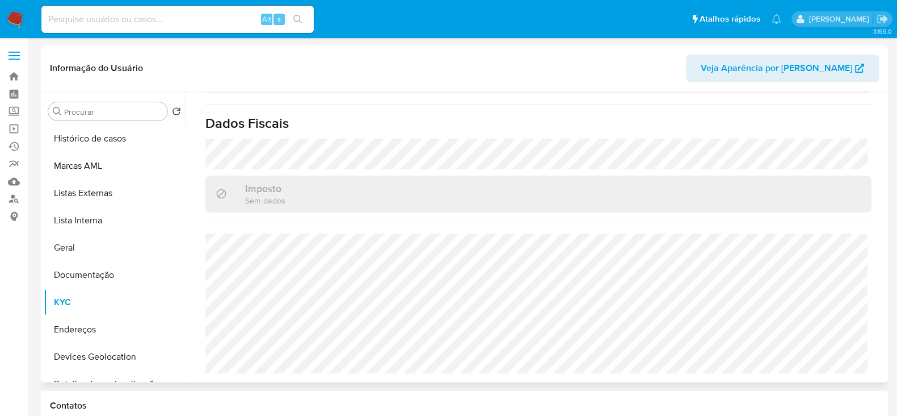
scroll to position [707, 0]
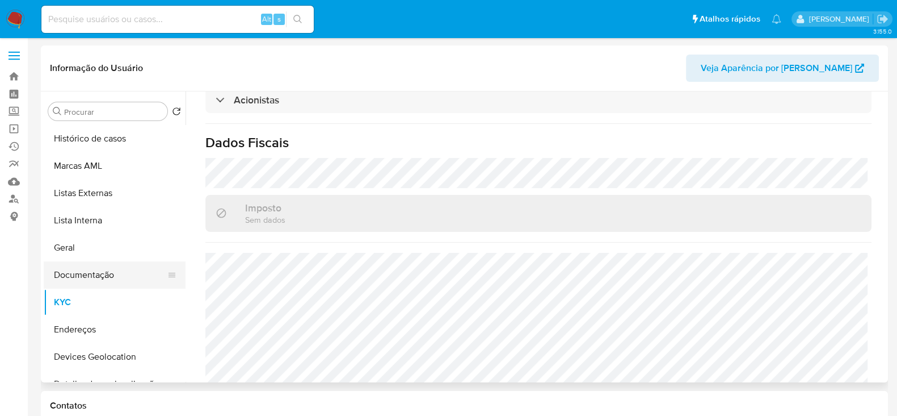
click at [84, 278] on button "Documentação" at bounding box center [110, 274] width 133 height 27
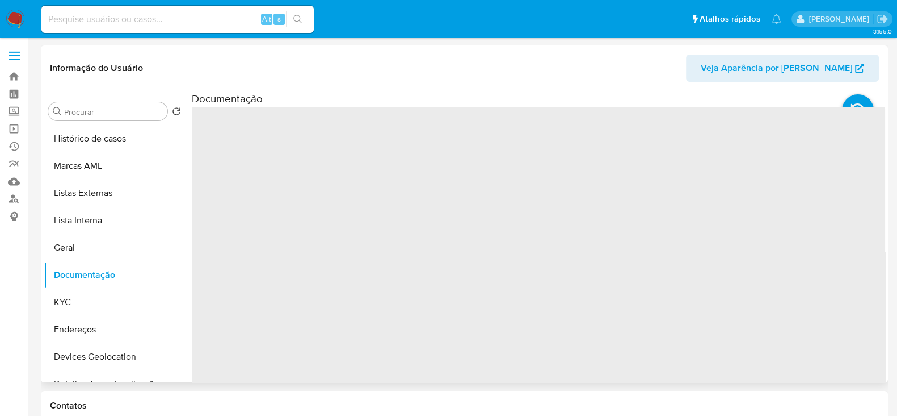
scroll to position [0, 0]
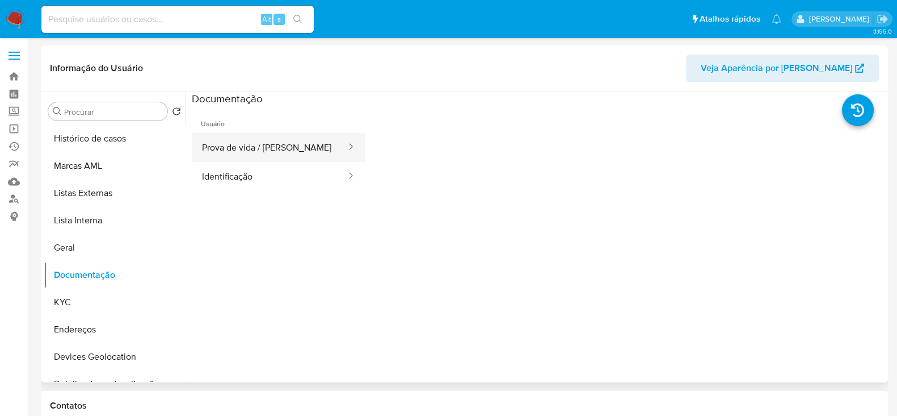
click at [253, 143] on button "Prova de vida / Selfie" at bounding box center [270, 147] width 156 height 29
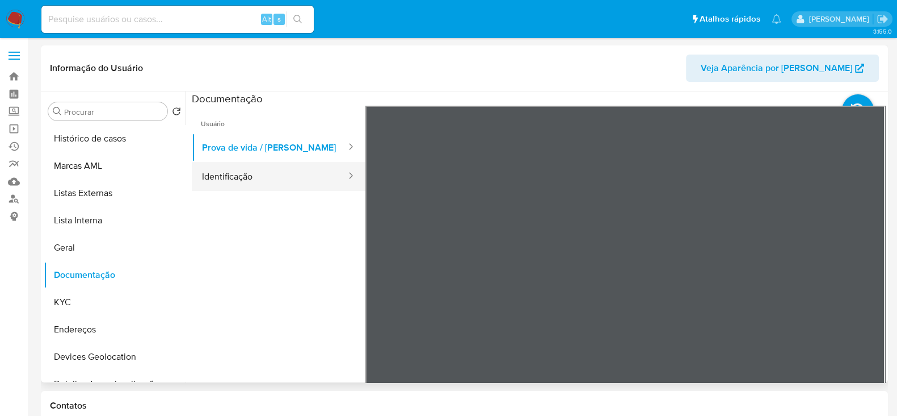
click at [233, 183] on button "Identificação" at bounding box center [270, 176] width 156 height 29
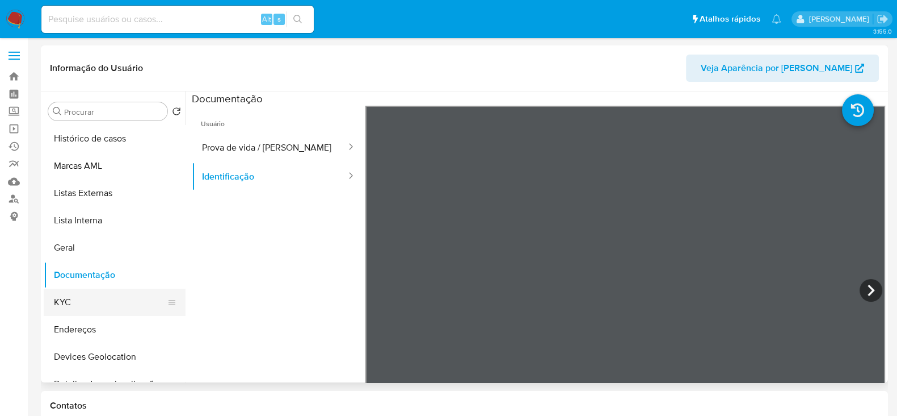
click at [84, 302] on button "KYC" at bounding box center [110, 301] width 133 height 27
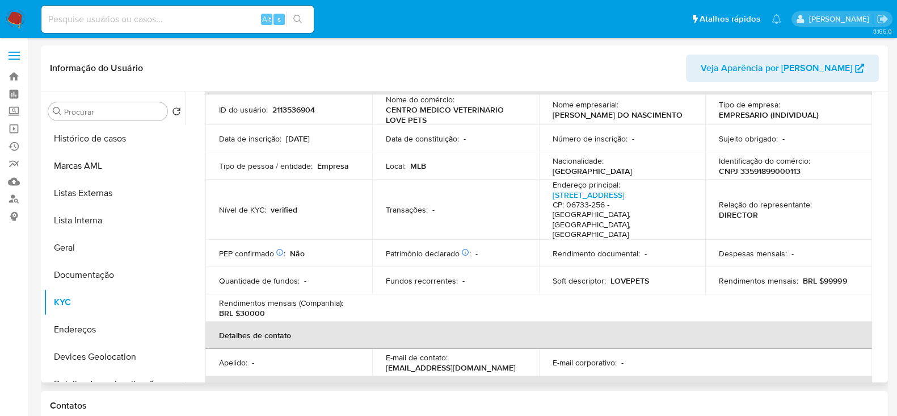
scroll to position [68, 0]
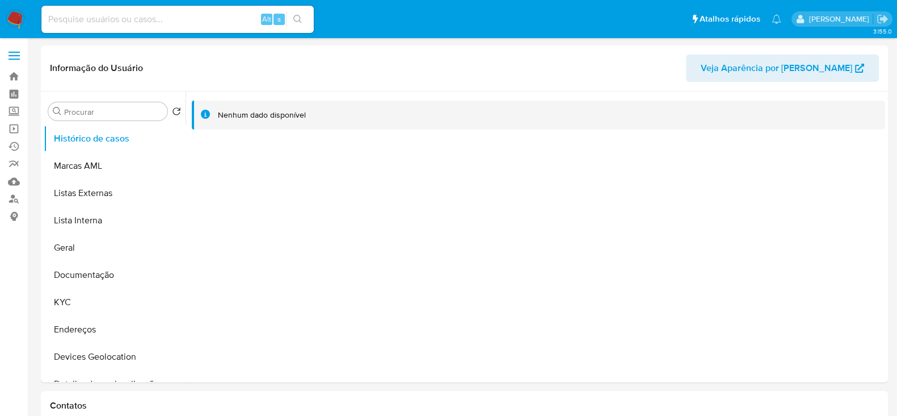
select select "10"
click at [96, 301] on button "KYC" at bounding box center [110, 301] width 133 height 27
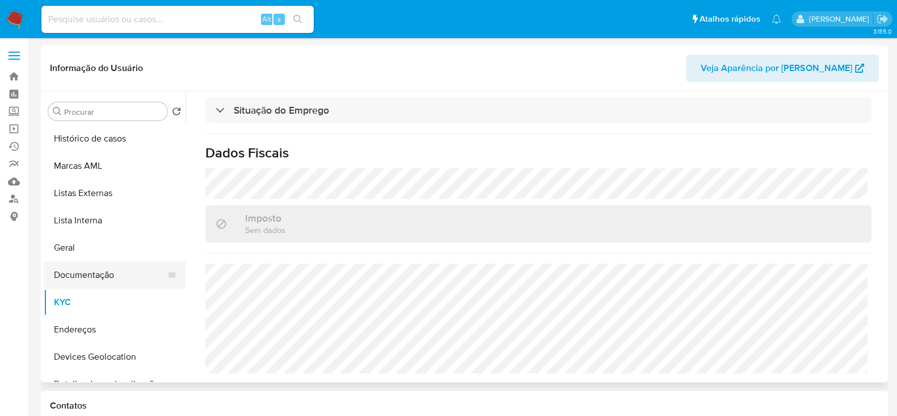
scroll to position [437, 0]
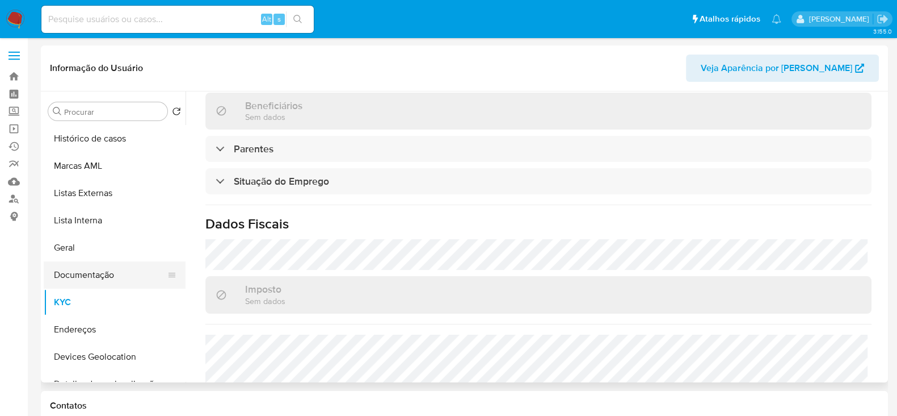
click at [65, 268] on button "Documentação" at bounding box center [110, 274] width 133 height 27
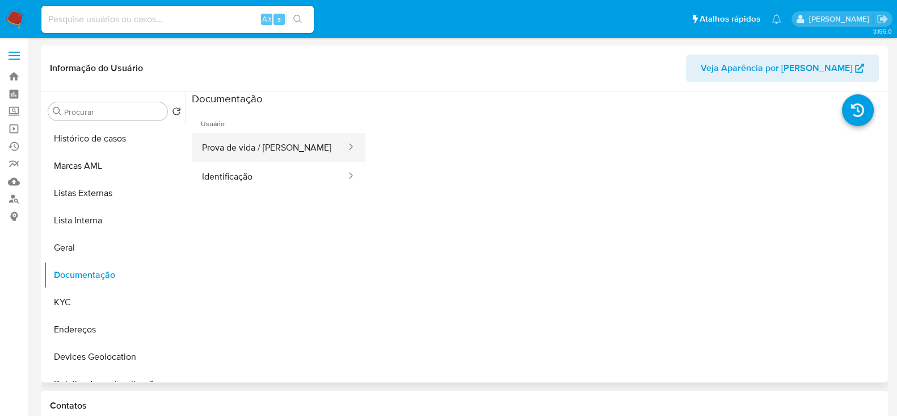
click at [270, 140] on button "Prova de vida / [PERSON_NAME]" at bounding box center [270, 147] width 156 height 29
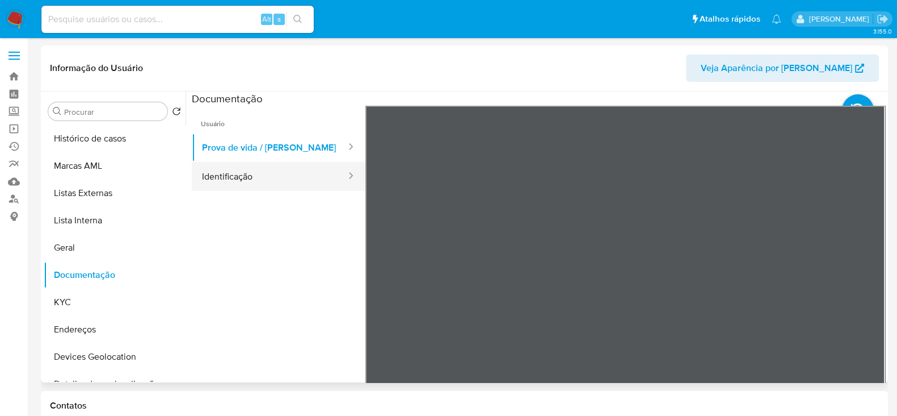
click at [252, 184] on button "Identificação" at bounding box center [270, 176] width 156 height 29
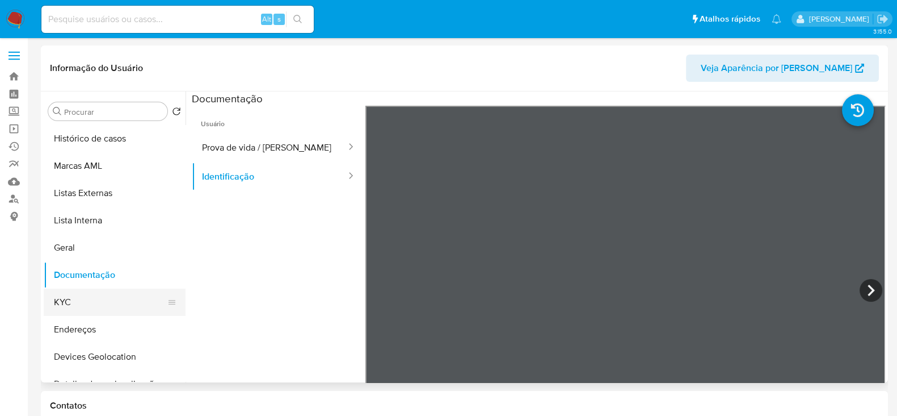
click at [75, 312] on button "KYC" at bounding box center [110, 301] width 133 height 27
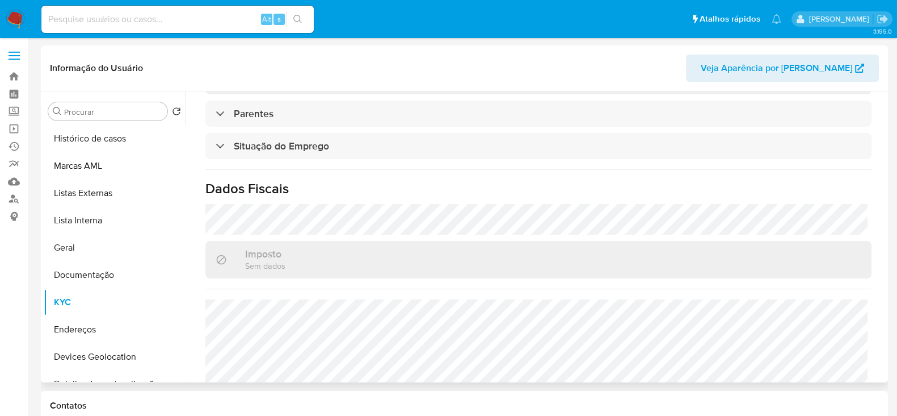
scroll to position [507, 0]
